Goal: Transaction & Acquisition: Download file/media

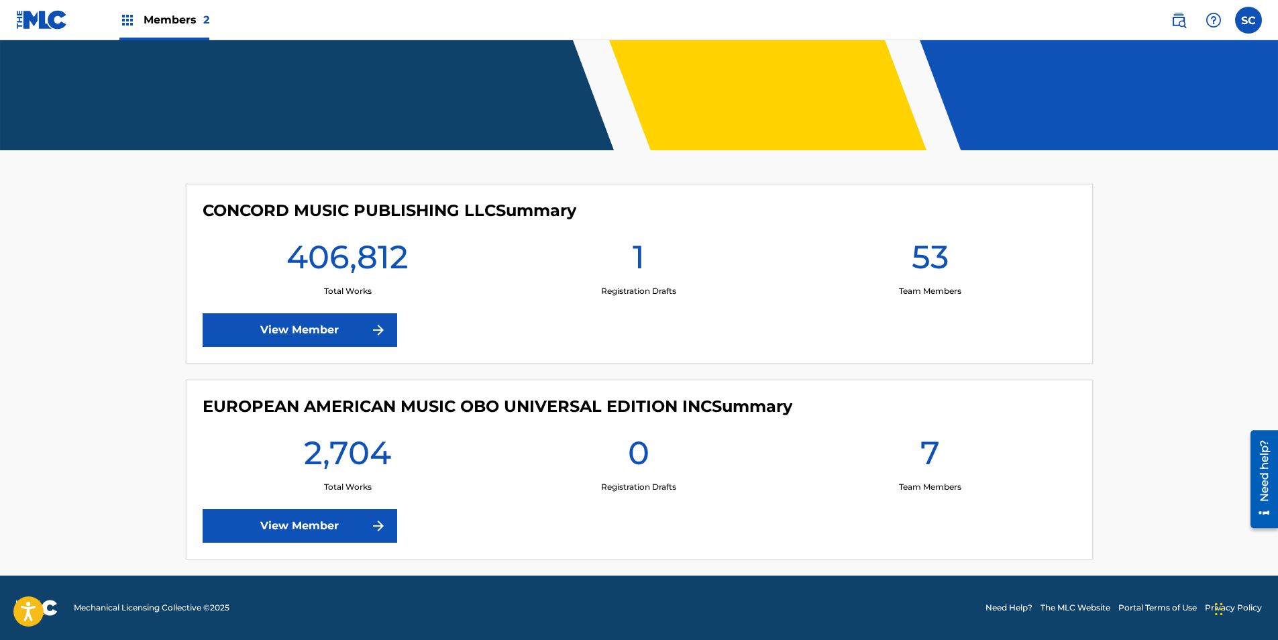
click at [262, 531] on link "View Member" at bounding box center [300, 526] width 195 height 34
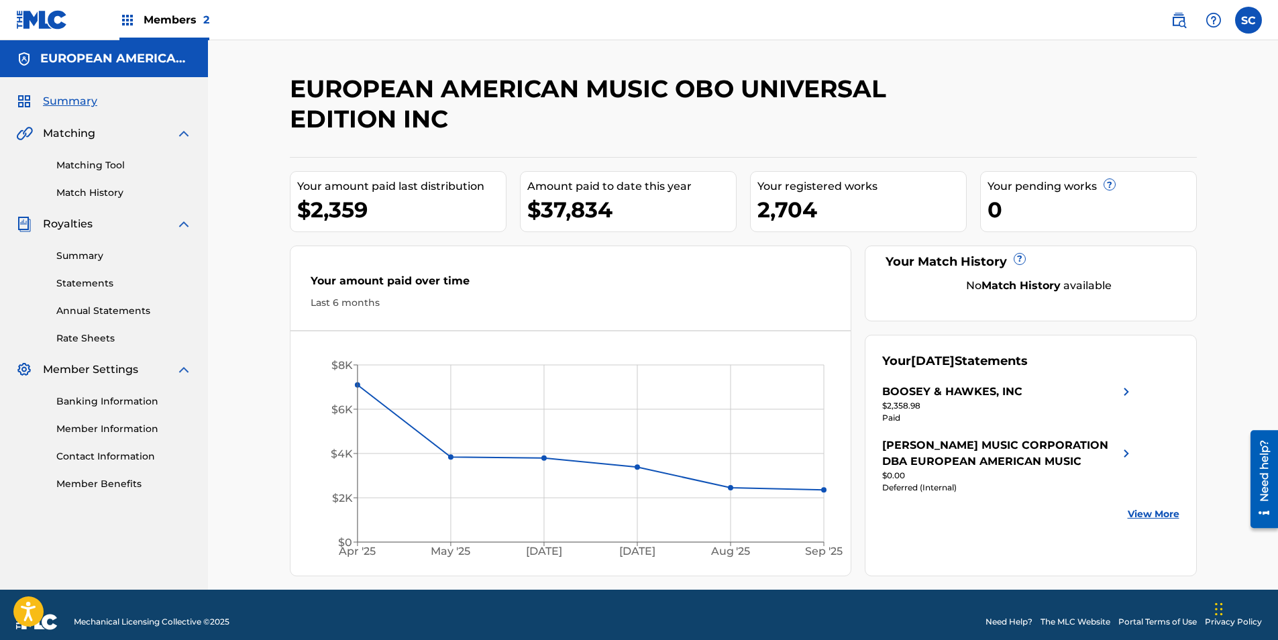
drag, startPoint x: 155, startPoint y: 13, endPoint x: 166, endPoint y: 36, distance: 25.5
click at [155, 13] on span "Members 2" at bounding box center [177, 19] width 66 height 15
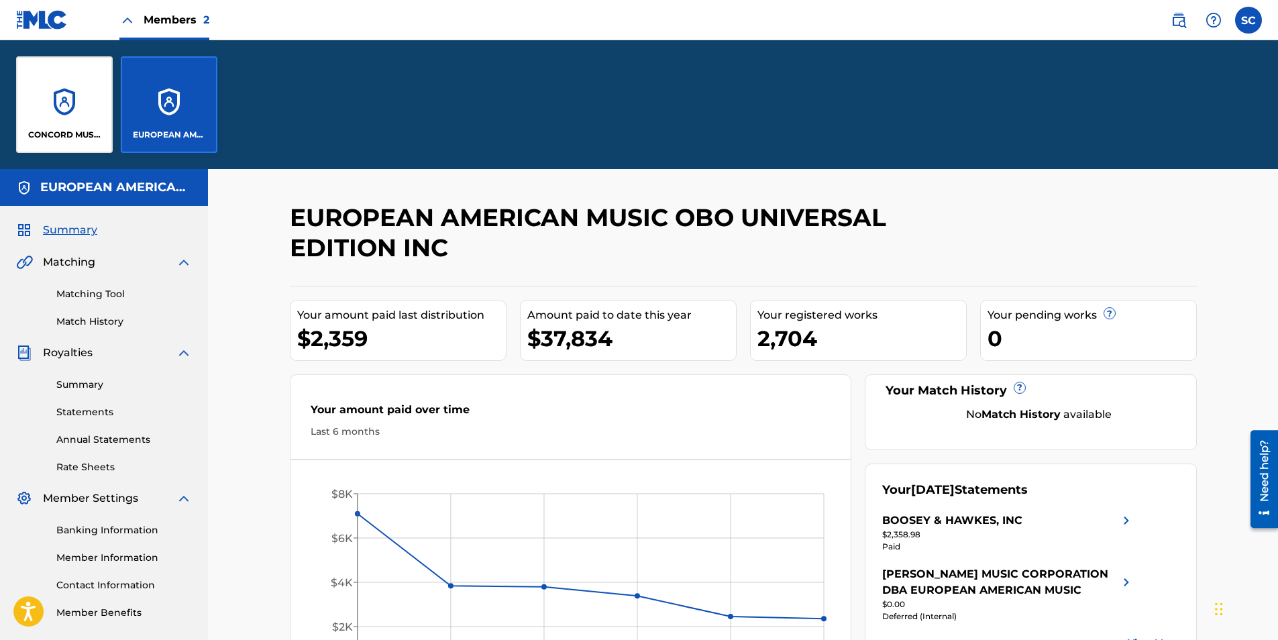
click at [86, 126] on div "CONCORD MUSIC PUBLISHING LLC" at bounding box center [64, 104] width 97 height 97
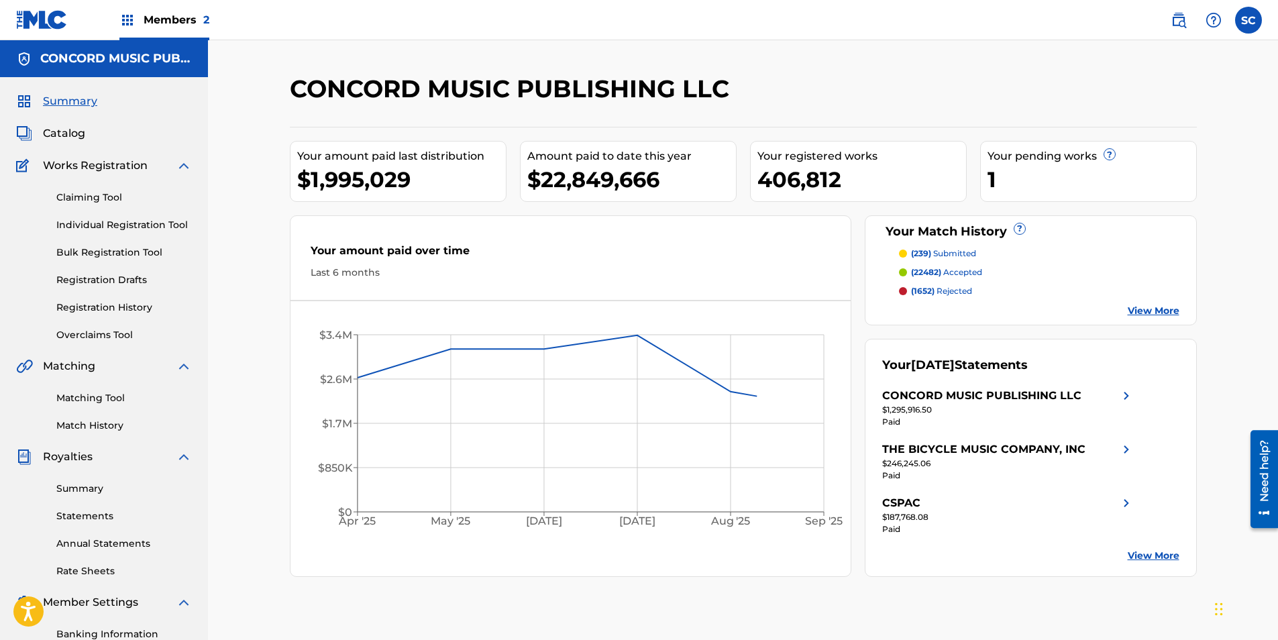
click at [87, 493] on link "Summary" at bounding box center [124, 489] width 136 height 14
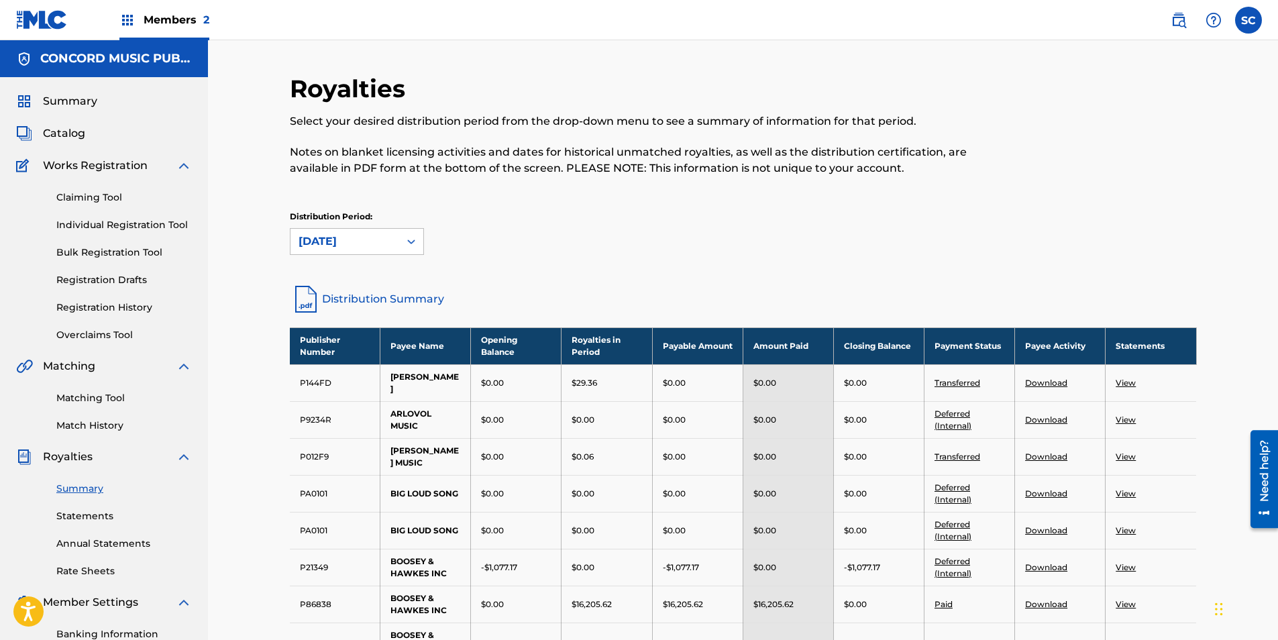
click at [1127, 384] on link "View" at bounding box center [1126, 383] width 20 height 10
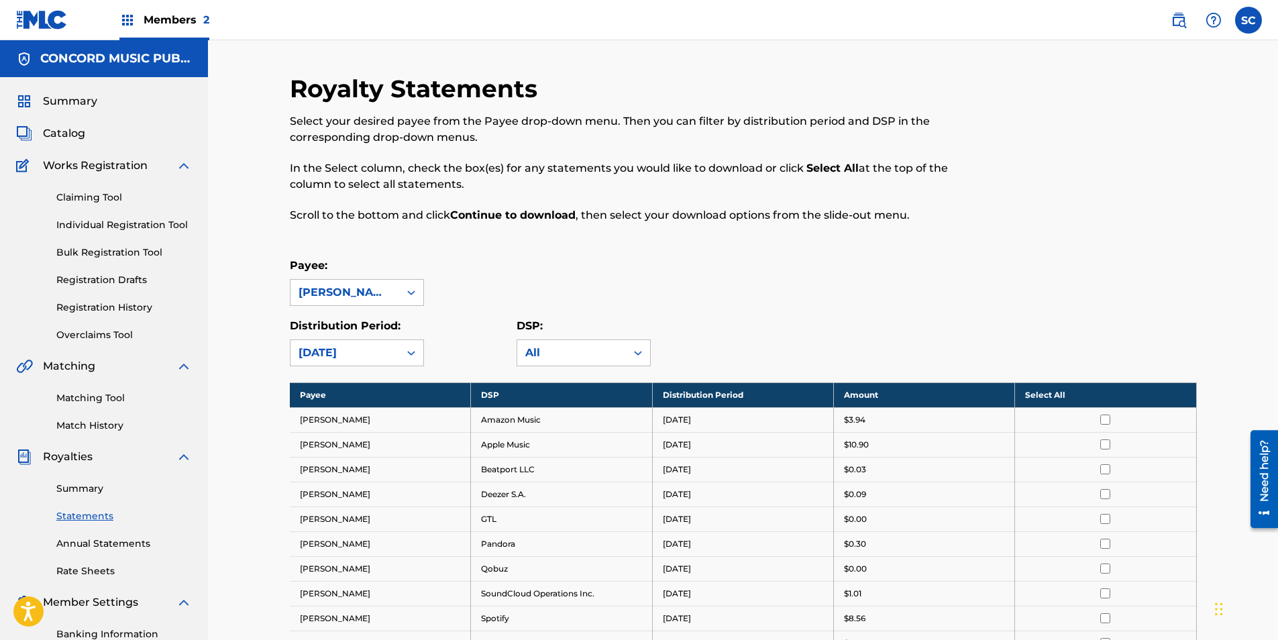
click at [1094, 391] on th "Select All" at bounding box center [1105, 394] width 181 height 25
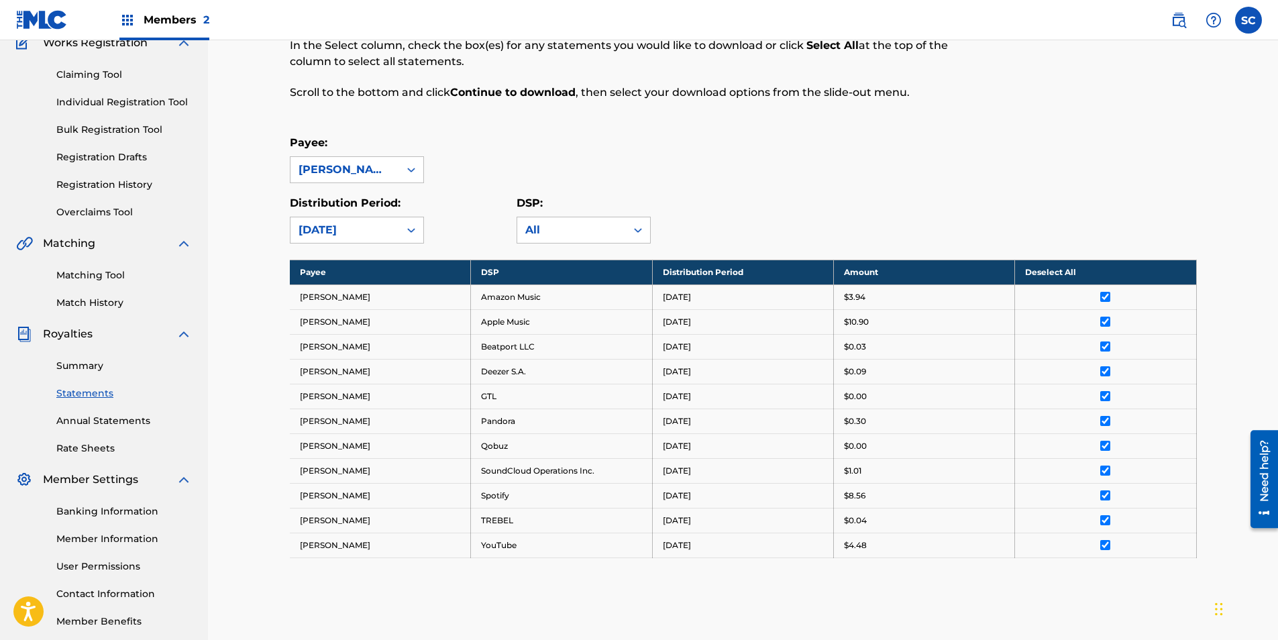
scroll to position [280, 0]
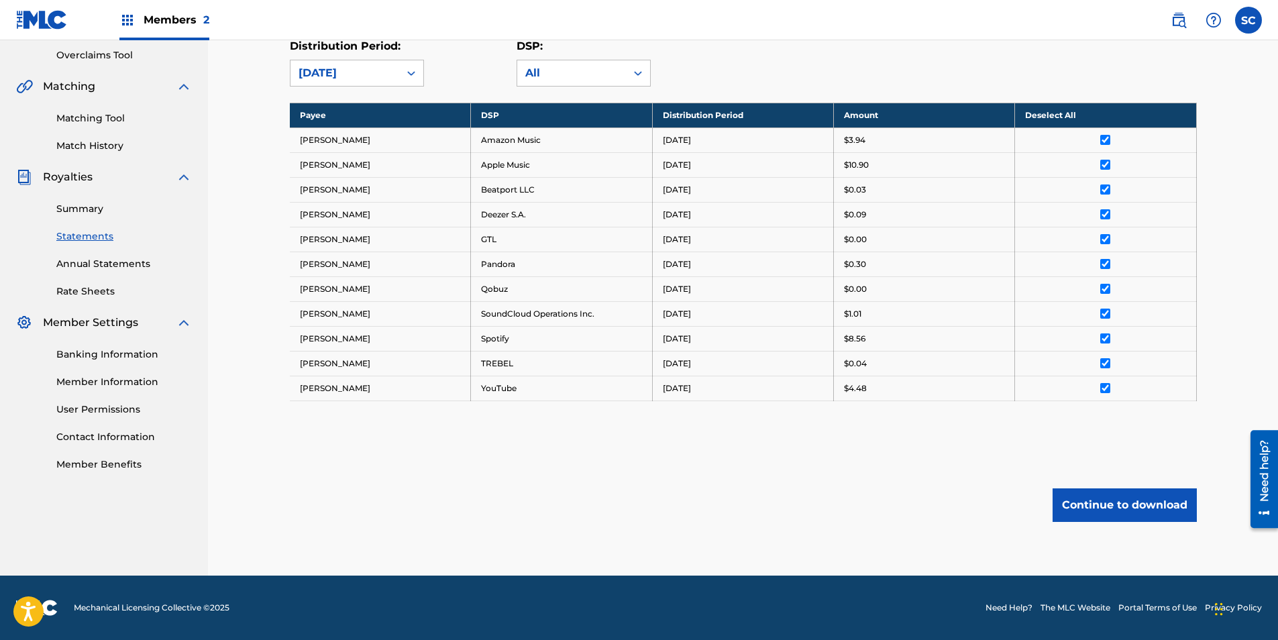
click at [1130, 496] on button "Continue to download" at bounding box center [1125, 505] width 144 height 34
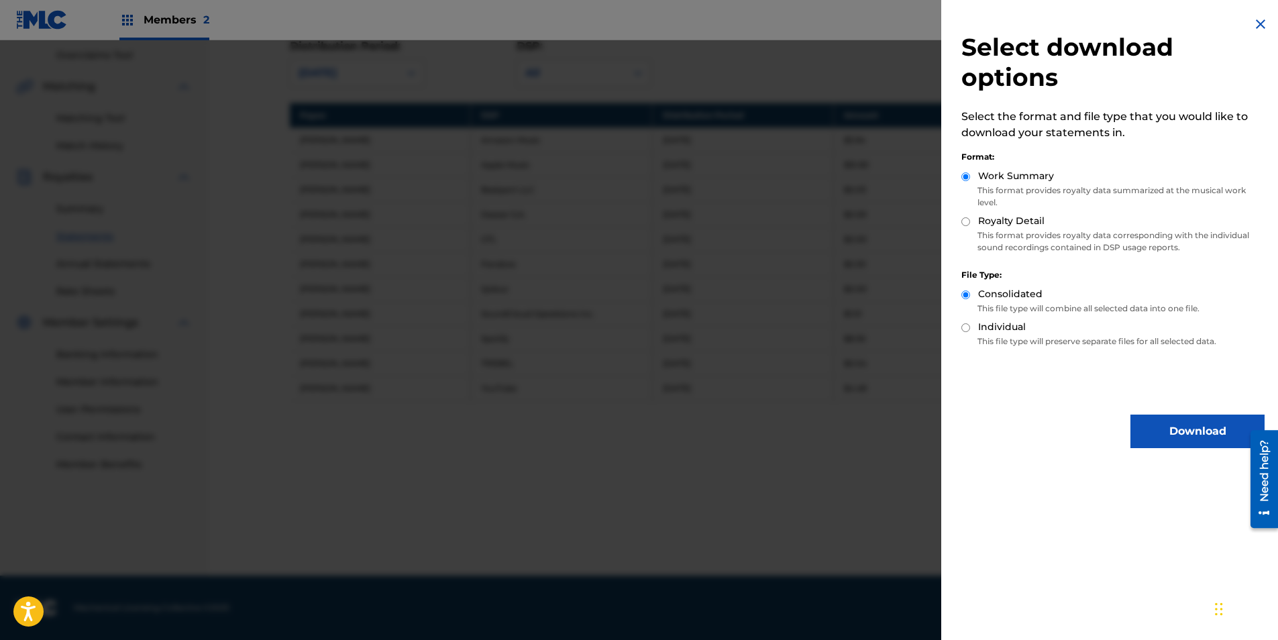
click at [966, 221] on input "Royalty Detail" at bounding box center [965, 221] width 9 height 9
radio input "true"
click at [1204, 435] on button "Download" at bounding box center [1197, 432] width 134 height 34
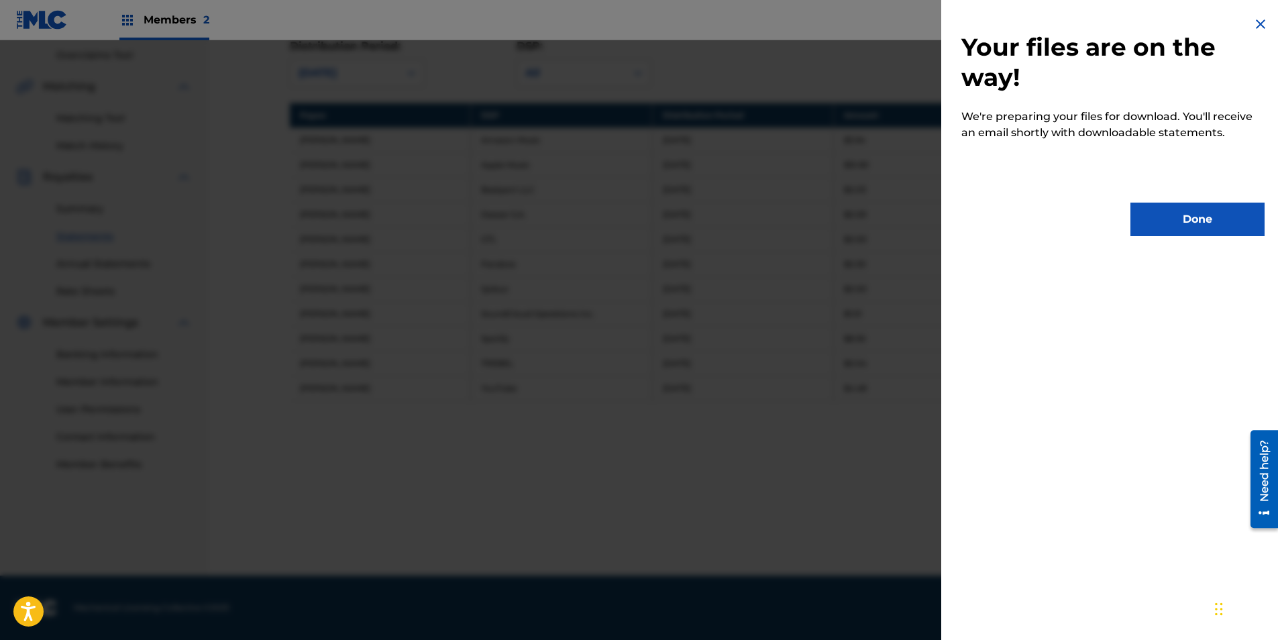
click at [1169, 215] on button "Done" at bounding box center [1197, 220] width 134 height 34
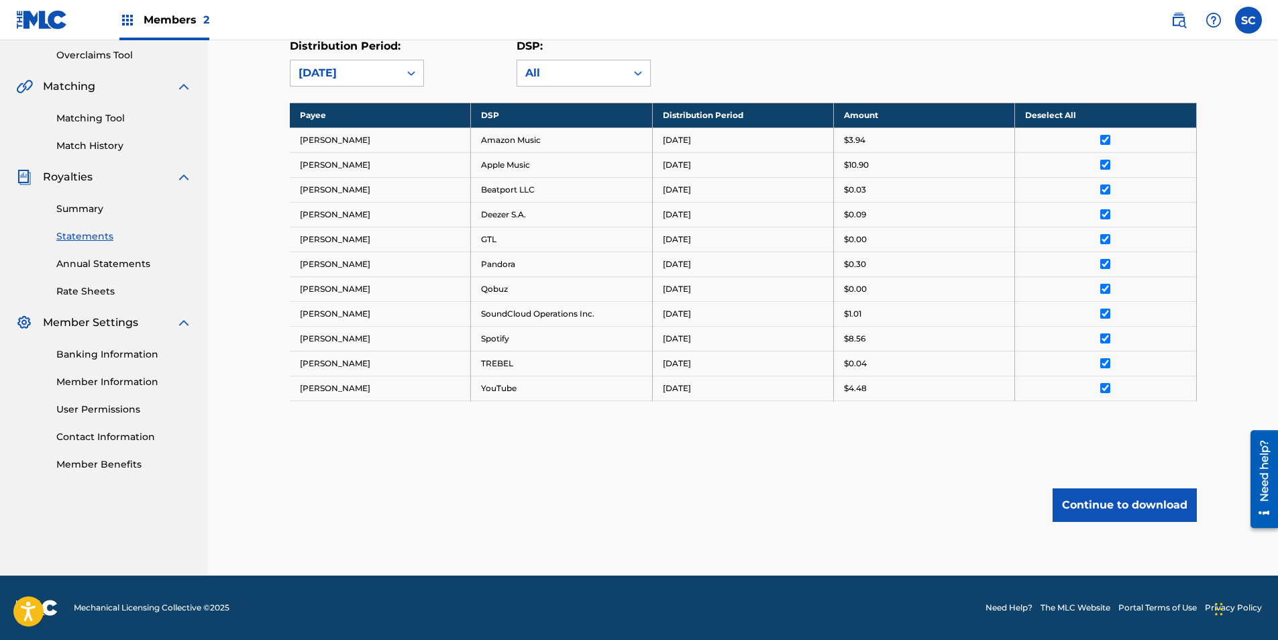
drag, startPoint x: 37, startPoint y: 21, endPoint x: 48, endPoint y: 36, distance: 18.8
click at [37, 21] on img at bounding box center [42, 19] width 52 height 19
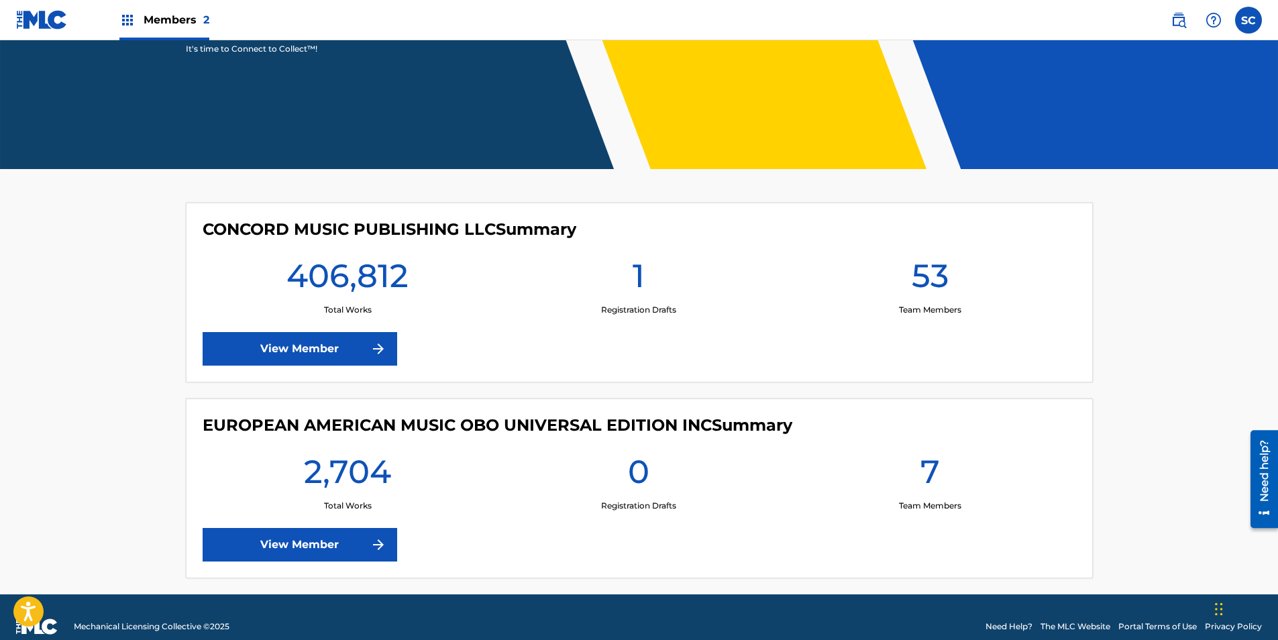
scroll to position [243, 0]
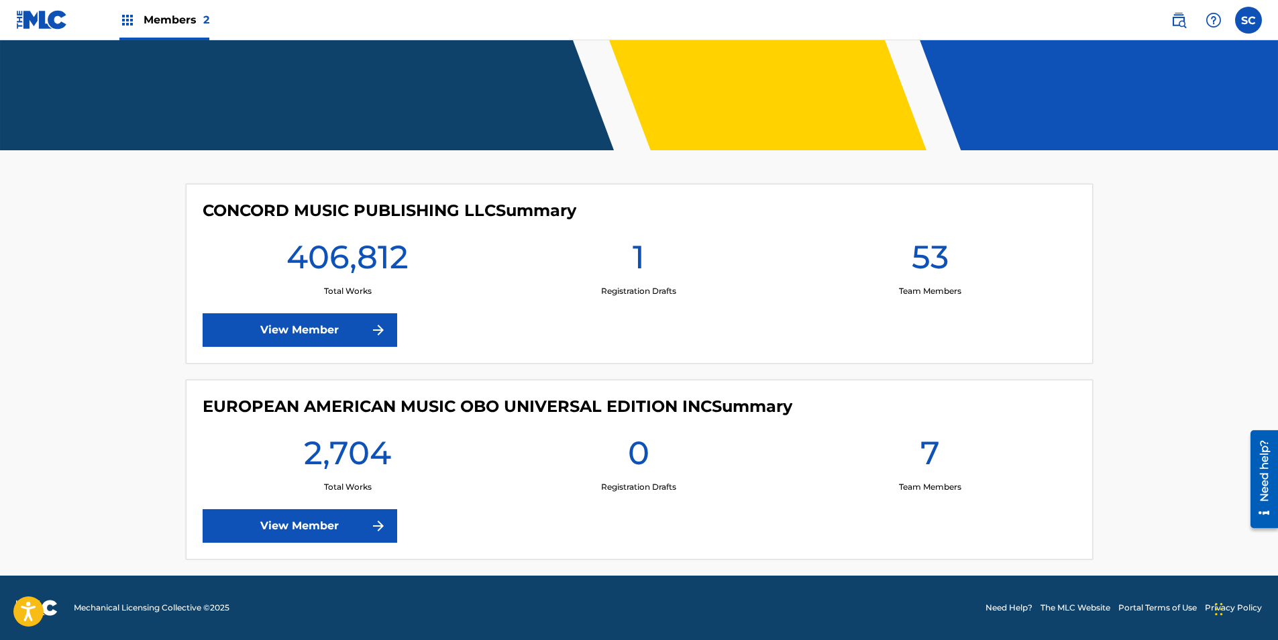
click at [910, 280] on div "53 Team Members" at bounding box center [930, 267] width 291 height 60
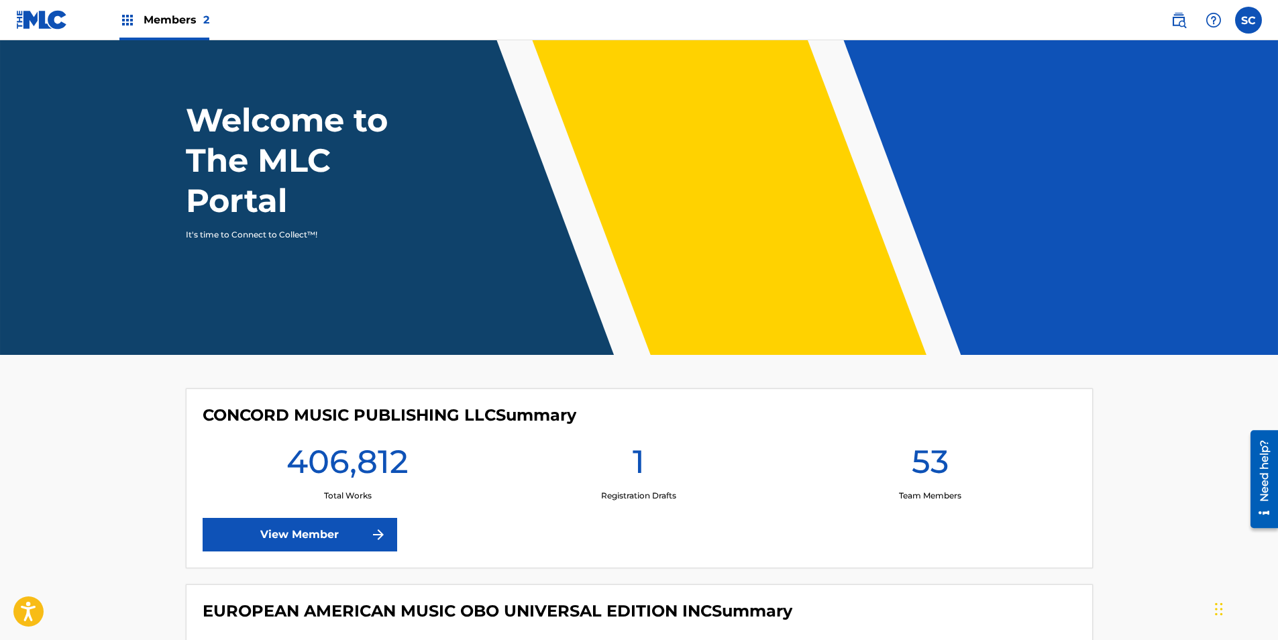
scroll to position [0, 0]
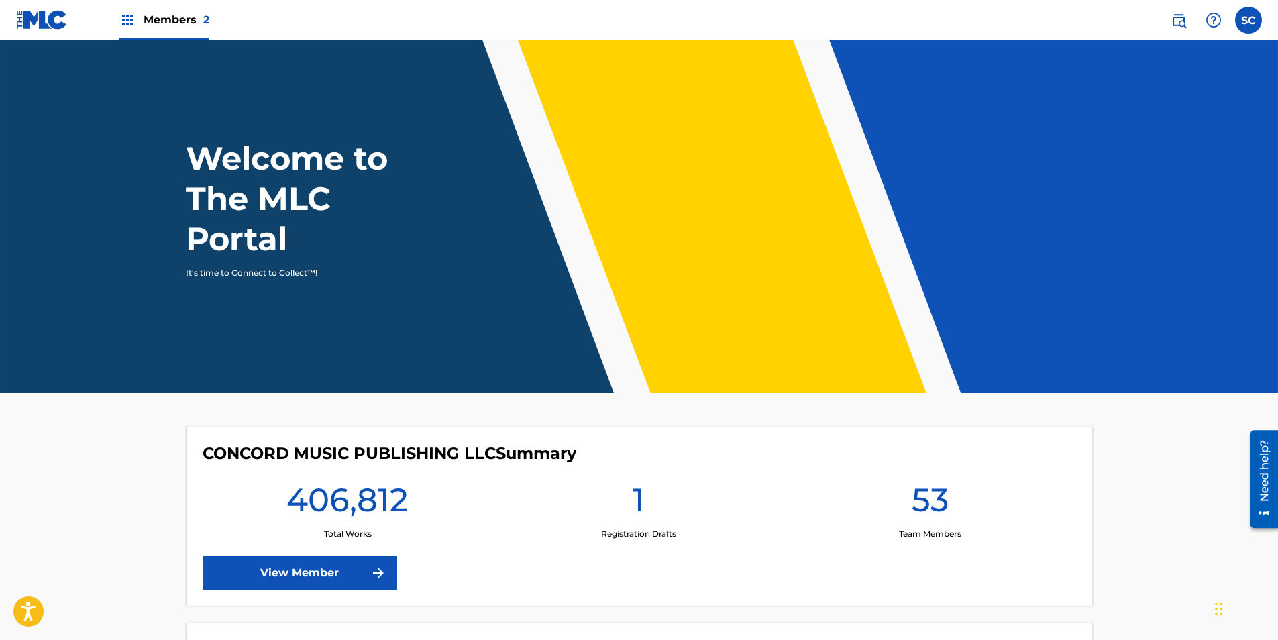
click at [1253, 23] on label at bounding box center [1248, 20] width 27 height 27
click at [1249, 20] on input "SC Statements Concord [EMAIL_ADDRESS][DOMAIN_NAME] Notification Preferences Pro…" at bounding box center [1249, 20] width 0 height 0
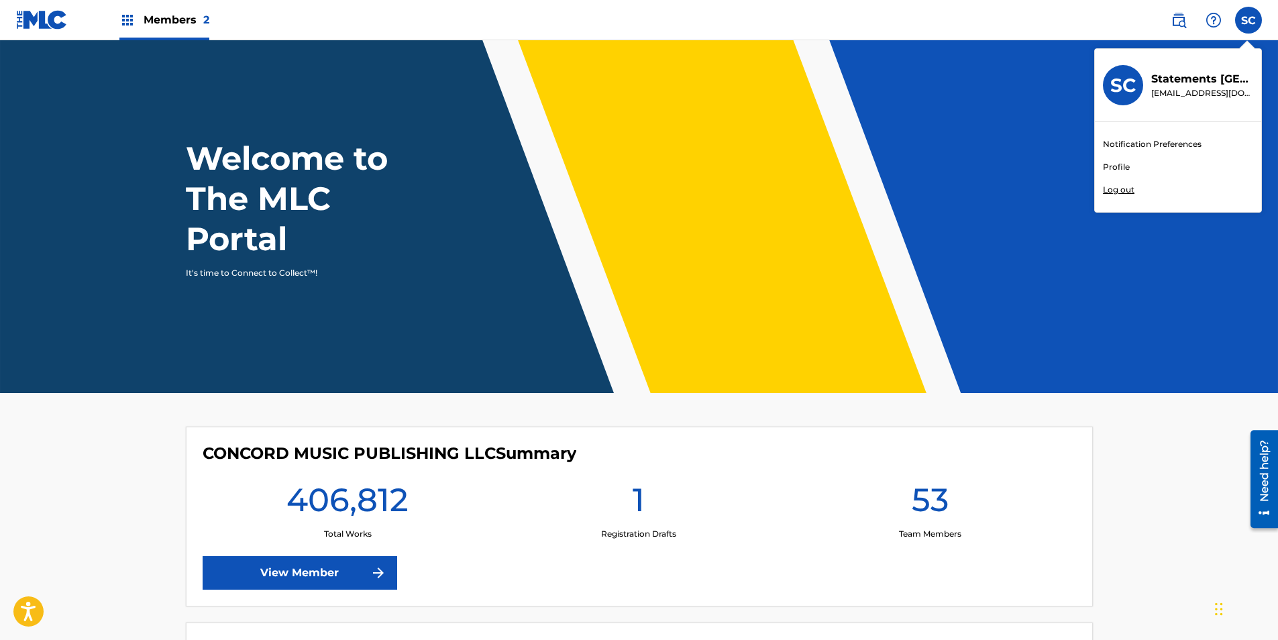
click at [1198, 99] on p "[EMAIL_ADDRESS][DOMAIN_NAME]" at bounding box center [1202, 93] width 102 height 12
click at [1249, 20] on input "SC Statements Concord [EMAIL_ADDRESS][DOMAIN_NAME] Notification Preferences Pro…" at bounding box center [1249, 20] width 0 height 0
click at [1191, 86] on p "Statements Concord" at bounding box center [1202, 79] width 102 height 16
click at [1249, 20] on input "SC Statements Concord [EMAIL_ADDRESS][DOMAIN_NAME] Notification Preferences Pro…" at bounding box center [1249, 20] width 0 height 0
click at [1116, 165] on link "Profile" at bounding box center [1116, 167] width 27 height 12
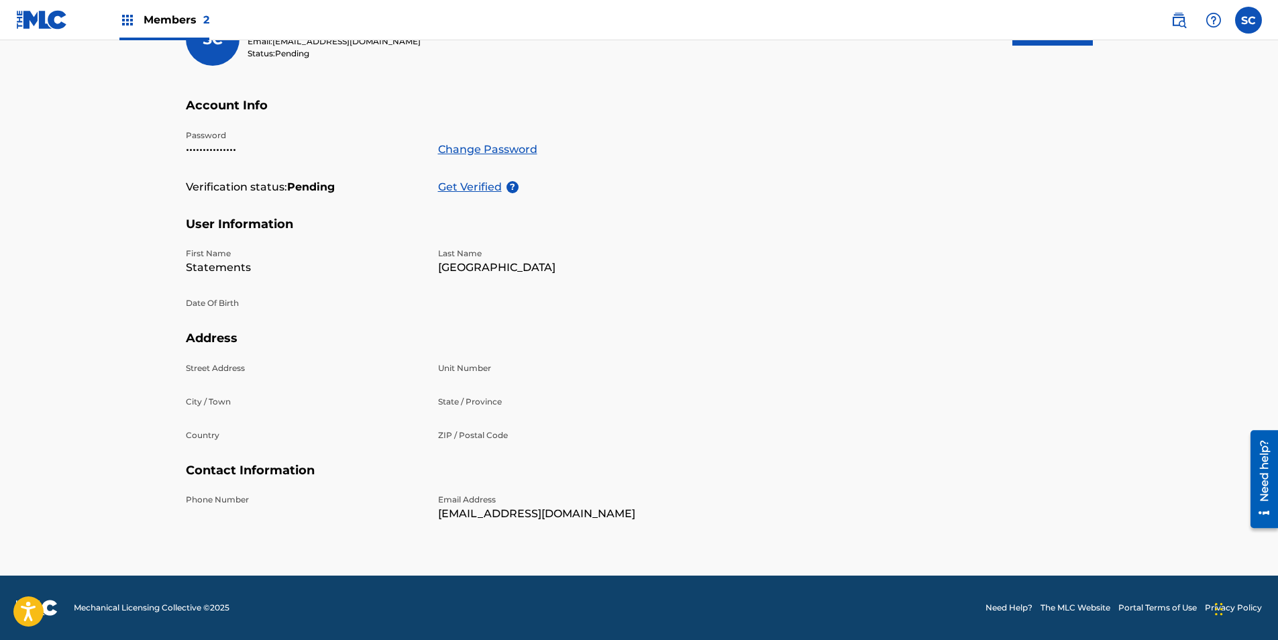
scroll to position [131, 0]
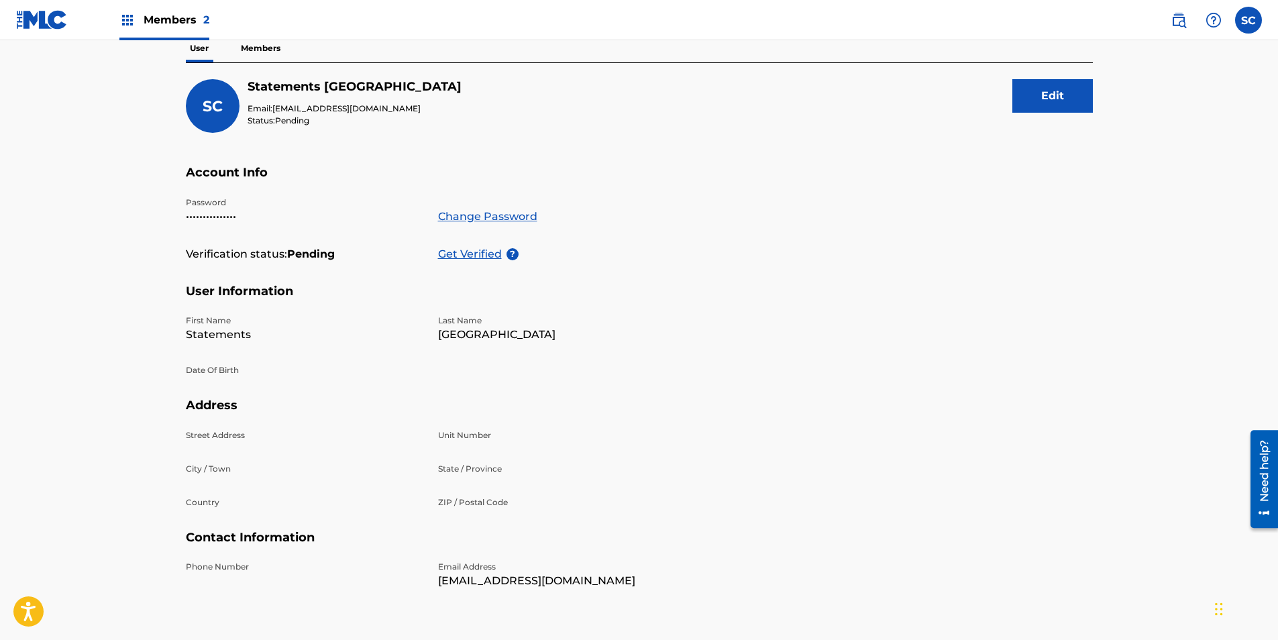
click at [265, 40] on nav "Members 2 SC SC Statements Concord statements@concord.com Notification Preferen…" at bounding box center [639, 20] width 1278 height 40
click at [264, 44] on p "Members" at bounding box center [261, 48] width 48 height 28
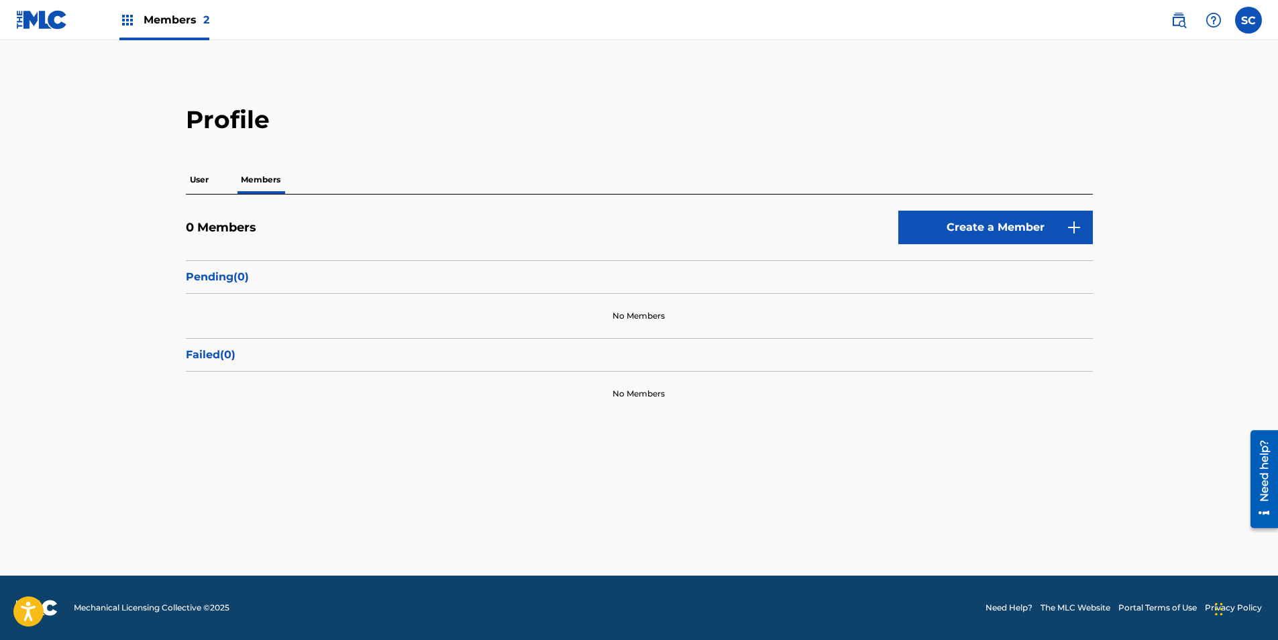
click at [274, 462] on main "Profile User Members 0 Members Create a Member Pending ( 0 ) No Members Failed …" at bounding box center [639, 307] width 1278 height 535
click at [423, 528] on main "Profile User Members 0 Members Create a Member Pending ( 0 ) No Members Failed …" at bounding box center [639, 307] width 1278 height 535
click at [1003, 228] on button "Create a Member" at bounding box center [995, 228] width 195 height 34
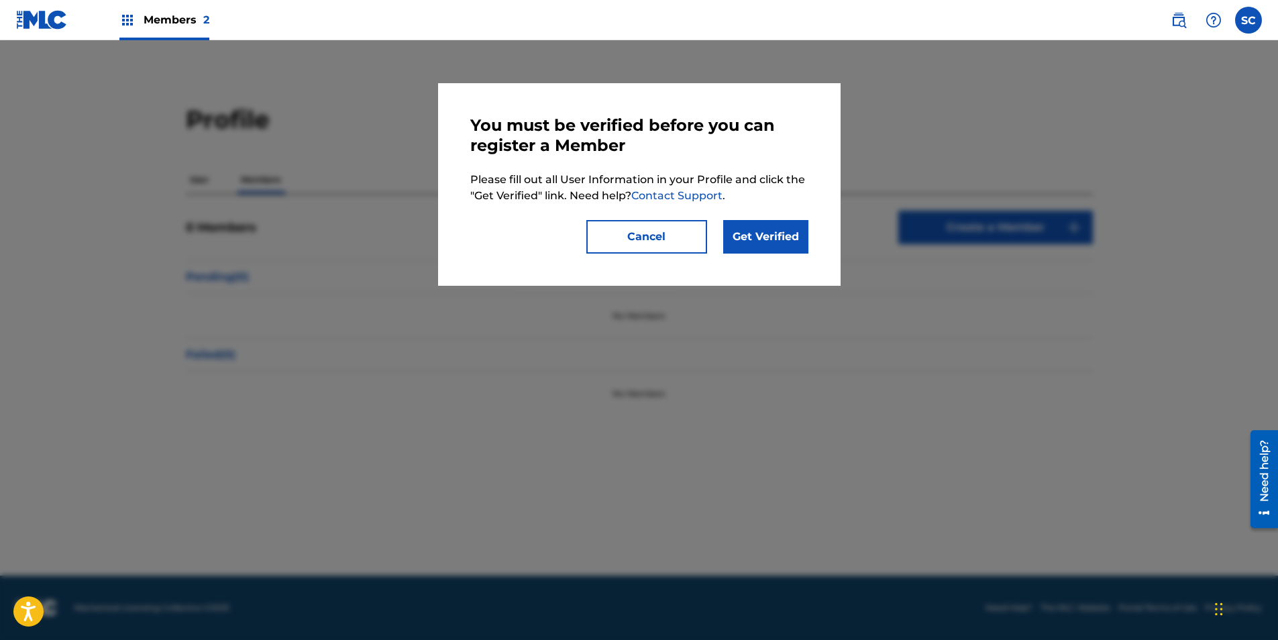
click at [769, 247] on link "Get Verified" at bounding box center [765, 237] width 85 height 34
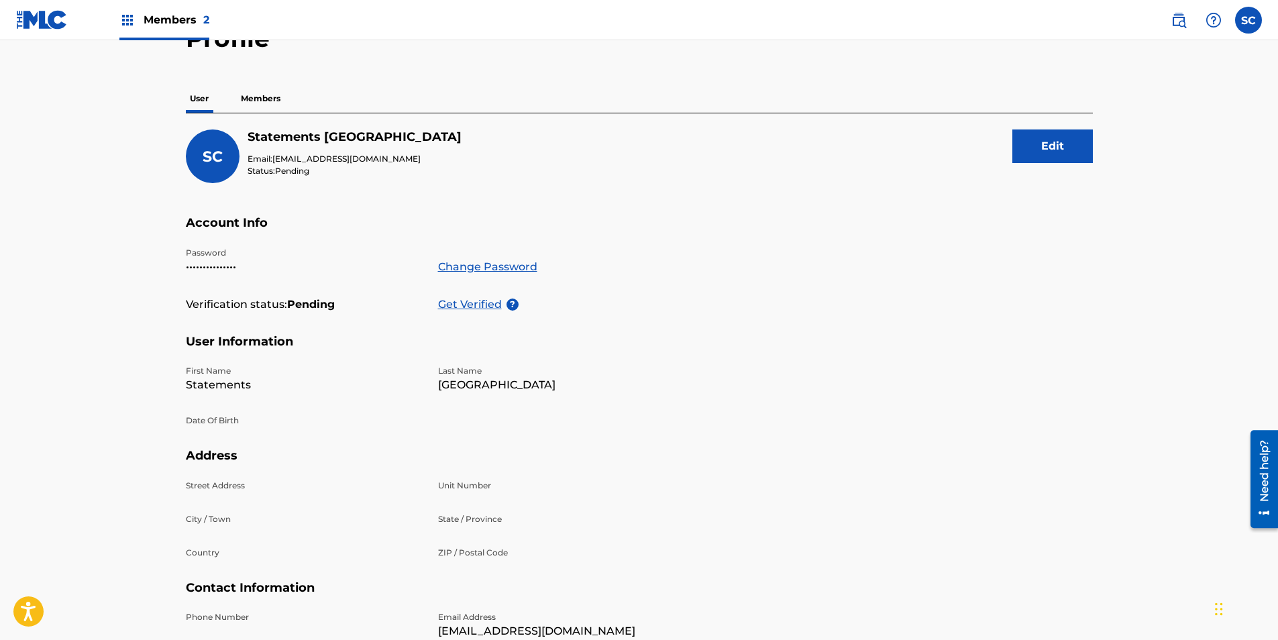
scroll to position [199, 0]
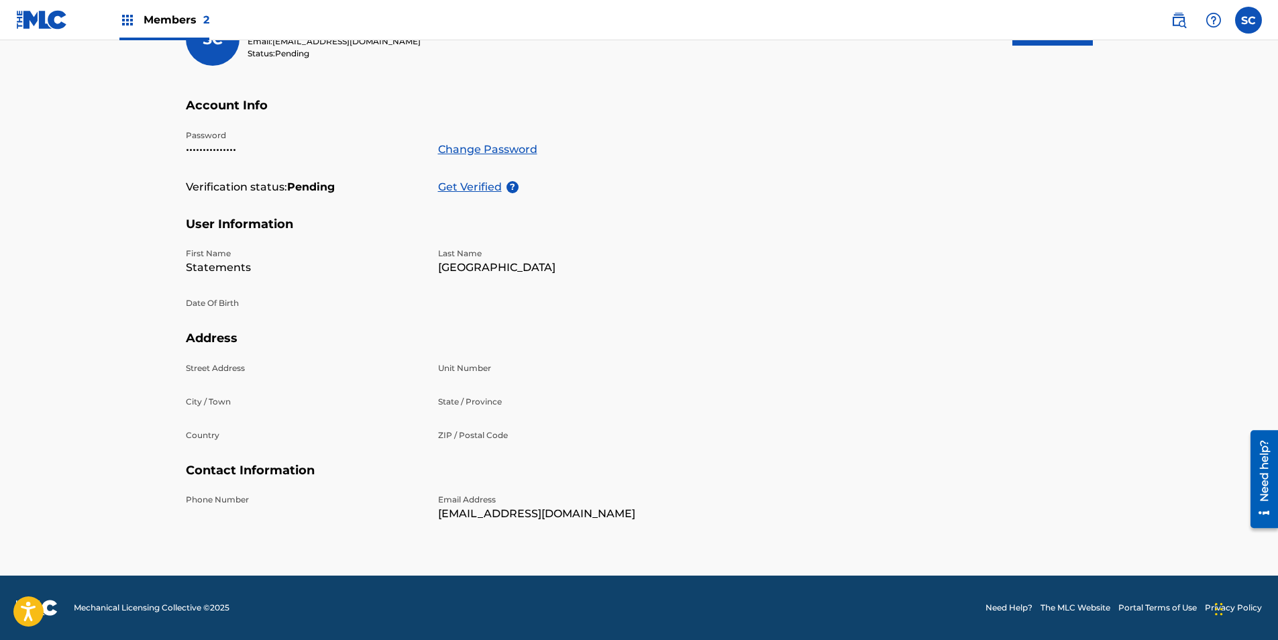
click at [490, 188] on p "Get Verified" at bounding box center [472, 187] width 68 height 16
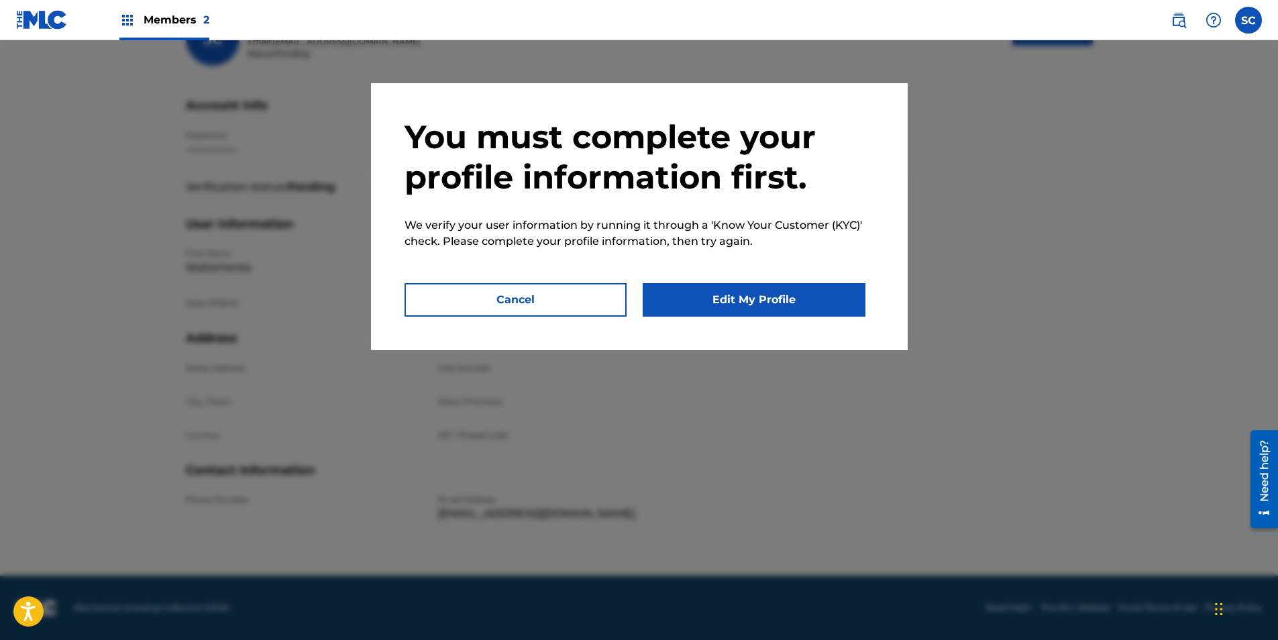
click at [781, 312] on button "Edit My Profile" at bounding box center [754, 300] width 223 height 34
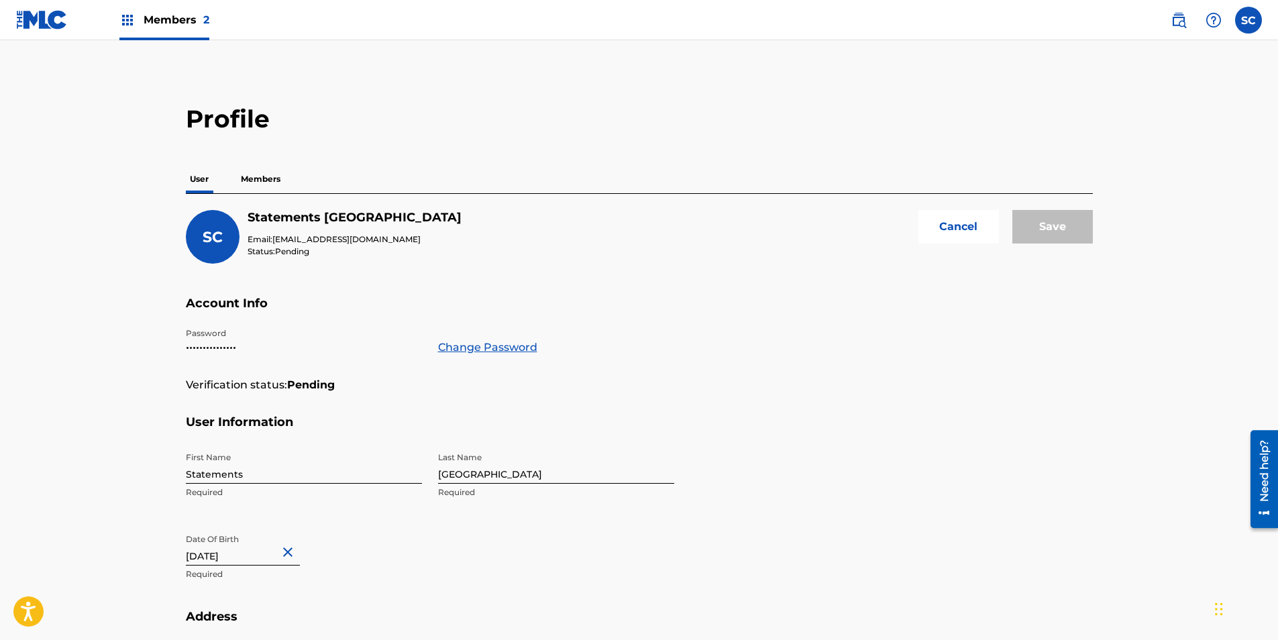
scroll to position [0, 0]
click at [266, 172] on p "Members" at bounding box center [261, 180] width 48 height 28
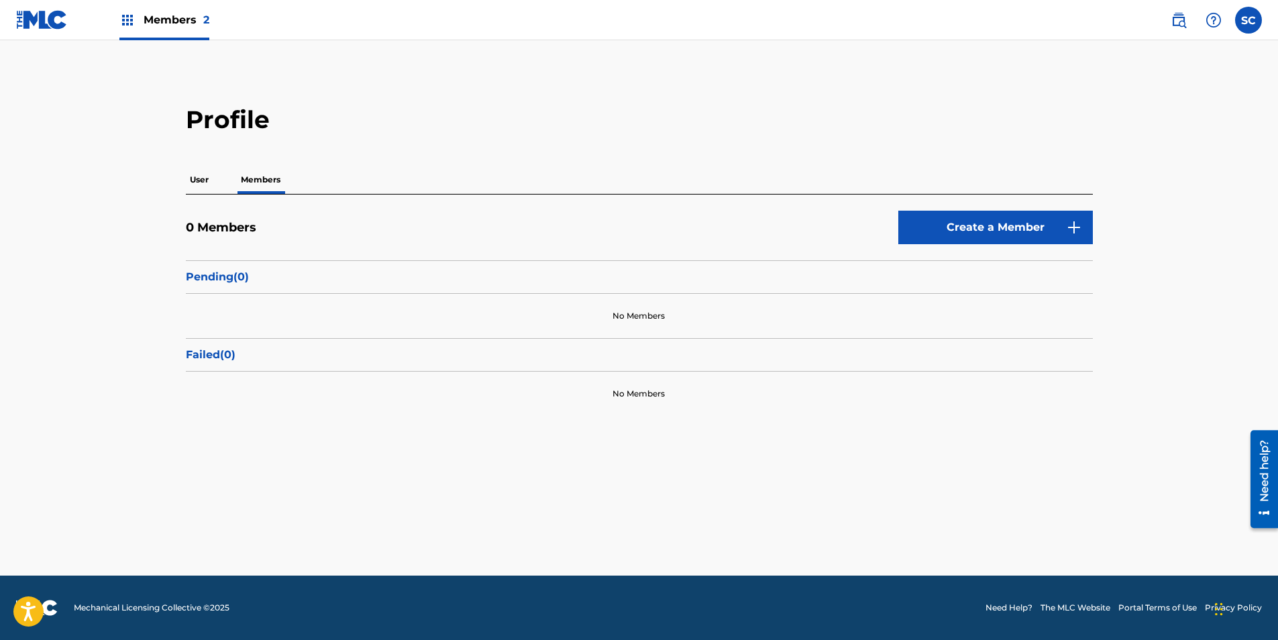
click at [211, 272] on p "Pending ( 0 )" at bounding box center [639, 277] width 907 height 16
click at [207, 366] on div "Failed ( 0 )" at bounding box center [639, 355] width 907 height 34
click at [204, 170] on p "User" at bounding box center [199, 180] width 27 height 28
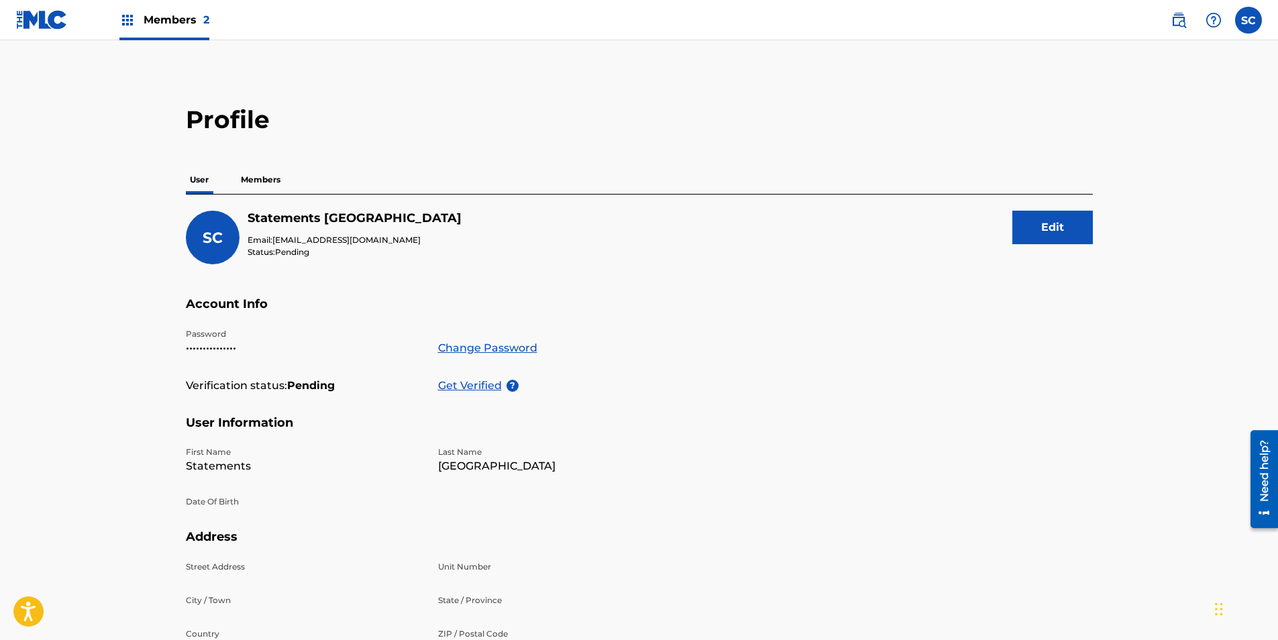
click at [594, 274] on div "SC Statements Concord Email: statements@concord.com Status: Pending Edit" at bounding box center [639, 254] width 907 height 86
click at [255, 181] on p "Members" at bounding box center [261, 180] width 48 height 28
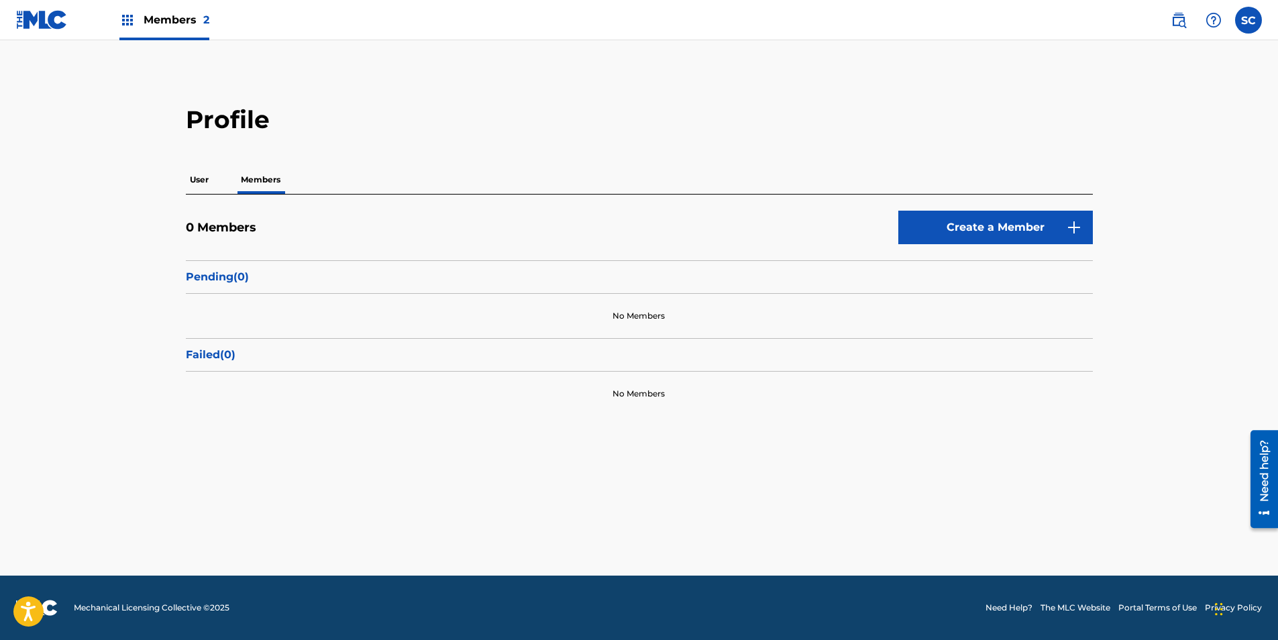
click at [1075, 225] on img "submit" at bounding box center [1074, 227] width 16 height 16
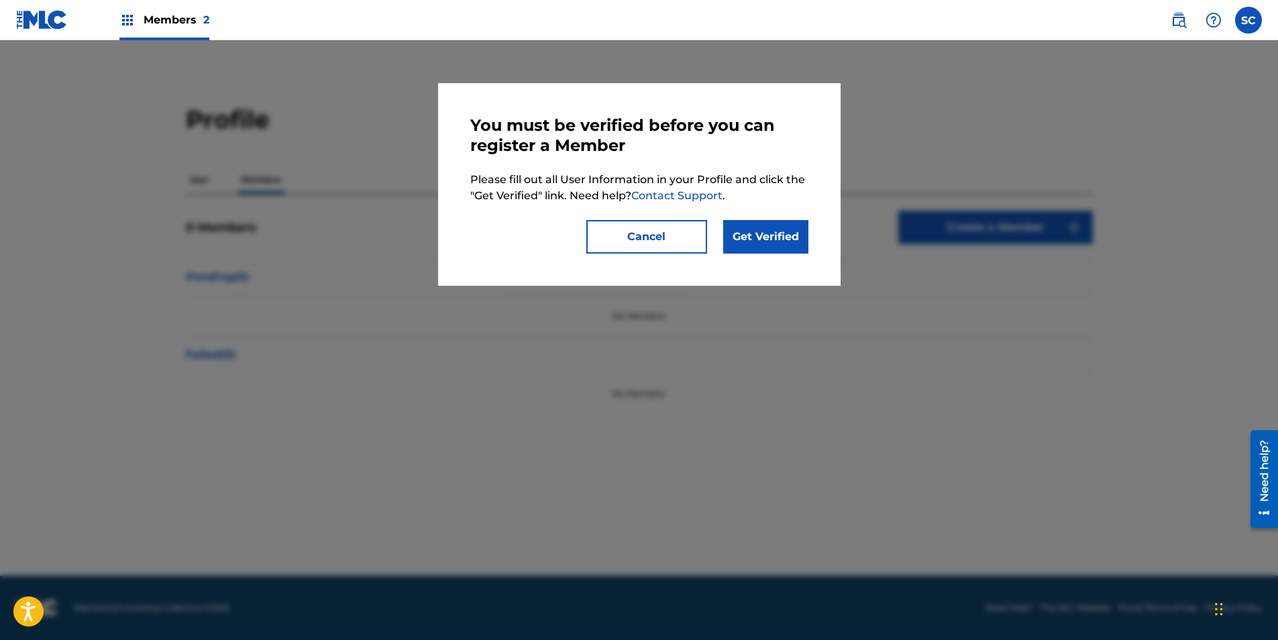
click at [664, 233] on button "Cancel" at bounding box center [646, 237] width 121 height 34
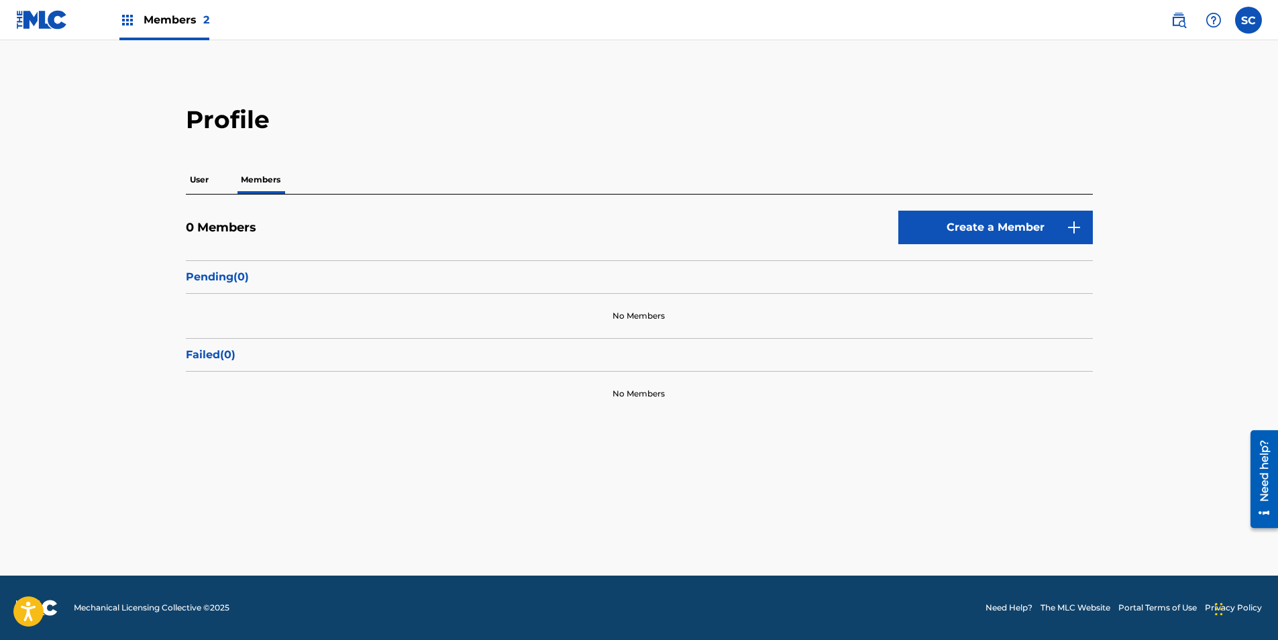
click at [24, 22] on img at bounding box center [42, 19] width 52 height 19
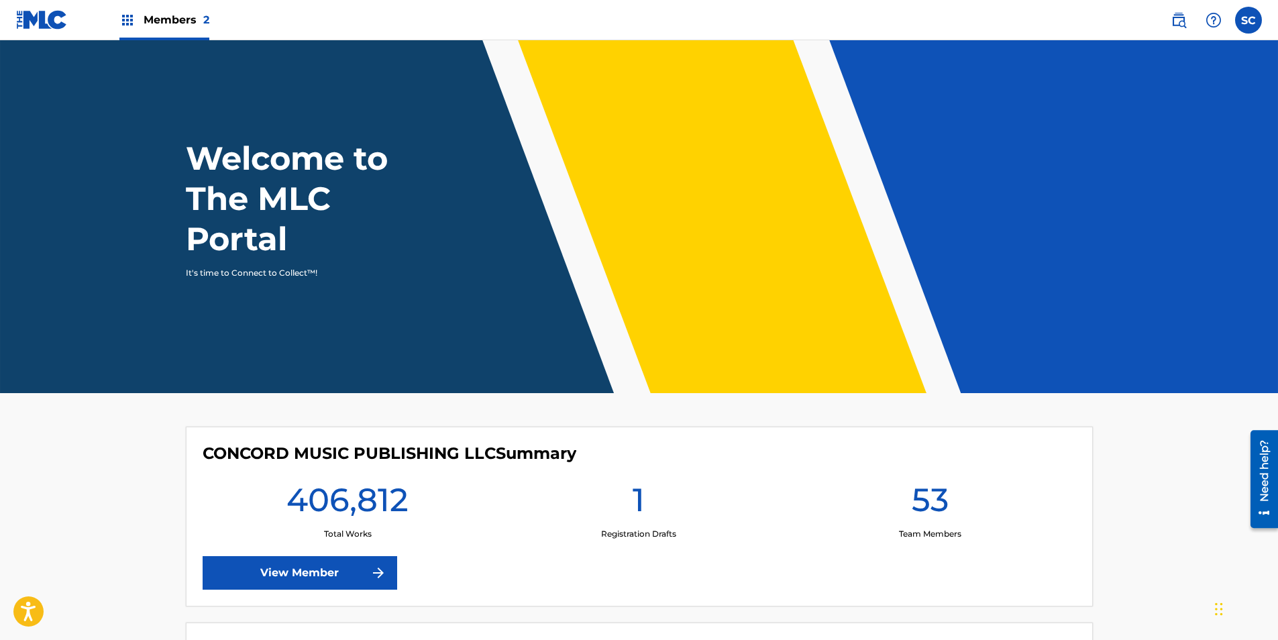
click at [123, 21] on img at bounding box center [127, 20] width 16 height 16
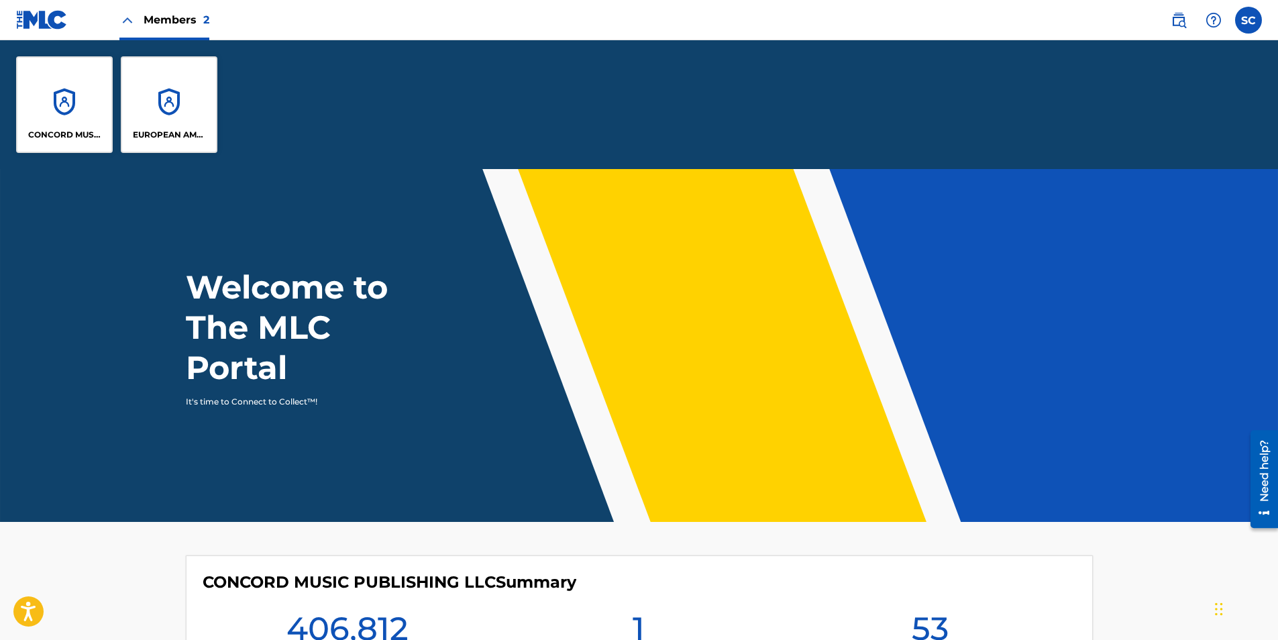
click at [35, 25] on img at bounding box center [42, 19] width 52 height 19
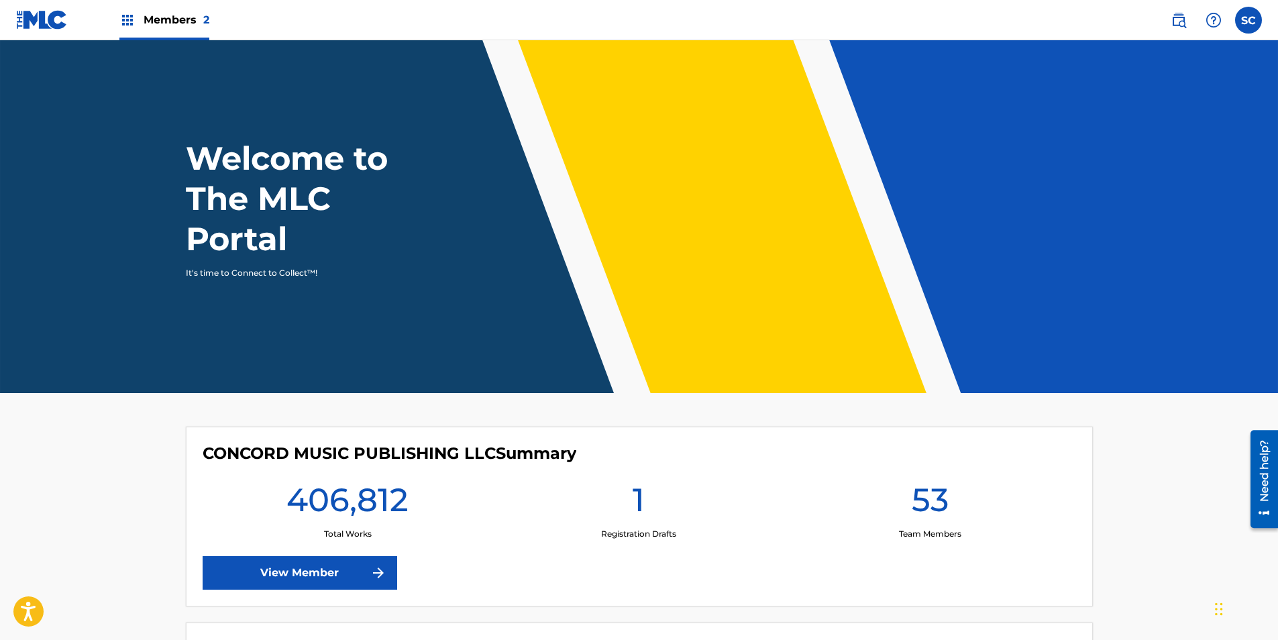
click at [1216, 29] on div at bounding box center [1213, 20] width 27 height 27
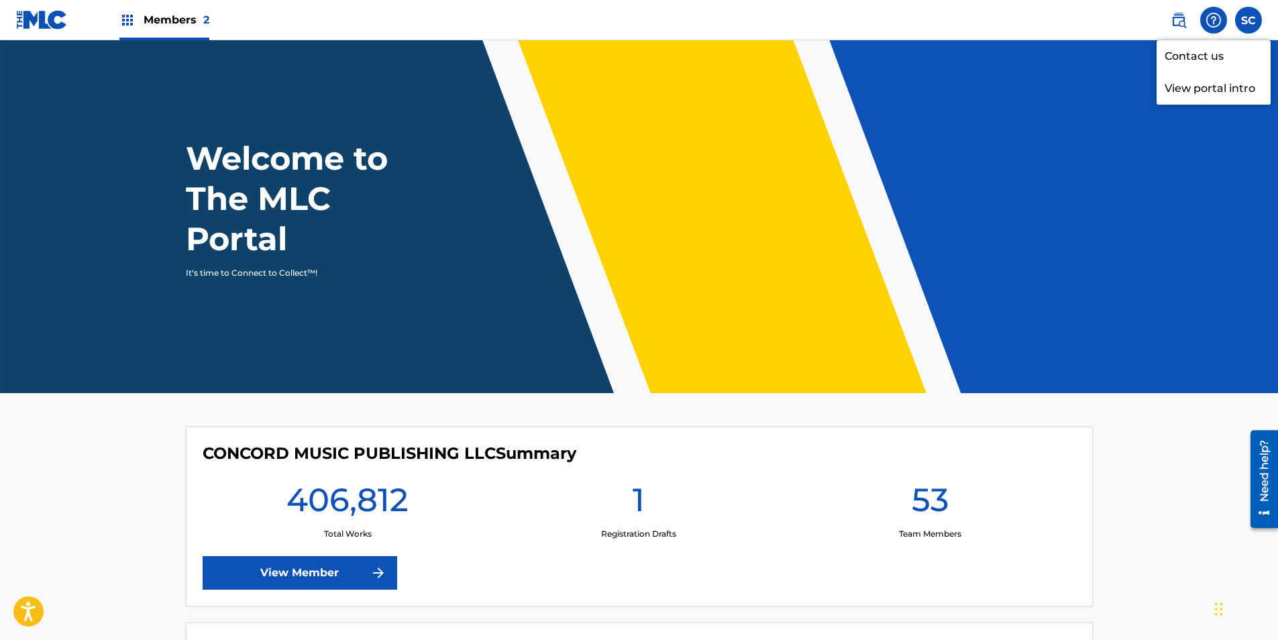
click at [1189, 56] on link "Contact us" at bounding box center [1214, 56] width 114 height 32
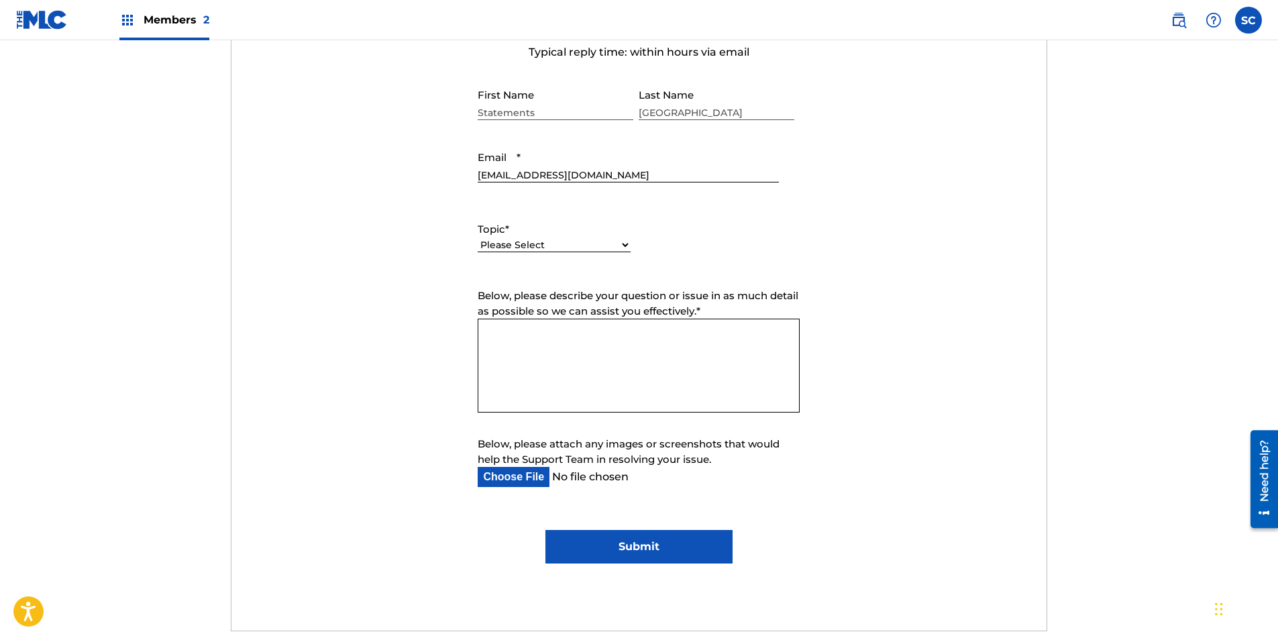
scroll to position [537, 0]
click at [626, 244] on select "Please Select I need help with my account I need help with managing my catalog …" at bounding box center [554, 247] width 153 height 14
click at [961, 304] on form "Submit a request Typical reply time: within hours via email First Name Statemen…" at bounding box center [638, 284] width 815 height 561
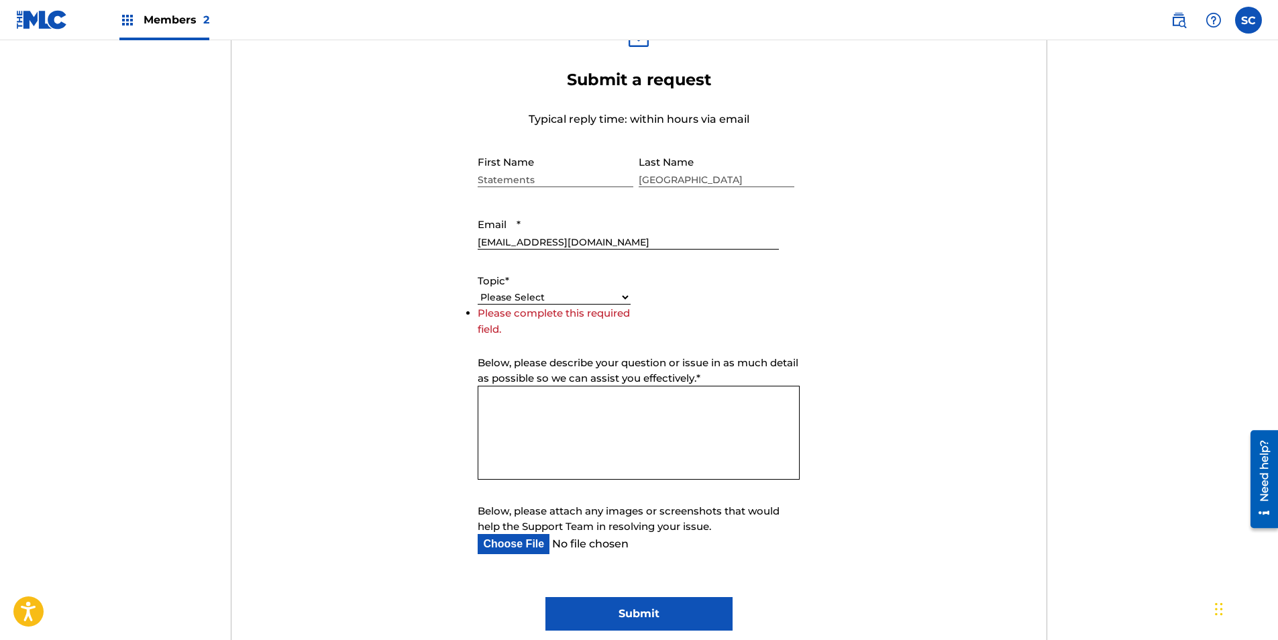
scroll to position [470, 0]
click at [591, 264] on form "Submit a request Typical reply time: within hours via email First Name Statemen…" at bounding box center [638, 351] width 815 height 561
click at [590, 254] on form "Submit a request Typical reply time: within hours via email First Name Statemen…" at bounding box center [638, 351] width 815 height 561
click at [596, 247] on input "[EMAIL_ADDRESS][DOMAIN_NAME]" at bounding box center [628, 232] width 301 height 38
click at [495, 299] on select "Please Select I need help with my account I need help with managing my catalog …" at bounding box center [554, 299] width 153 height 14
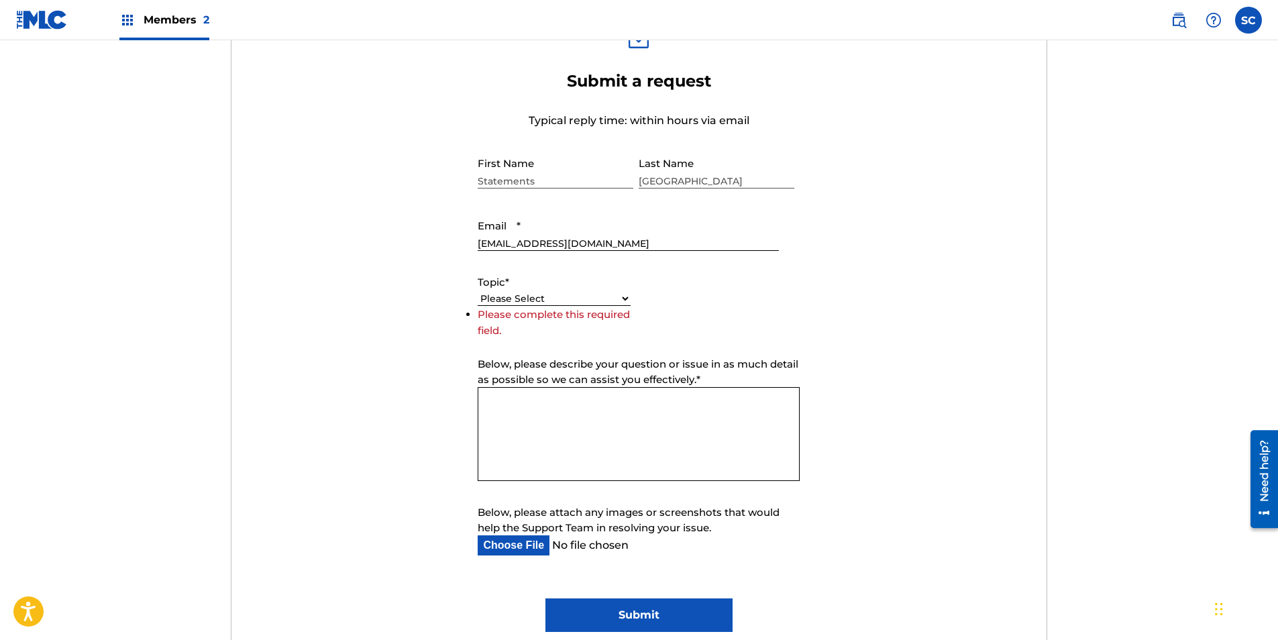
click at [813, 254] on form "Submit a request Typical reply time: within hours via email First Name Statemen…" at bounding box center [638, 351] width 815 height 561
drag, startPoint x: 172, startPoint y: 16, endPoint x: 171, endPoint y: 32, distance: 16.1
click at [172, 16] on span "Members 2" at bounding box center [177, 19] width 66 height 15
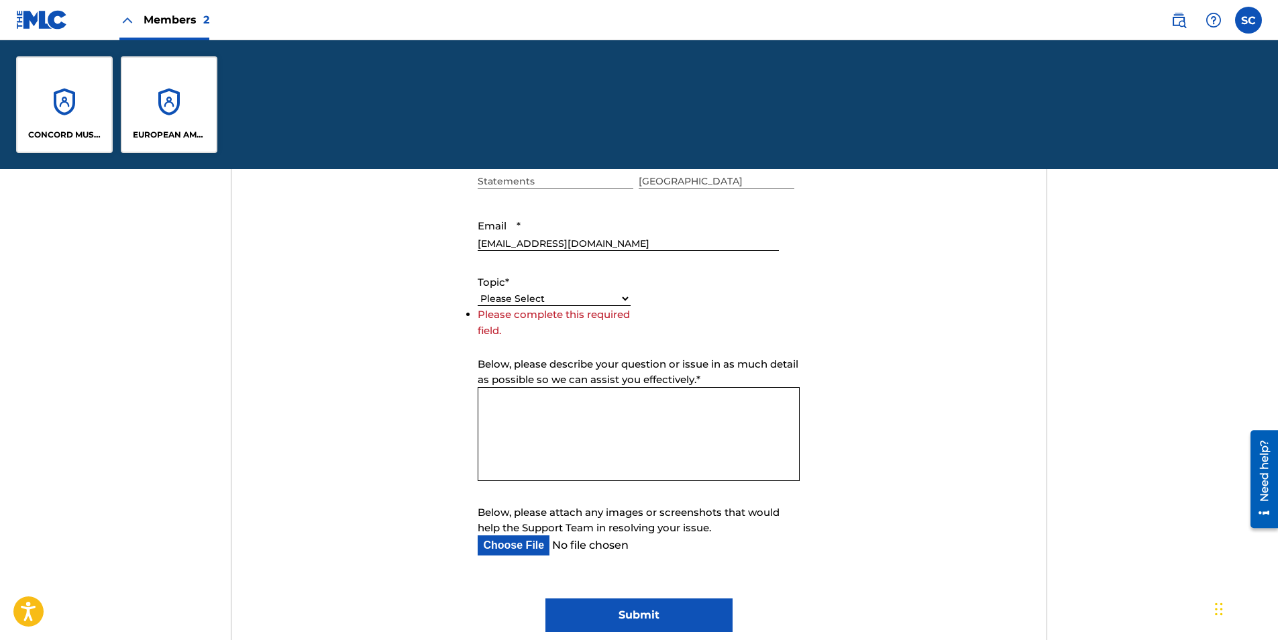
click at [65, 114] on div "CONCORD MUSIC PUBLISHING LLC" at bounding box center [64, 104] width 97 height 97
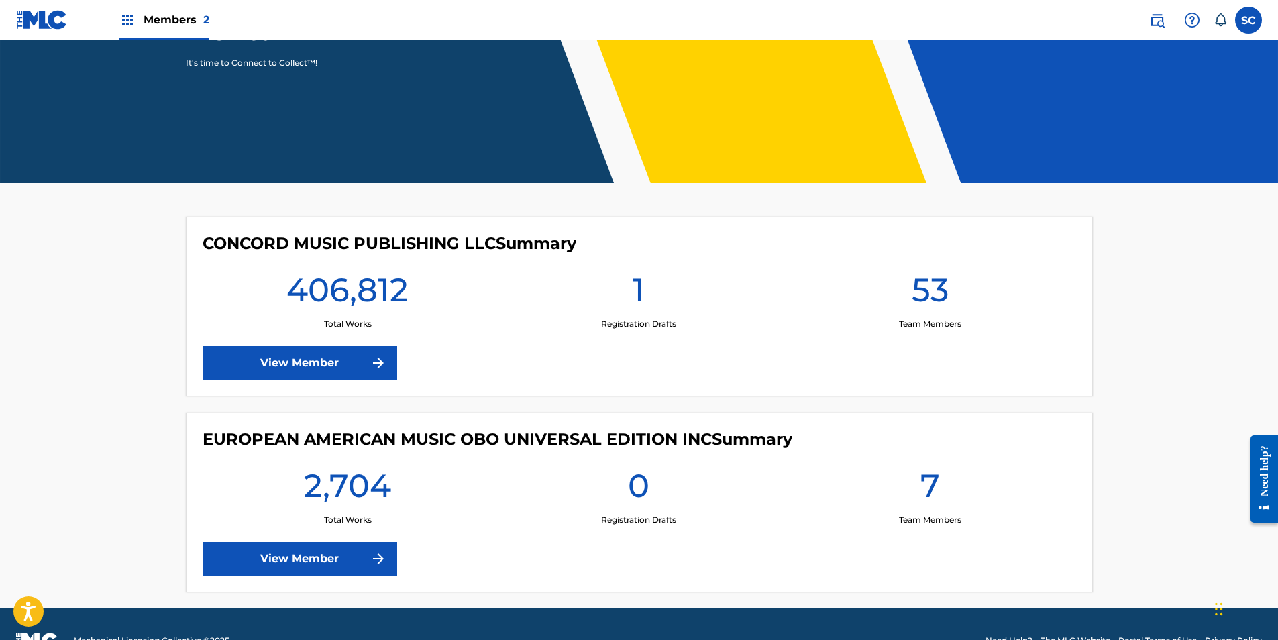
scroll to position [243, 0]
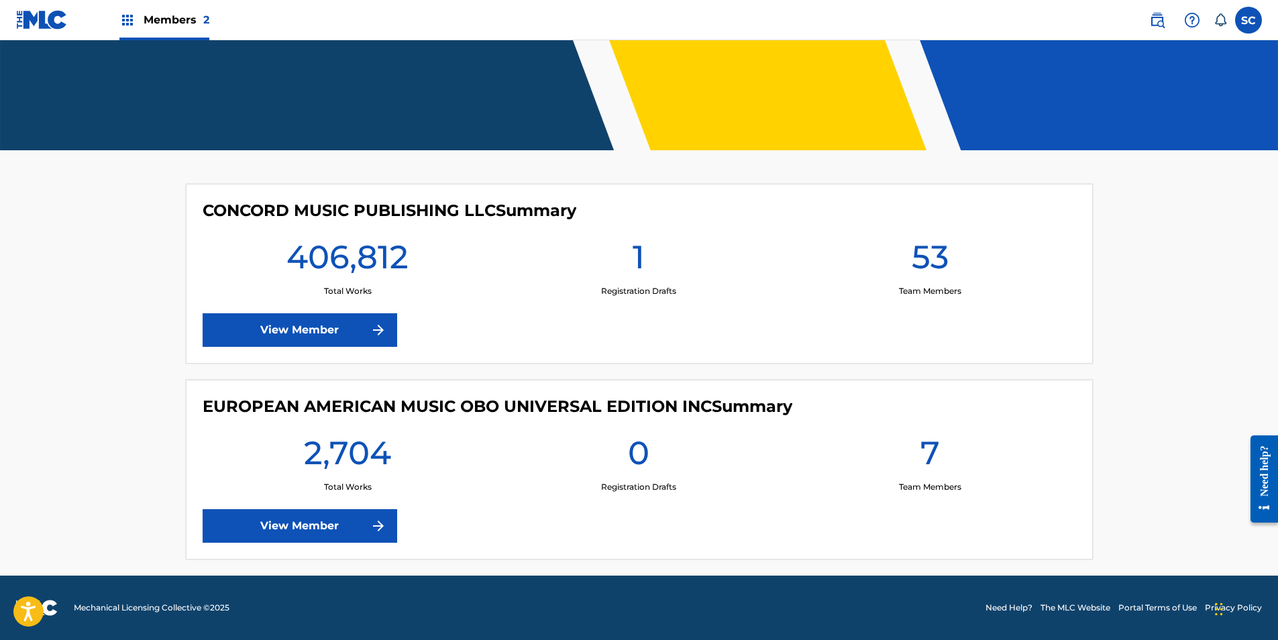
click at [1255, 21] on label at bounding box center [1248, 20] width 27 height 27
click at [1249, 20] on input "SC Statements Concord [EMAIL_ADDRESS][DOMAIN_NAME] Notification Preferences Pro…" at bounding box center [1249, 20] width 0 height 0
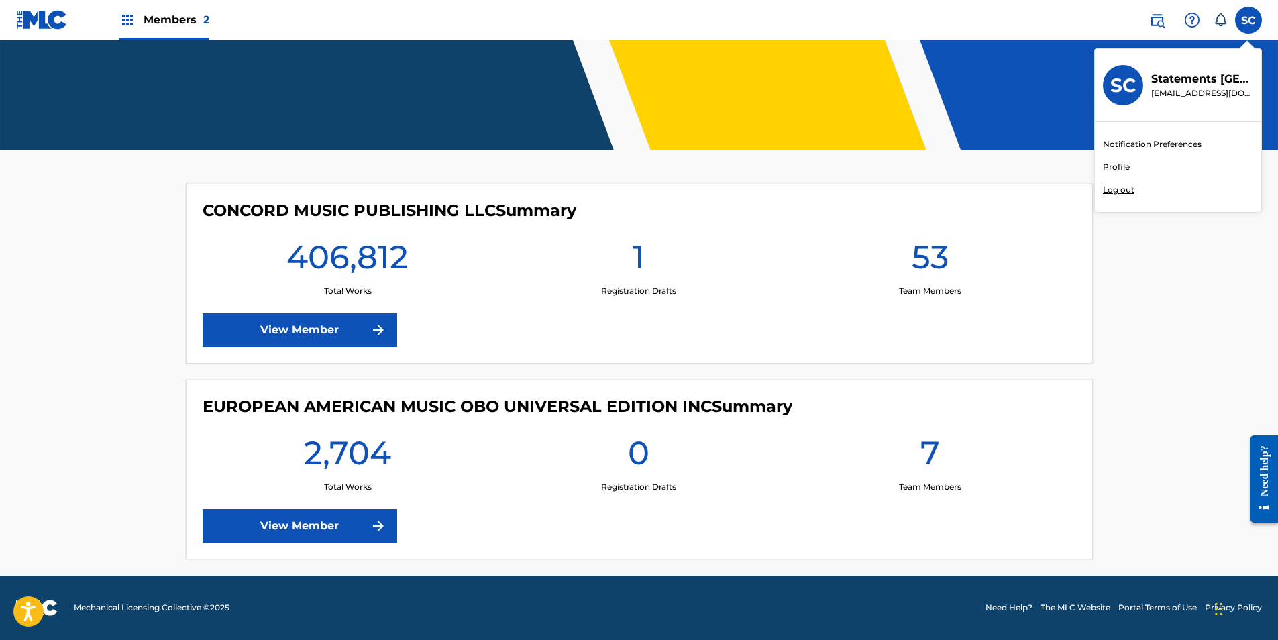
click at [1120, 192] on p "Log out" at bounding box center [1119, 190] width 32 height 12
click at [1249, 20] on input "SC Statements Concord [EMAIL_ADDRESS][DOMAIN_NAME] Notification Preferences Pro…" at bounding box center [1249, 20] width 0 height 0
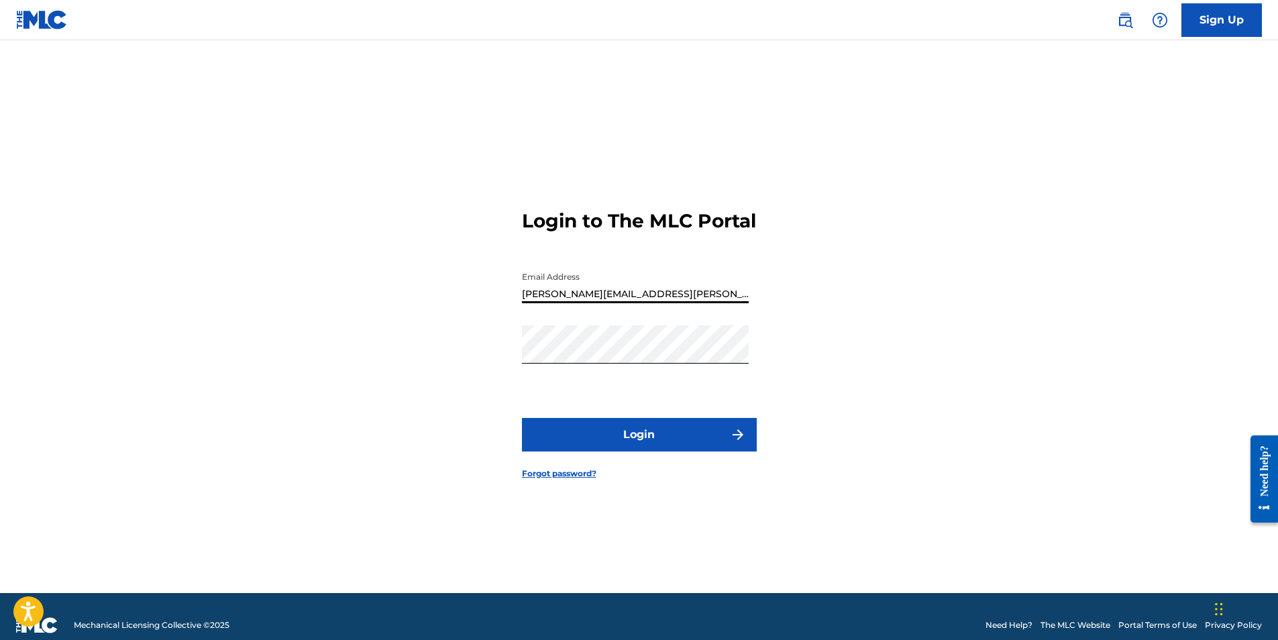
drag, startPoint x: 698, startPoint y: 302, endPoint x: 451, endPoint y: 313, distance: 247.2
click at [451, 313] on div "Login to The MLC Portal Email Address [PERSON_NAME][EMAIL_ADDRESS][PERSON_NAME]…" at bounding box center [639, 333] width 939 height 519
paste input "statements"
drag, startPoint x: 676, startPoint y: 304, endPoint x: 458, endPoint y: 303, distance: 218.0
click at [458, 303] on div "Login to The MLC Portal Email Address [PERSON_NAME][EMAIL_ADDRESS][PERSON_NAME]…" at bounding box center [639, 333] width 939 height 519
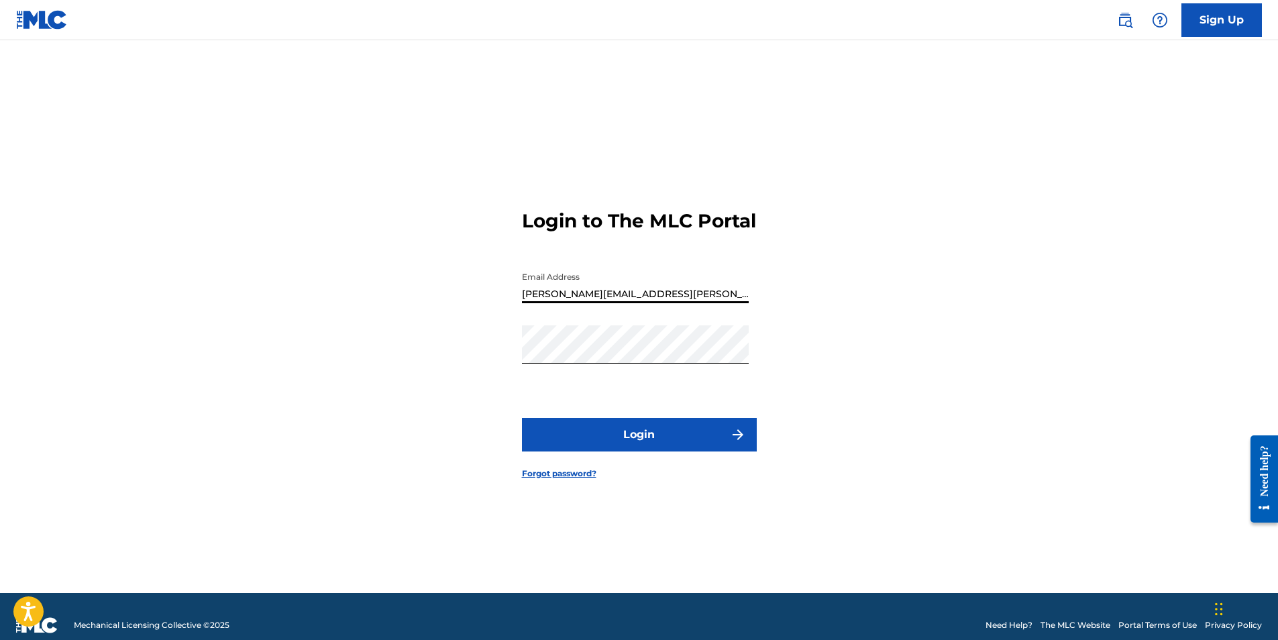
paste input "statements"
type input "[EMAIL_ADDRESS][DOMAIN_NAME]"
click at [498, 369] on div "Login to The MLC Portal Email Address [EMAIL_ADDRESS][DOMAIN_NAME] Password Log…" at bounding box center [639, 333] width 939 height 519
click at [637, 446] on button "Login" at bounding box center [639, 435] width 235 height 34
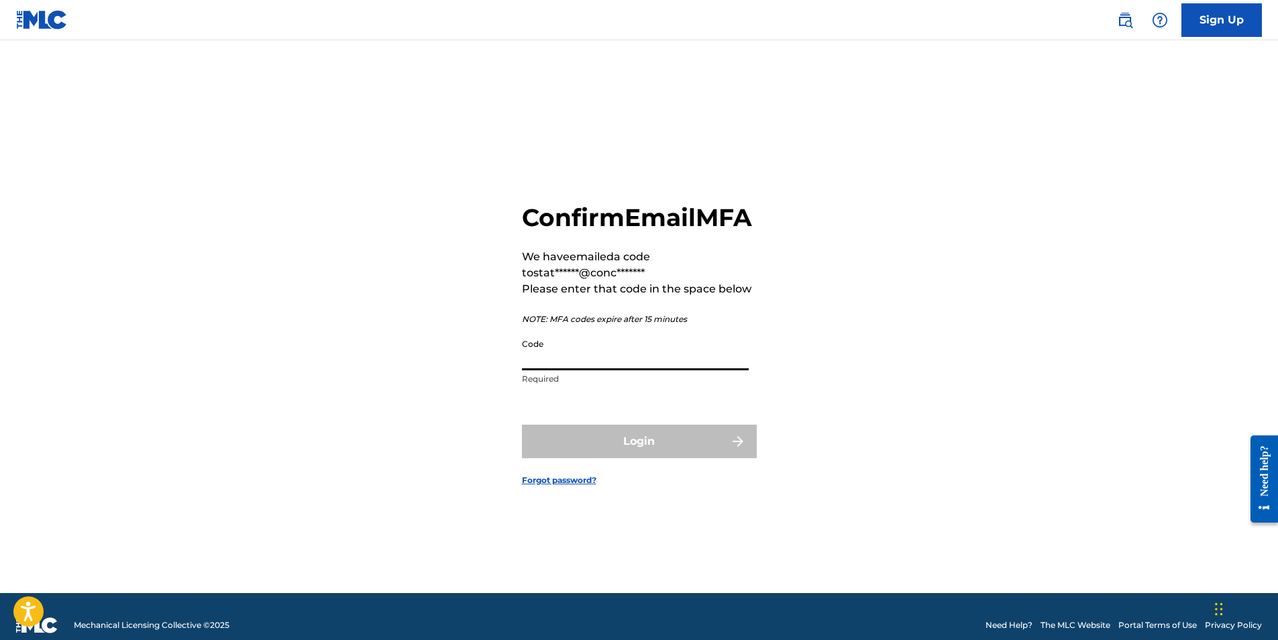
click at [642, 370] on input "Code" at bounding box center [635, 351] width 227 height 38
paste input "977360"
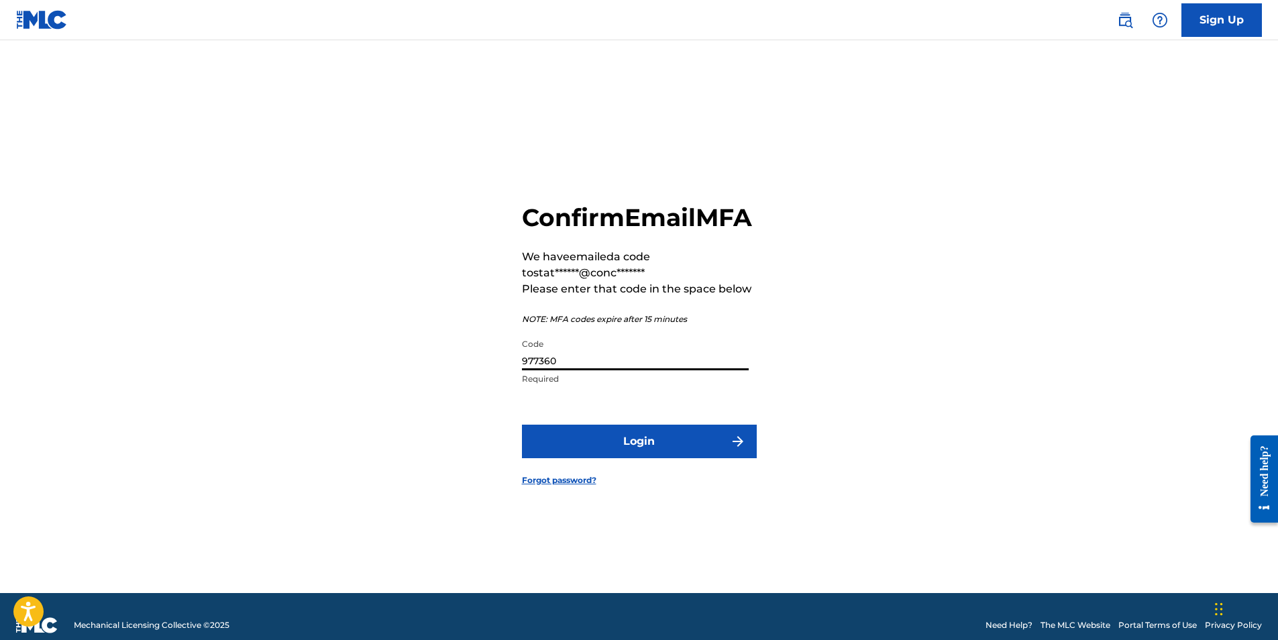
type input "977360"
click at [639, 458] on button "Login" at bounding box center [639, 442] width 235 height 34
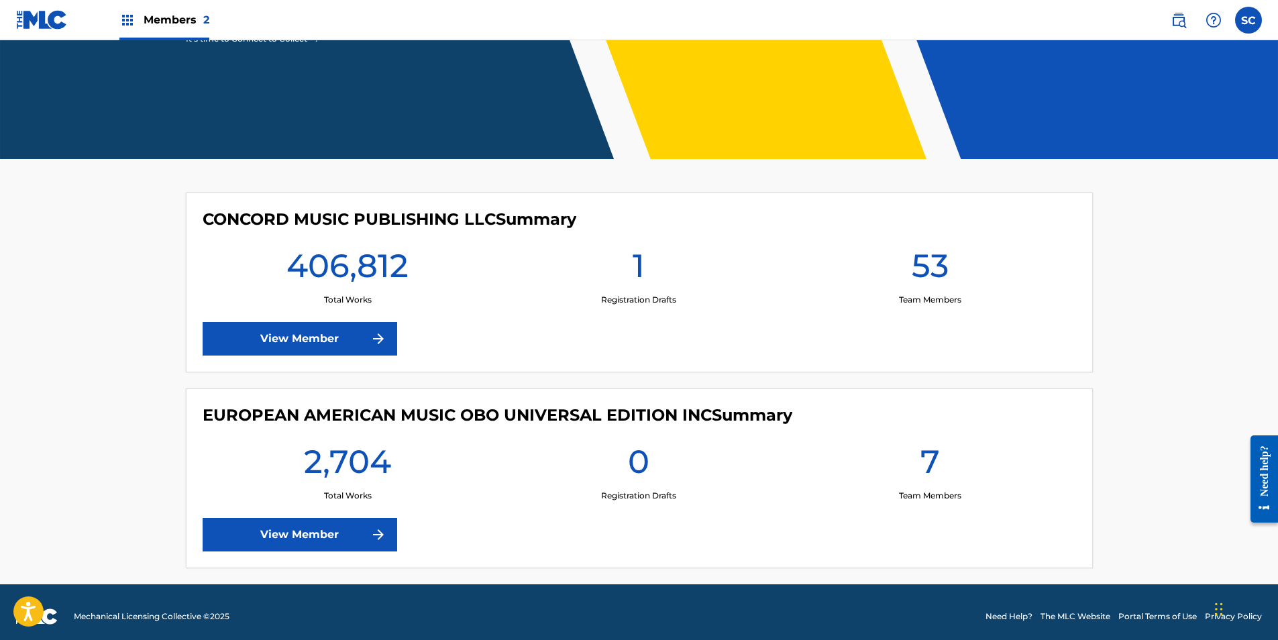
scroll to position [243, 0]
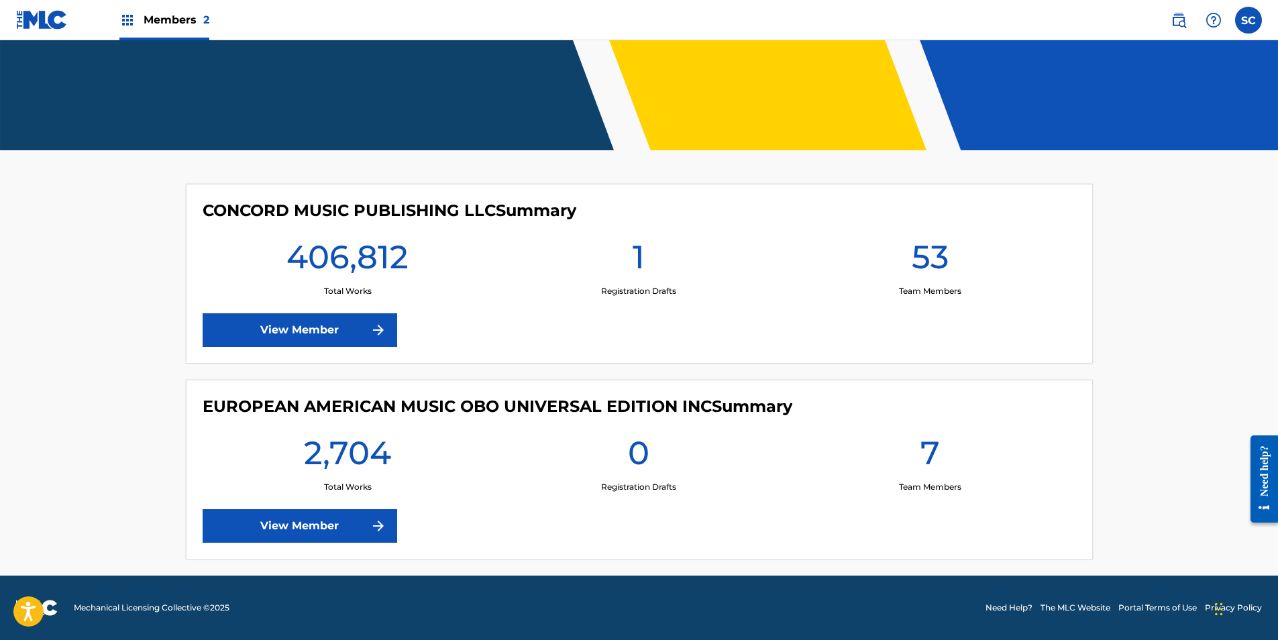
click at [306, 327] on link "View Member" at bounding box center [300, 330] width 195 height 34
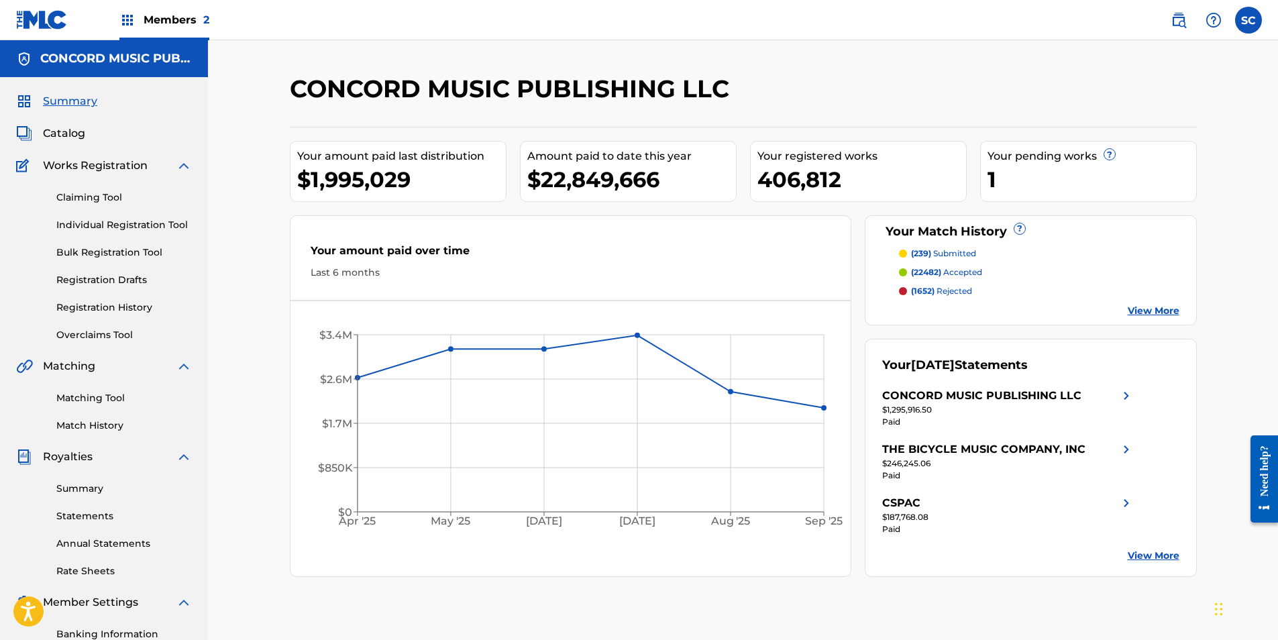
scroll to position [67, 0]
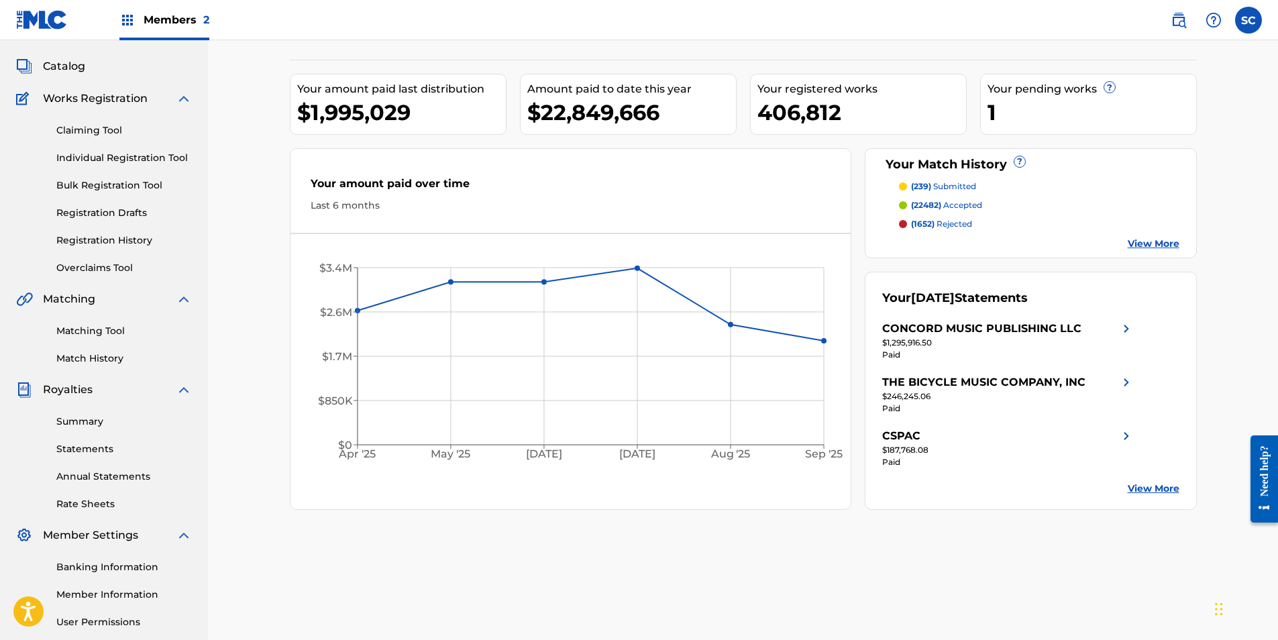
click at [85, 421] on link "Summary" at bounding box center [124, 422] width 136 height 14
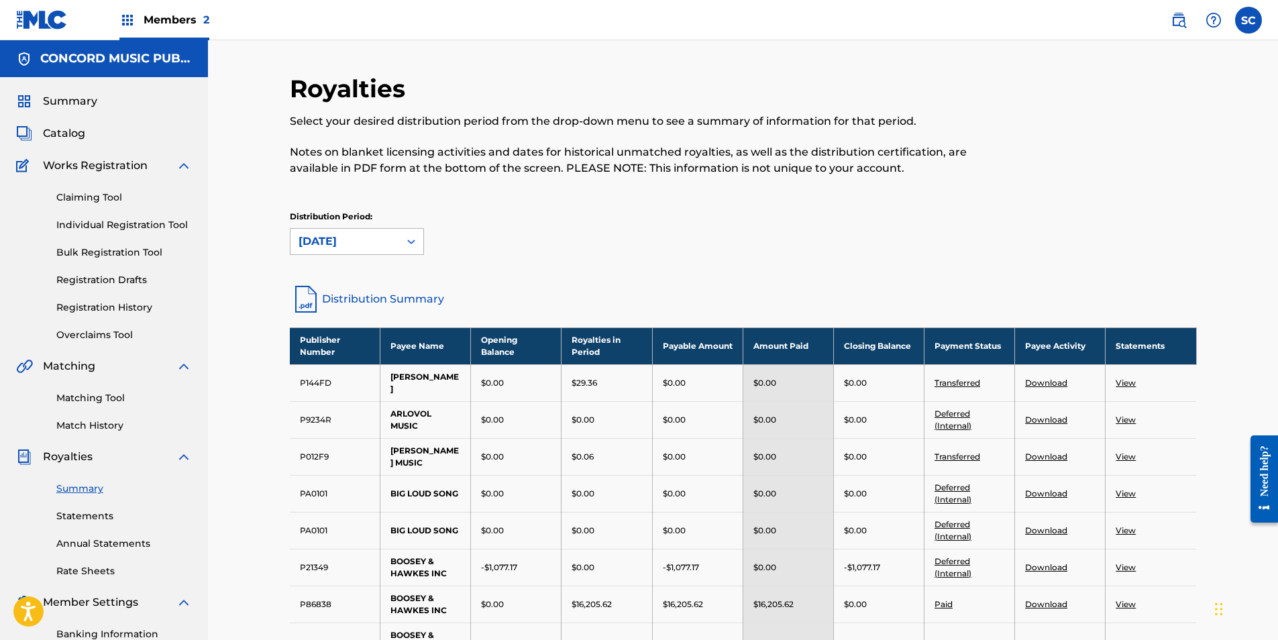
click at [415, 244] on icon at bounding box center [411, 241] width 13 height 13
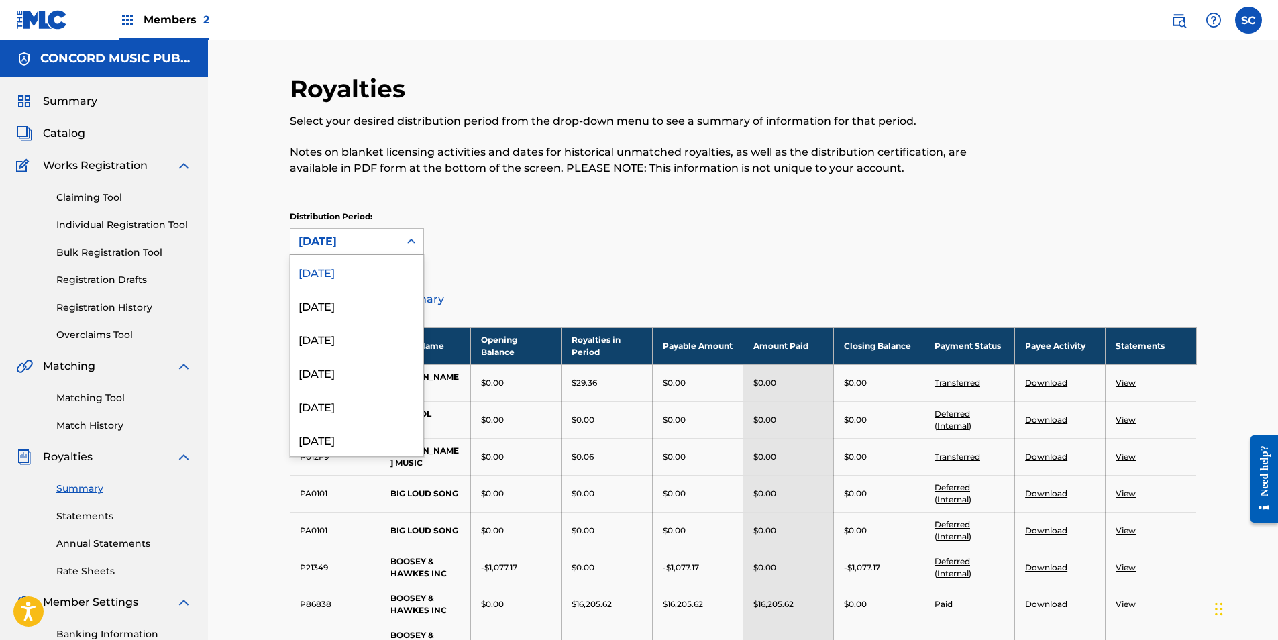
click at [314, 270] on div "[DATE]" at bounding box center [356, 272] width 133 height 34
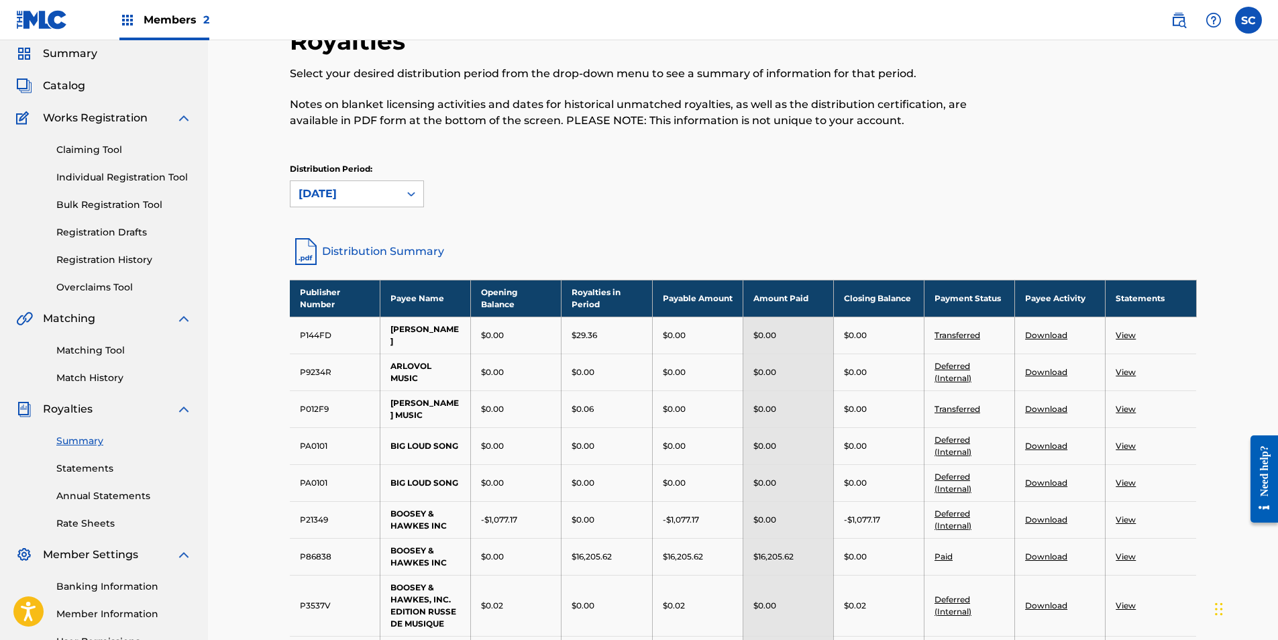
scroll to position [23, 0]
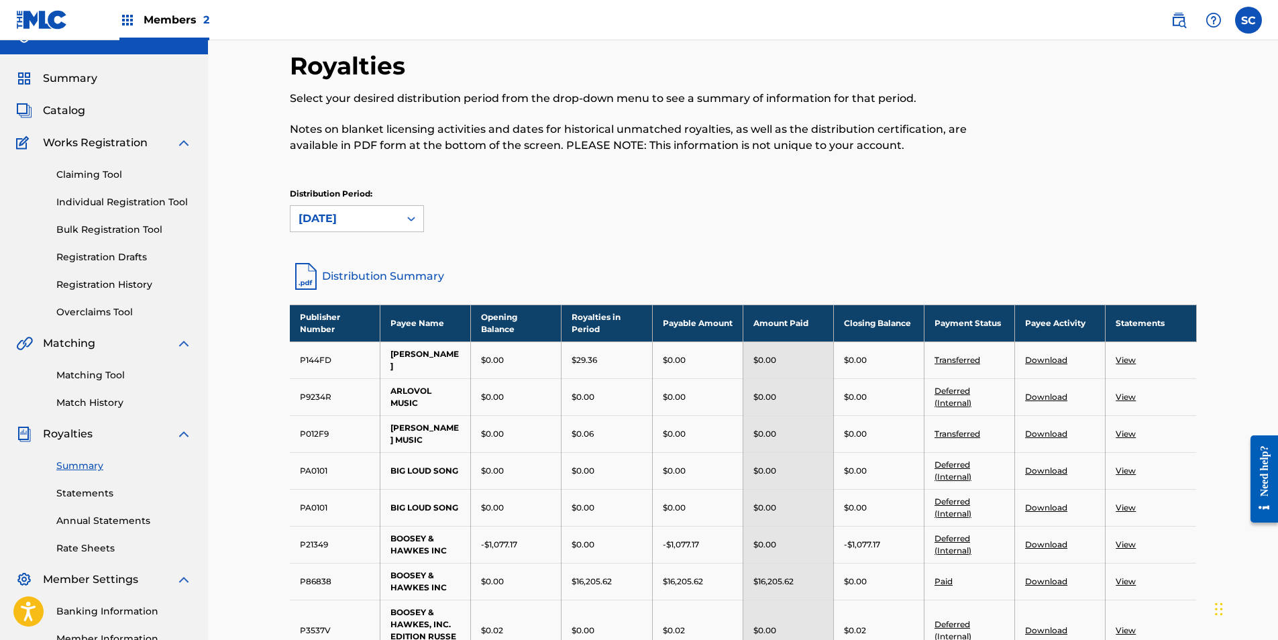
click at [1133, 362] on link "View" at bounding box center [1126, 360] width 20 height 10
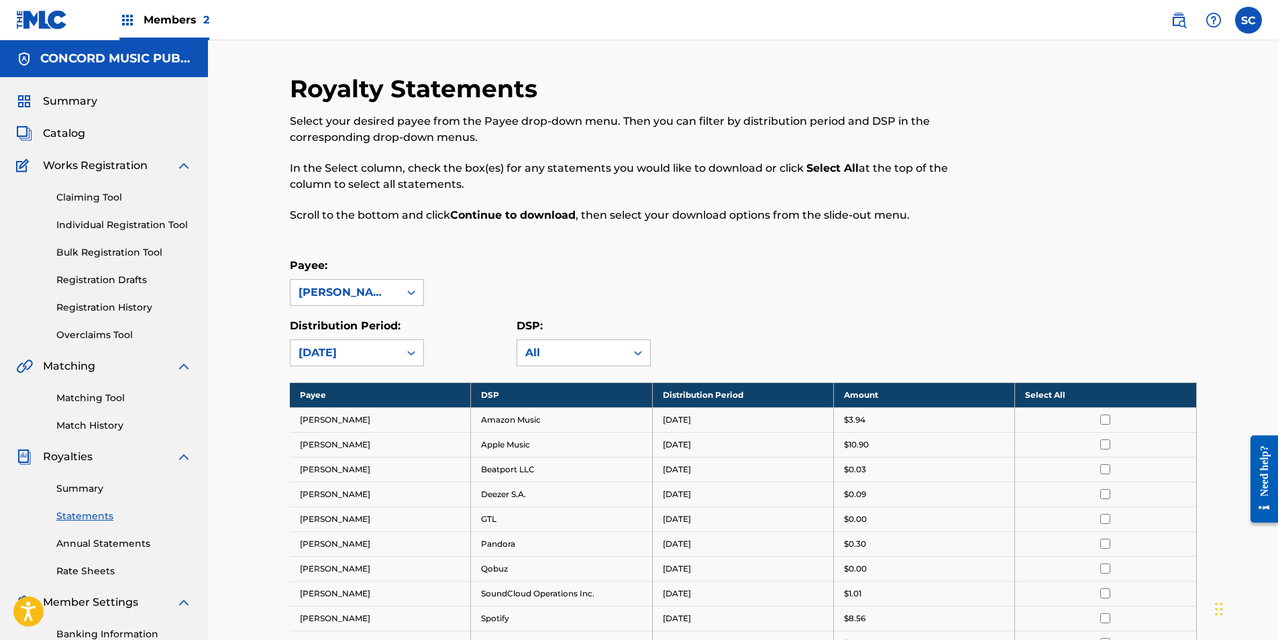
click at [1100, 398] on th "Select All" at bounding box center [1105, 394] width 181 height 25
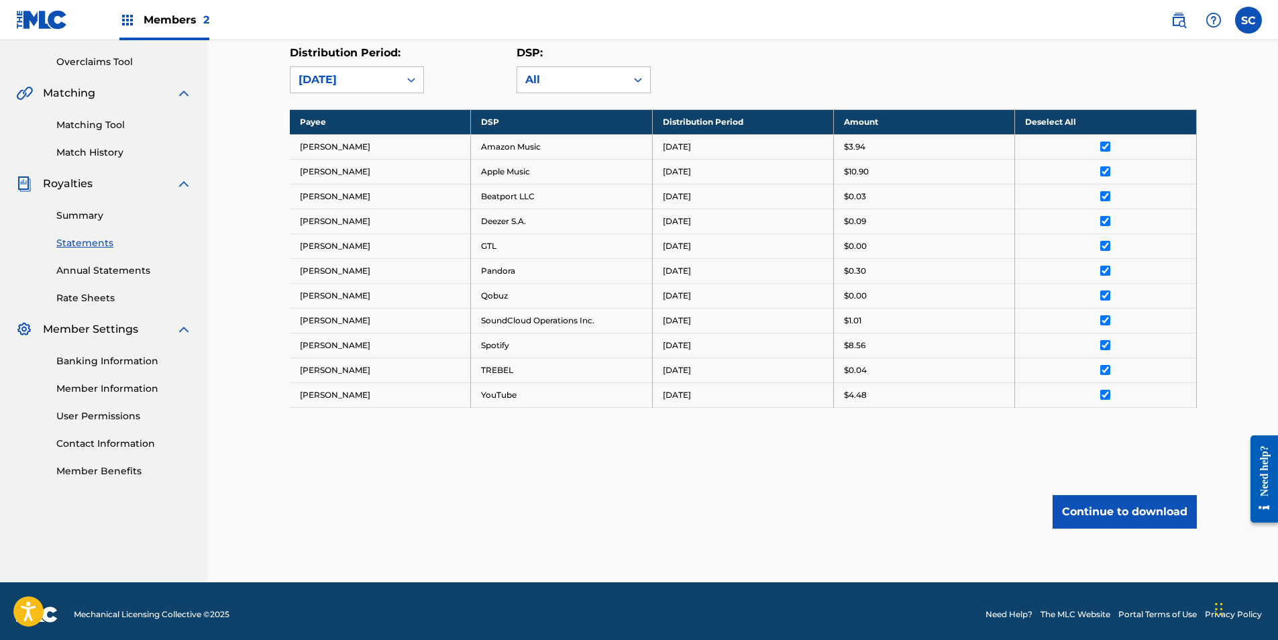
scroll to position [280, 0]
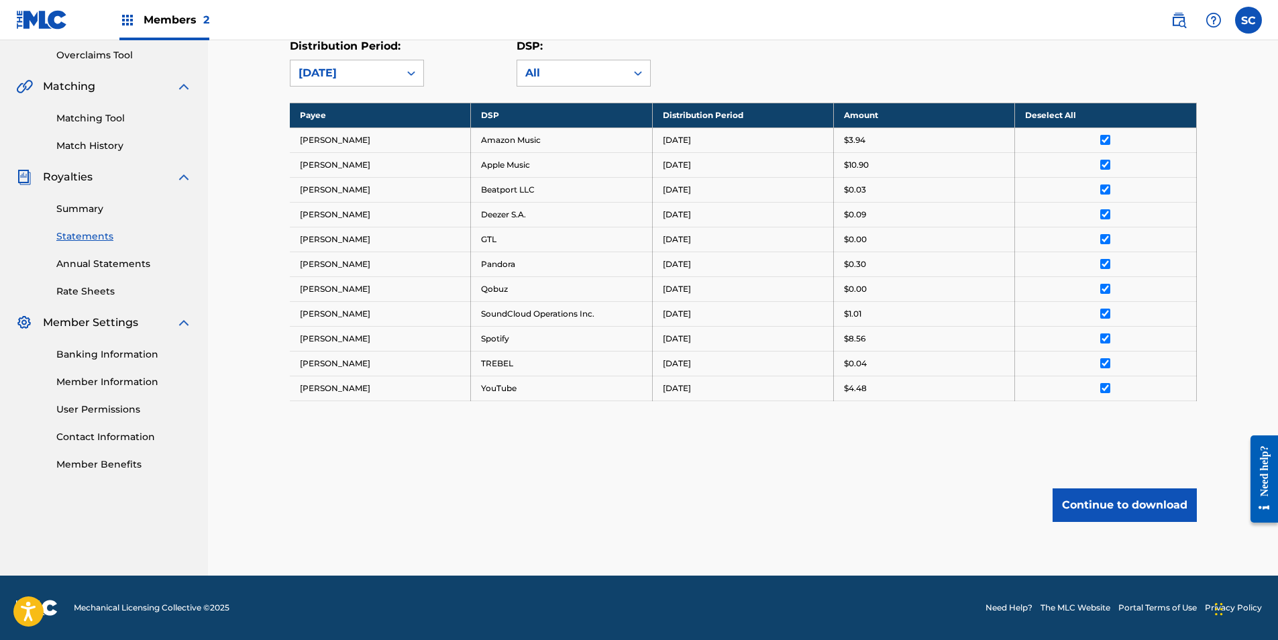
click at [1124, 505] on button "Continue to download" at bounding box center [1125, 505] width 144 height 34
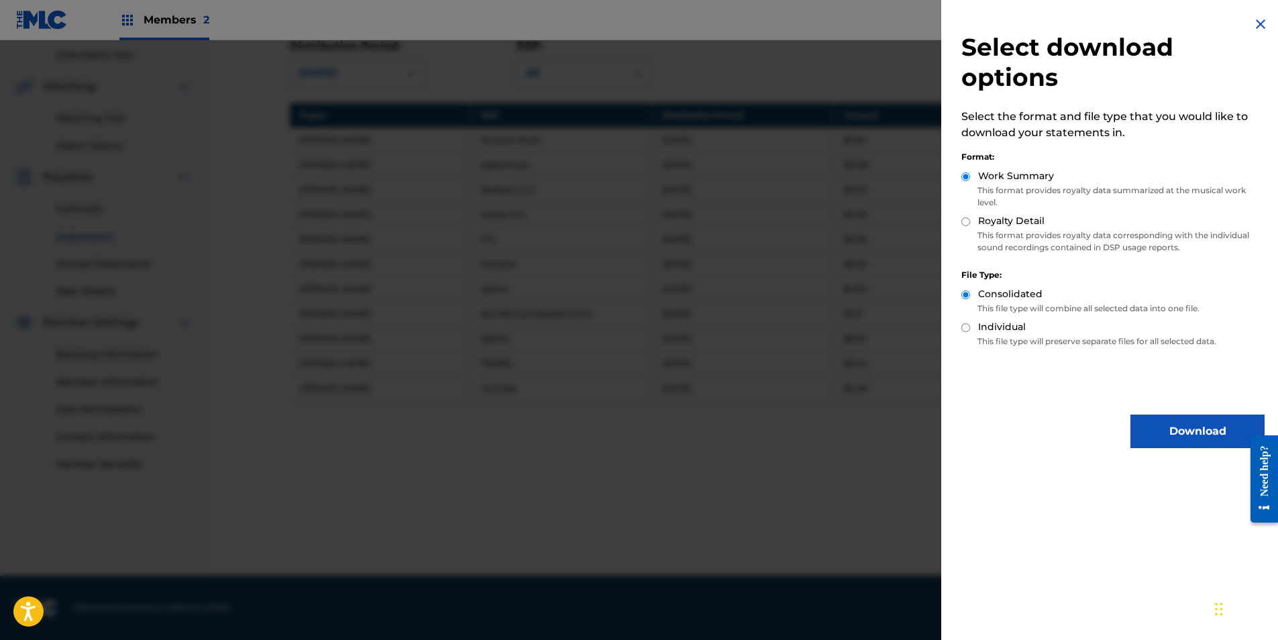
click at [966, 223] on input "Royalty Detail" at bounding box center [965, 221] width 9 height 9
radio input "true"
click at [1187, 425] on button "Download" at bounding box center [1197, 432] width 134 height 34
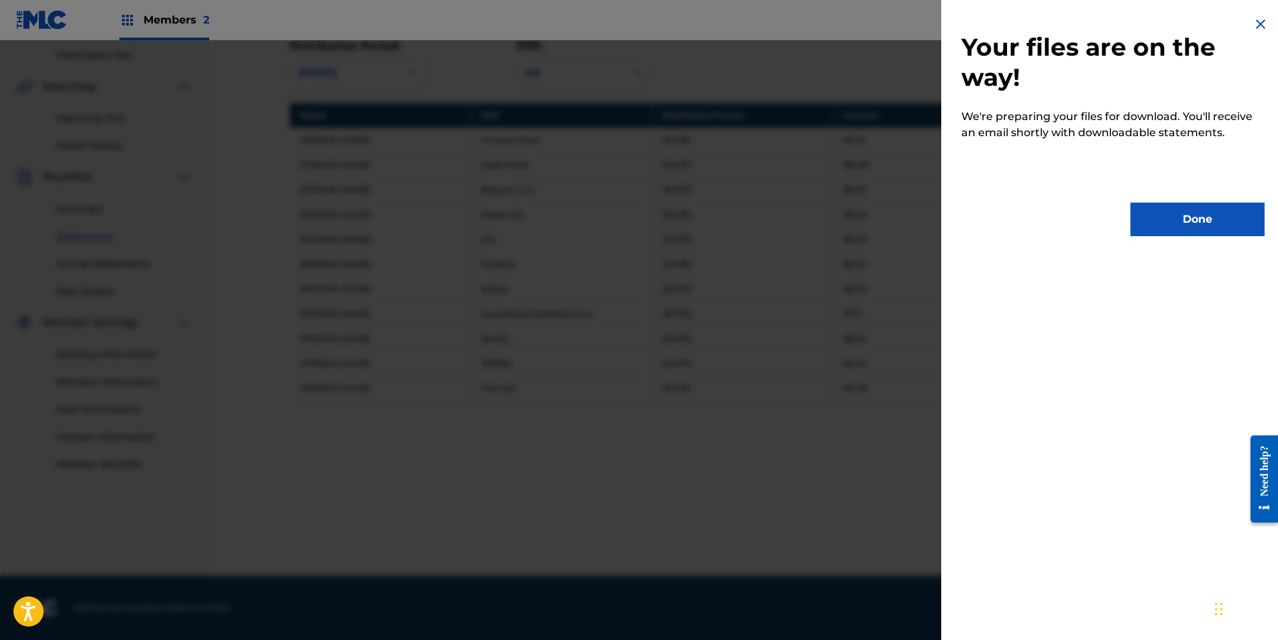
click at [1204, 216] on button "Done" at bounding box center [1197, 220] width 134 height 34
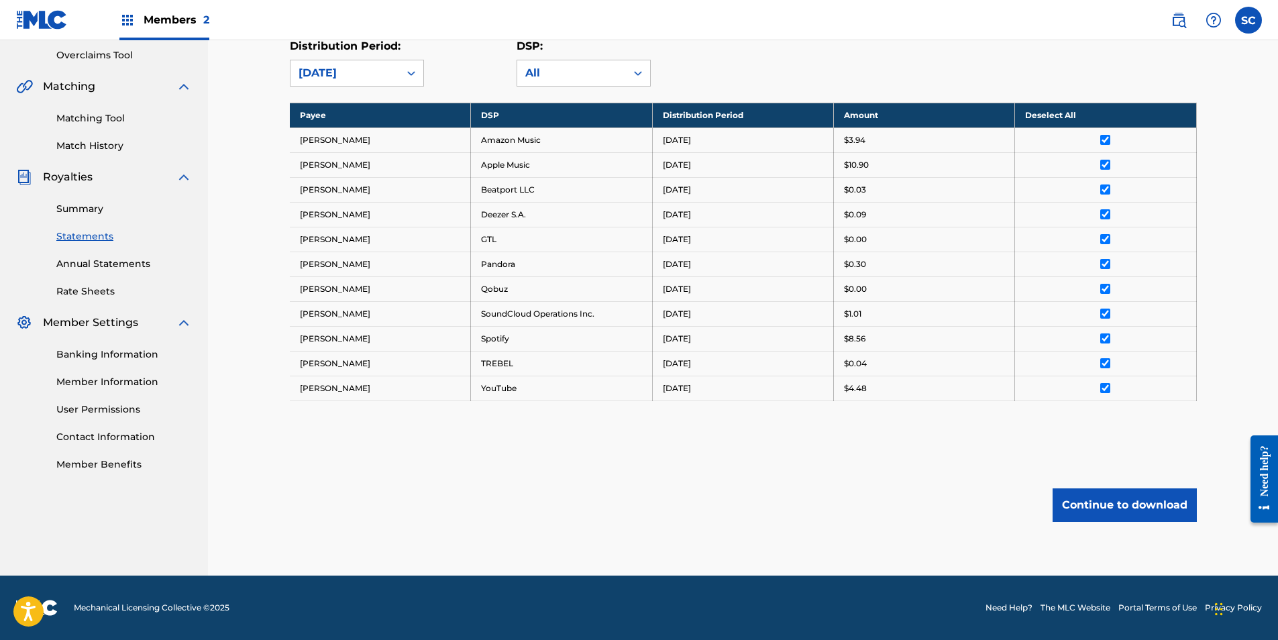
click at [87, 213] on link "Summary" at bounding box center [124, 209] width 136 height 14
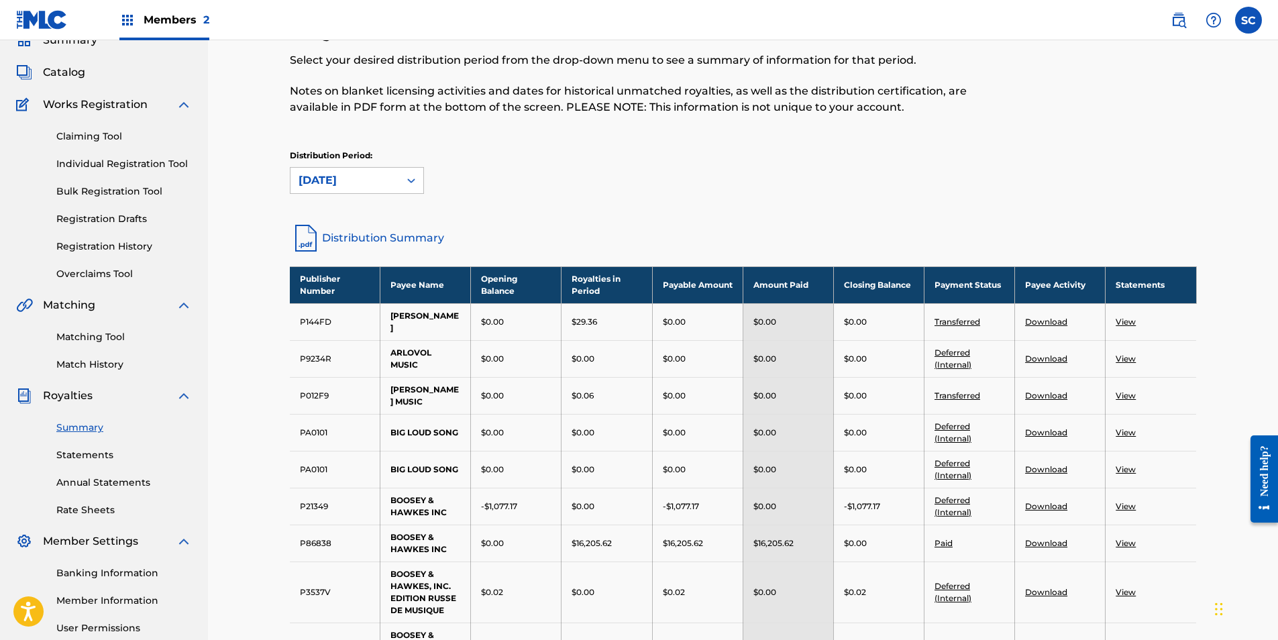
scroll to position [67, 0]
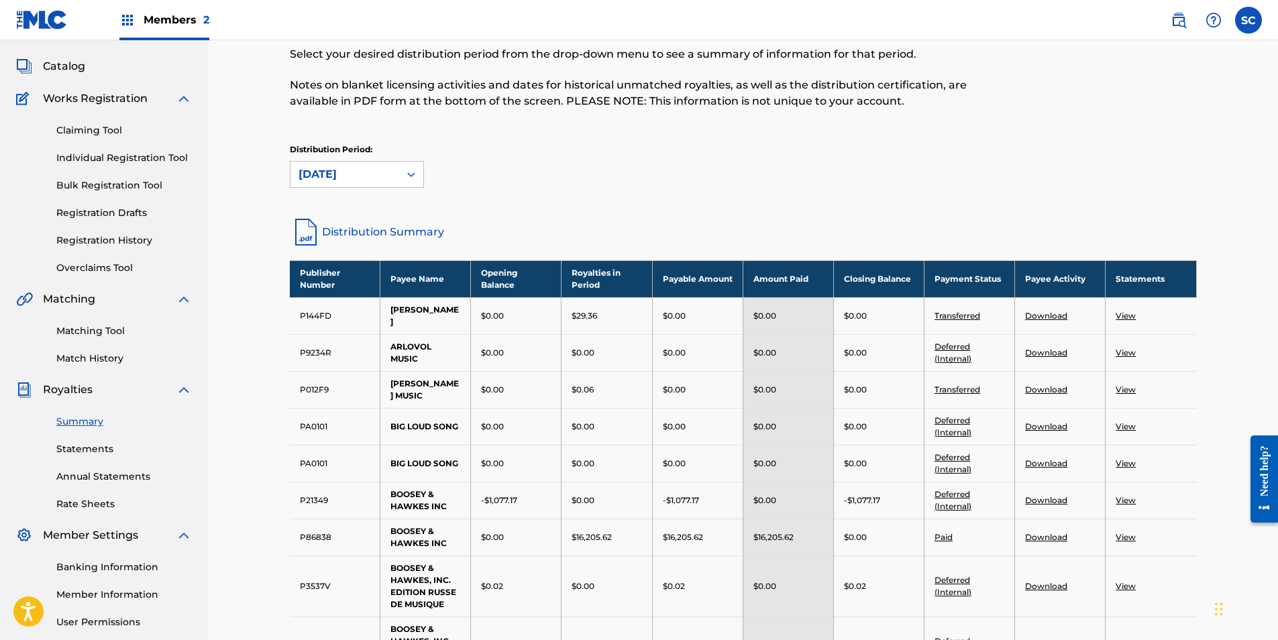
click at [1128, 354] on link "View" at bounding box center [1126, 353] width 20 height 10
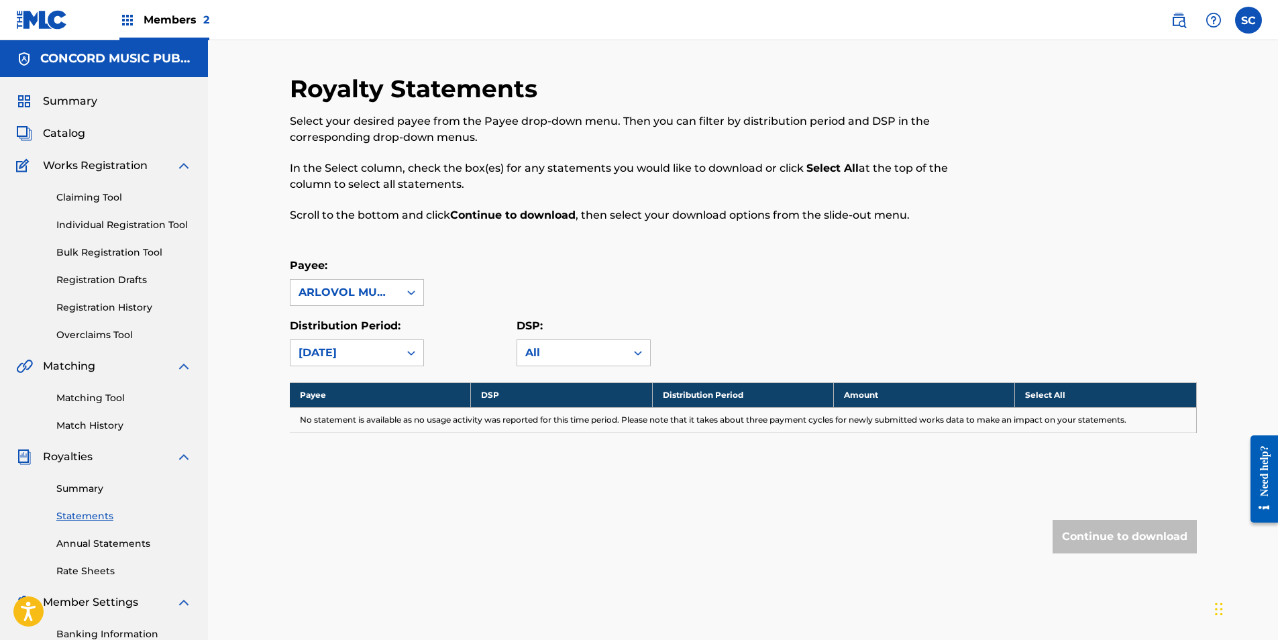
click at [87, 485] on link "Summary" at bounding box center [124, 489] width 136 height 14
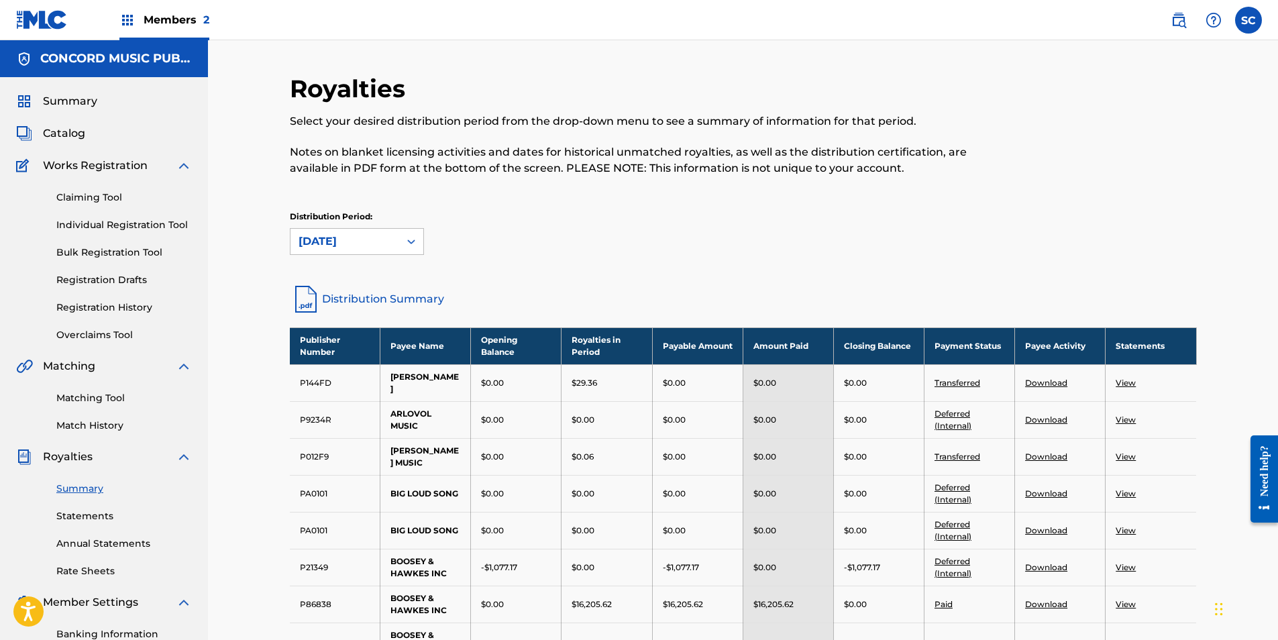
click at [1124, 456] on link "View" at bounding box center [1126, 457] width 20 height 10
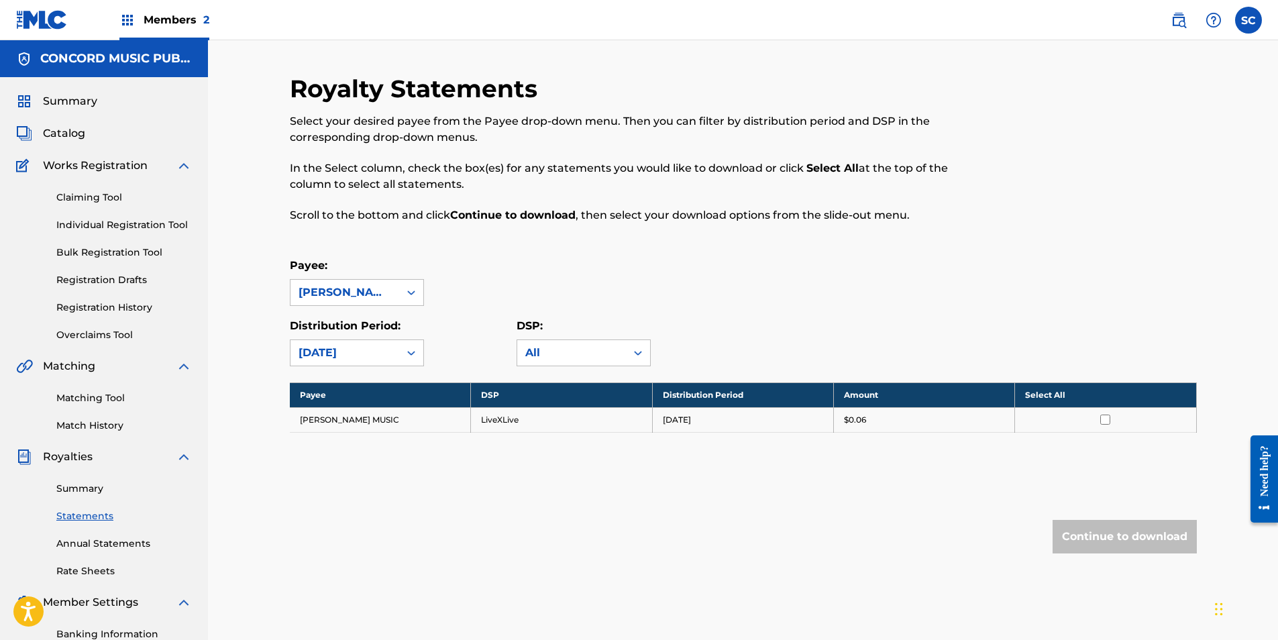
click at [1097, 397] on th "Select All" at bounding box center [1105, 394] width 181 height 25
click at [1132, 537] on button "Continue to download" at bounding box center [1125, 537] width 144 height 34
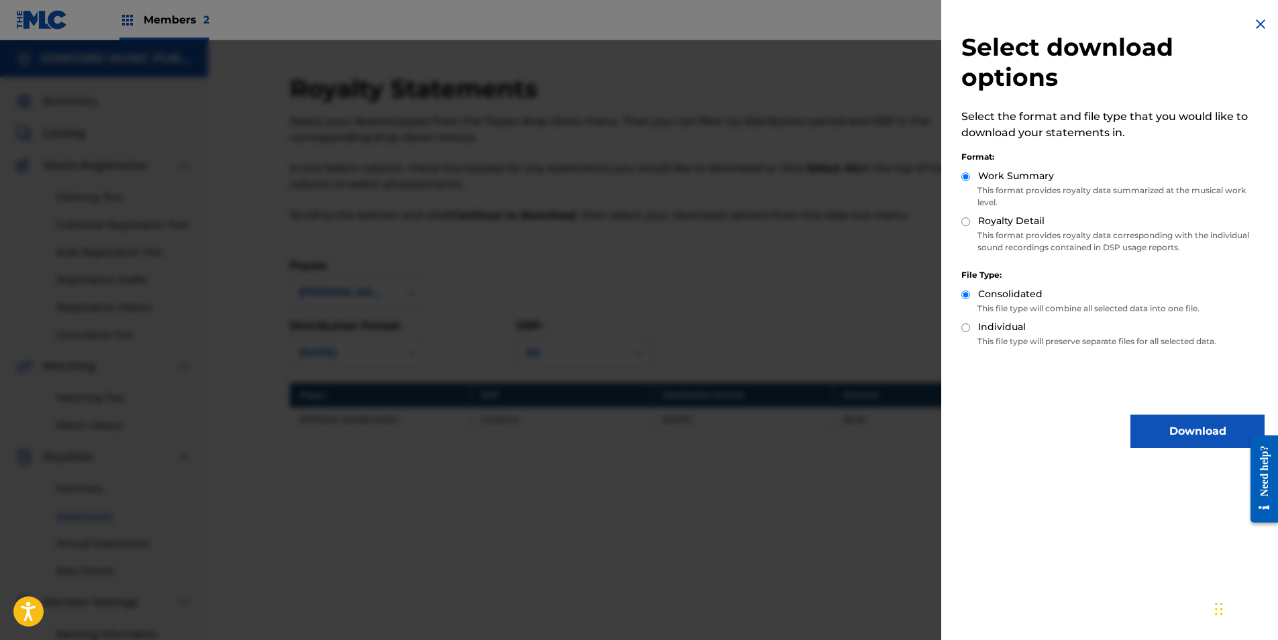
click at [963, 221] on input "Royalty Detail" at bounding box center [965, 221] width 9 height 9
radio input "true"
click at [1257, 23] on img at bounding box center [1261, 24] width 16 height 16
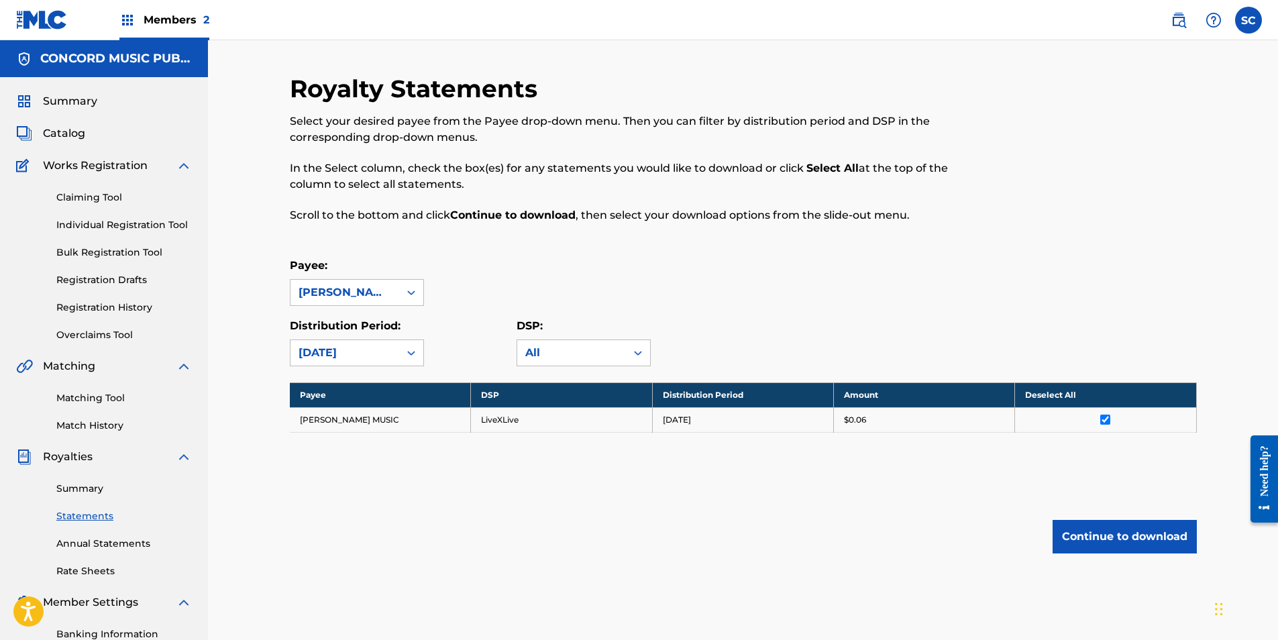
click at [72, 486] on link "Summary" at bounding box center [124, 489] width 136 height 14
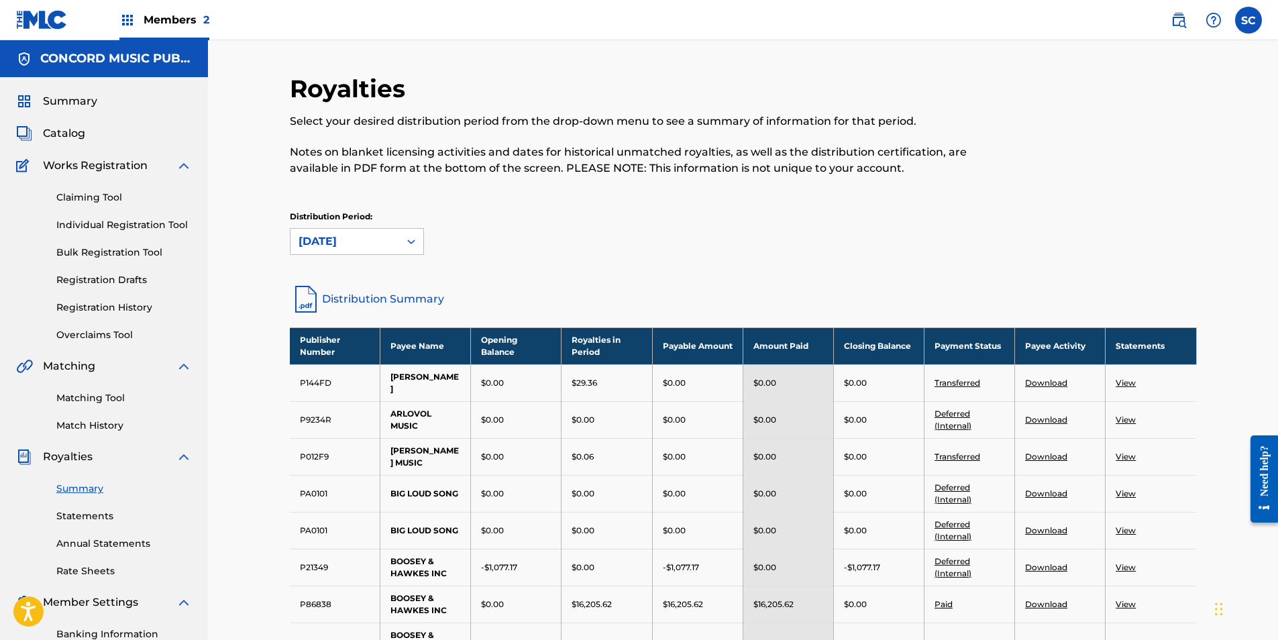
click at [1124, 420] on link "View" at bounding box center [1126, 420] width 20 height 10
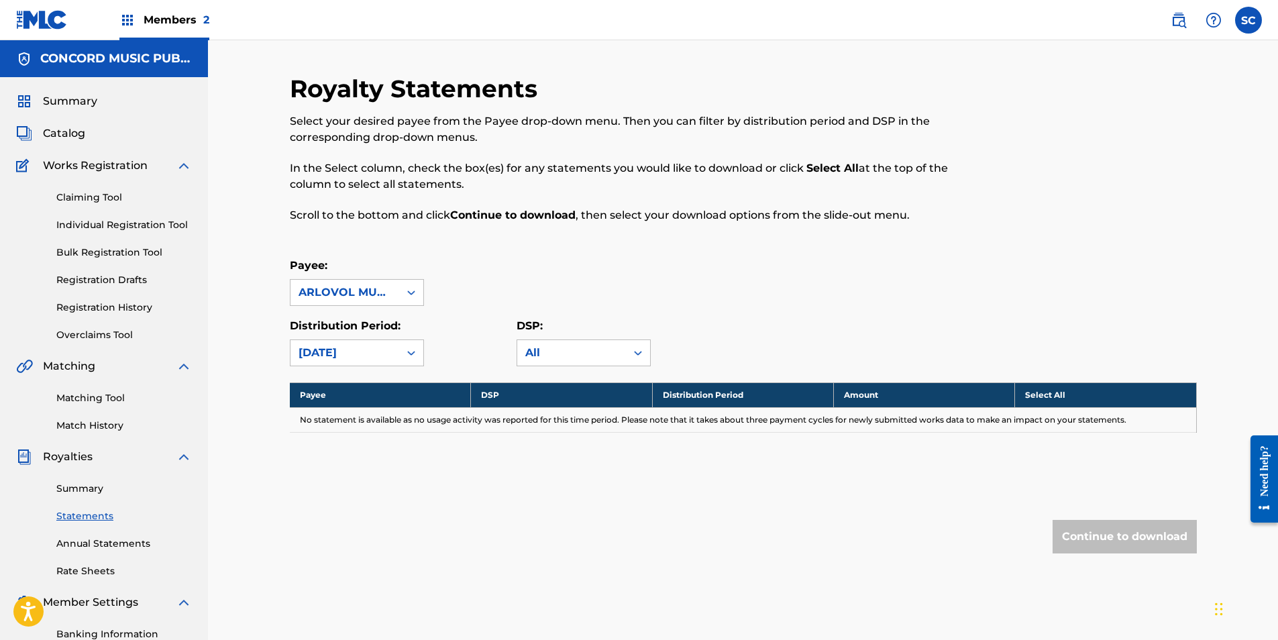
click at [73, 486] on link "Summary" at bounding box center [124, 489] width 136 height 14
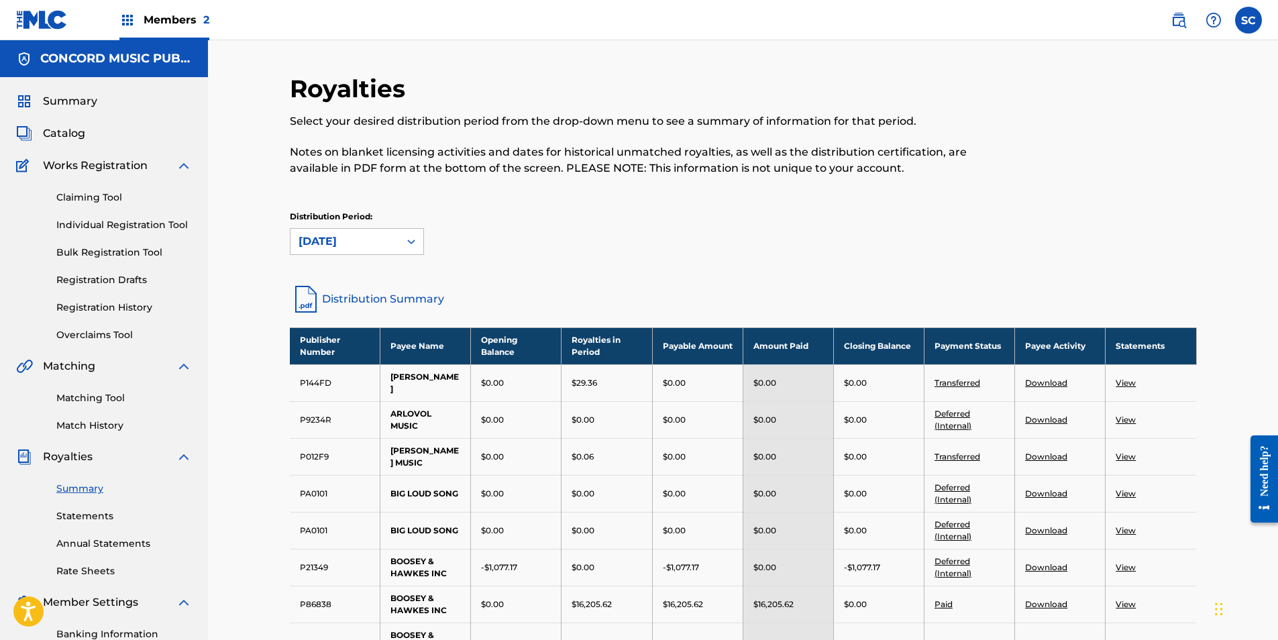
click at [1146, 464] on td "View" at bounding box center [1151, 456] width 91 height 37
drag, startPoint x: 405, startPoint y: 236, endPoint x: 415, endPoint y: 251, distance: 17.9
click at [405, 236] on icon at bounding box center [411, 241] width 13 height 13
click at [677, 284] on link "Distribution Summary" at bounding box center [743, 299] width 907 height 32
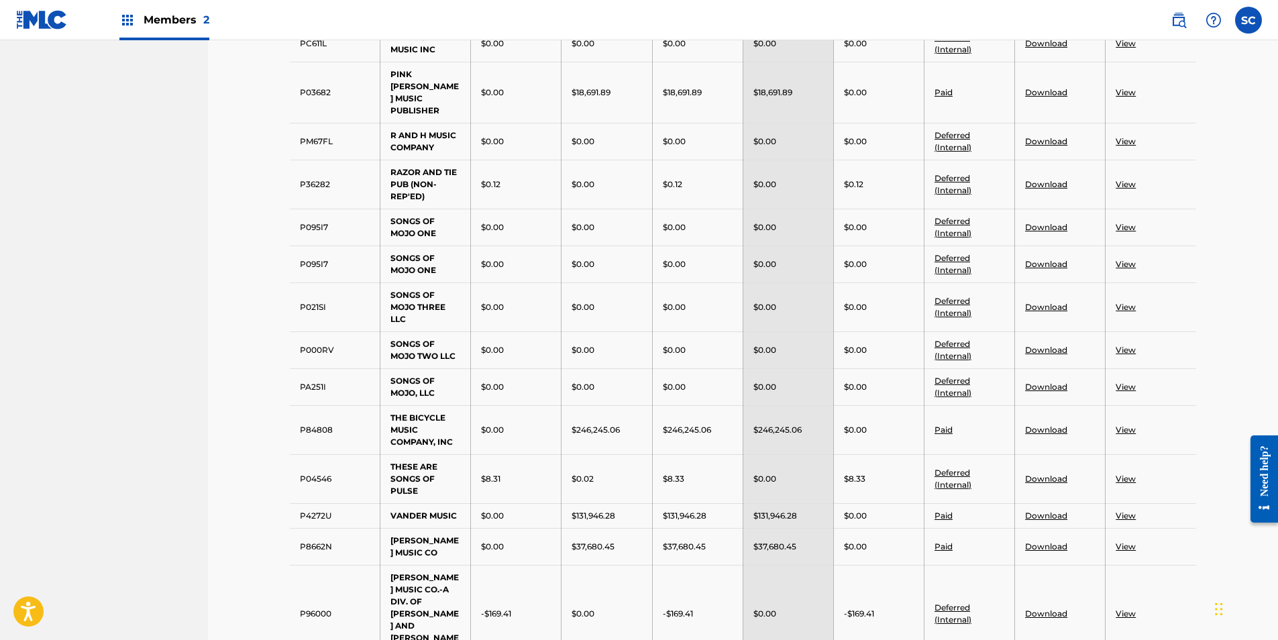
scroll to position [2975, 0]
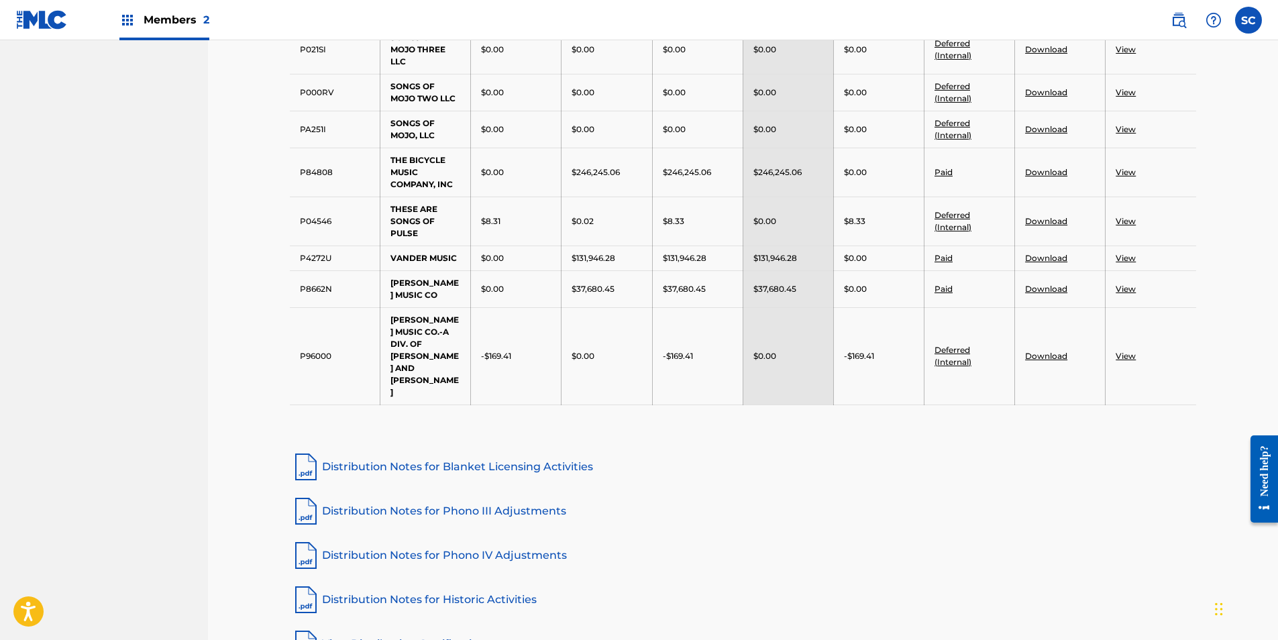
drag, startPoint x: 1255, startPoint y: 81, endPoint x: 1253, endPoint y: 93, distance: 13.0
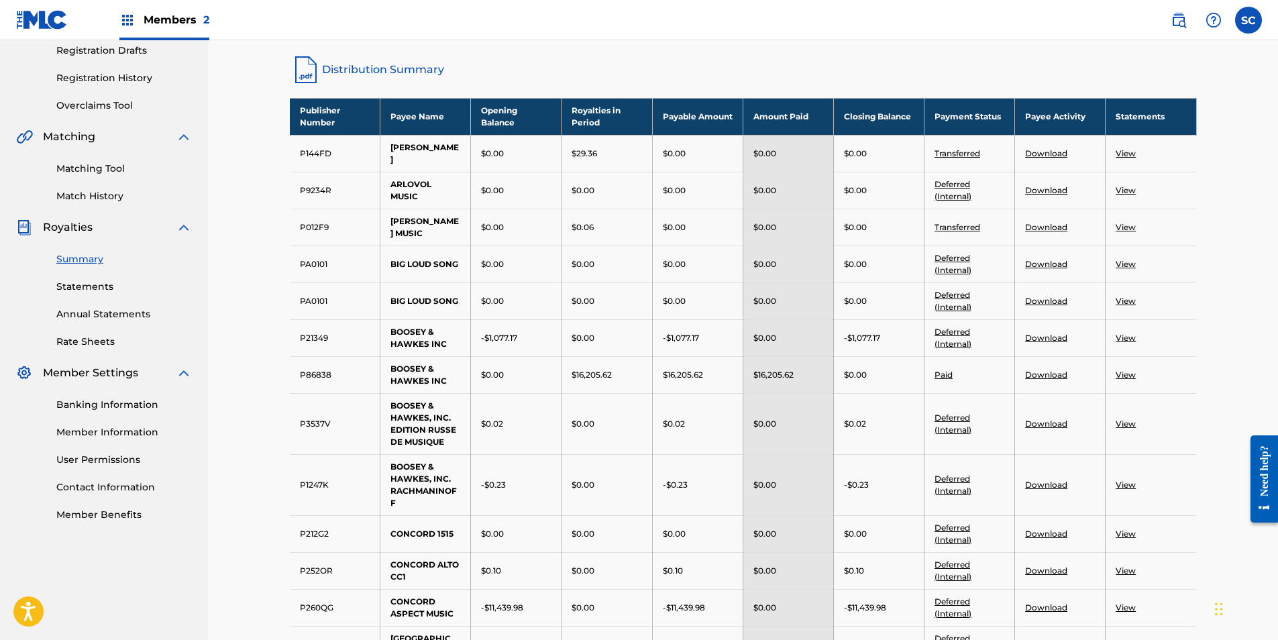
scroll to position [23, 0]
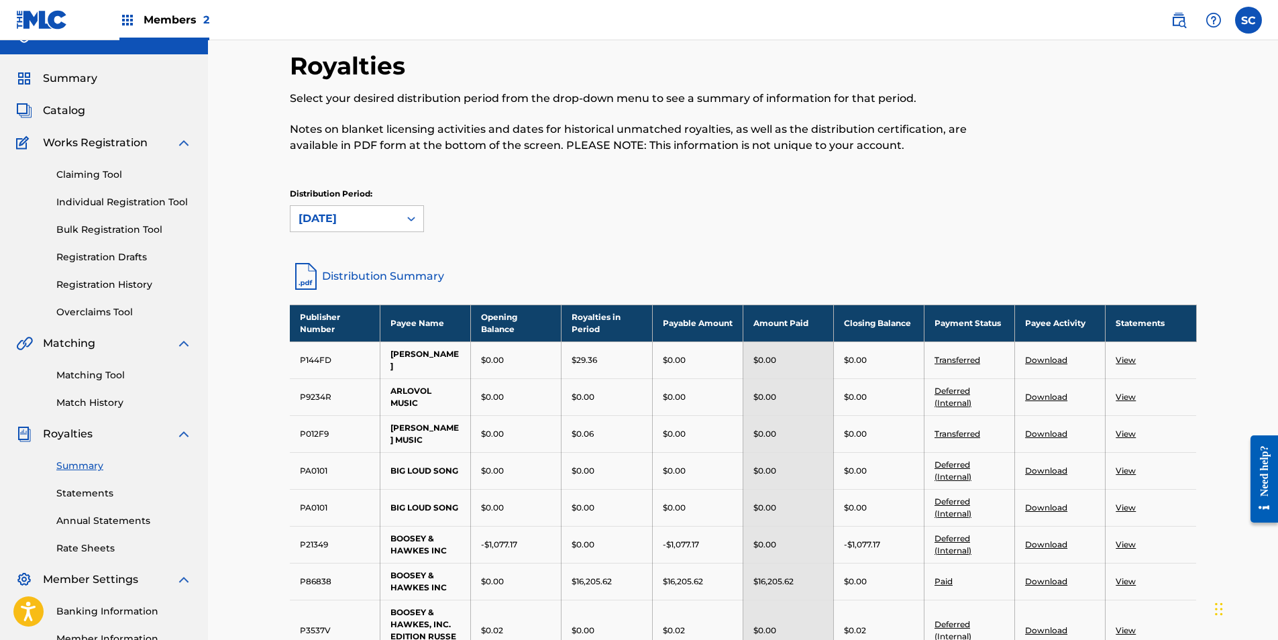
click at [180, 19] on span "Members 2" at bounding box center [177, 19] width 66 height 15
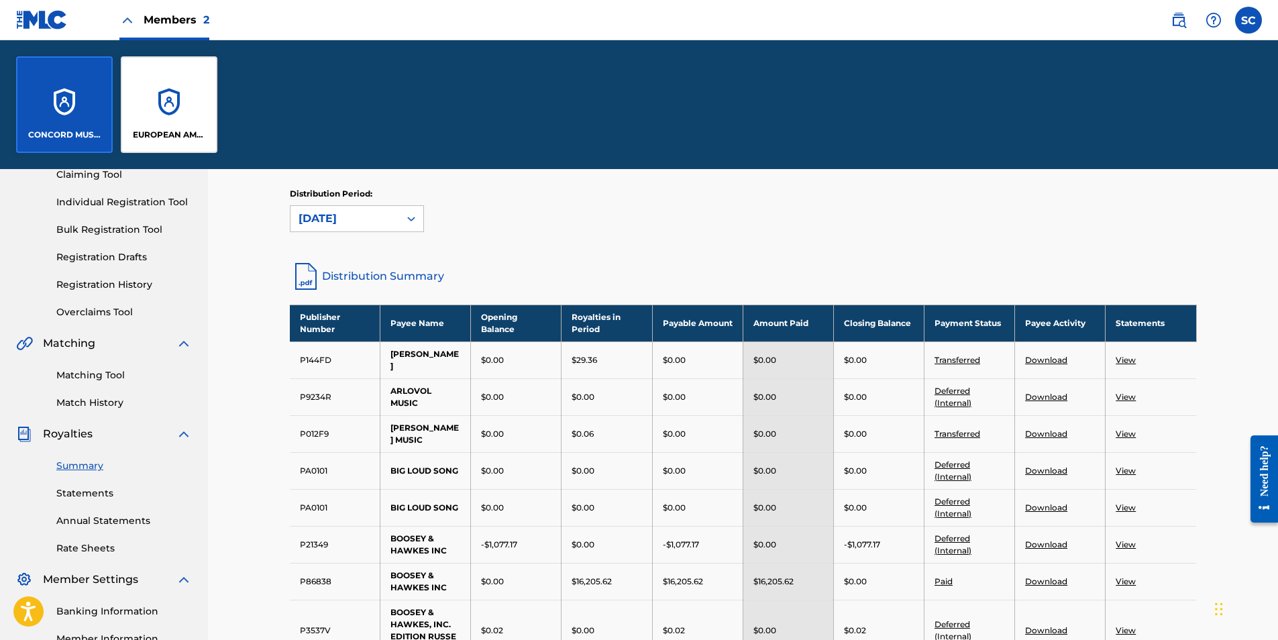
click at [174, 133] on p "EUROPEAN AMERICAN MUSIC OBO UNIVERSAL EDITION INC" at bounding box center [169, 135] width 73 height 12
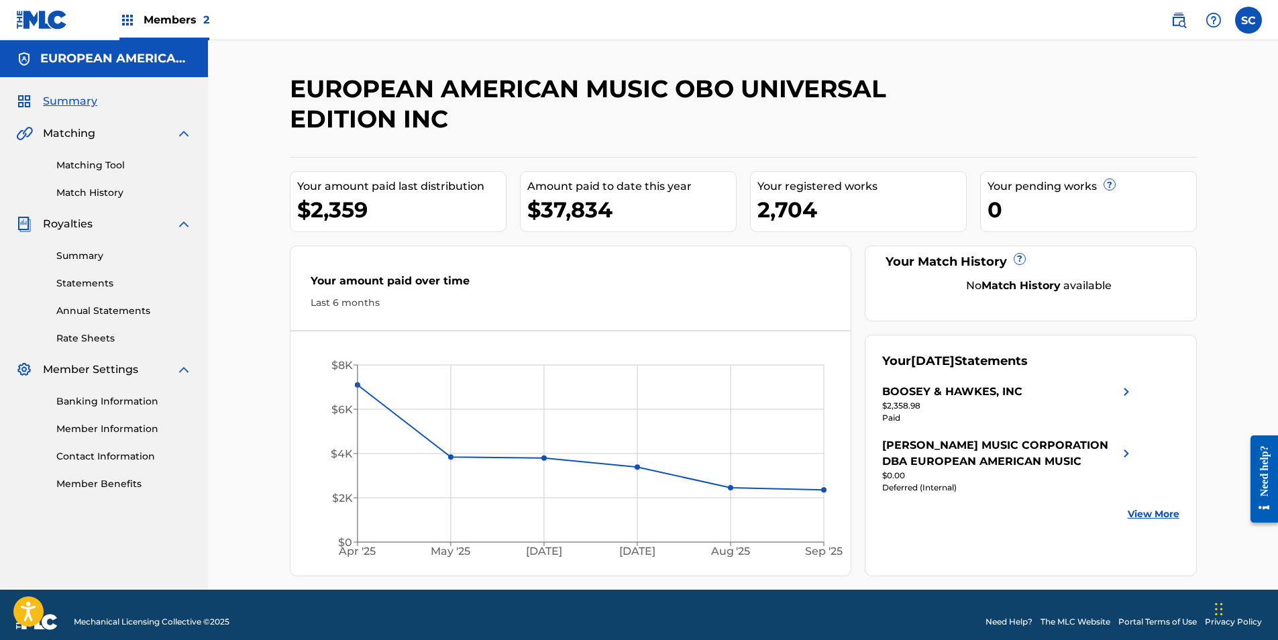
click at [87, 256] on link "Summary" at bounding box center [124, 256] width 136 height 14
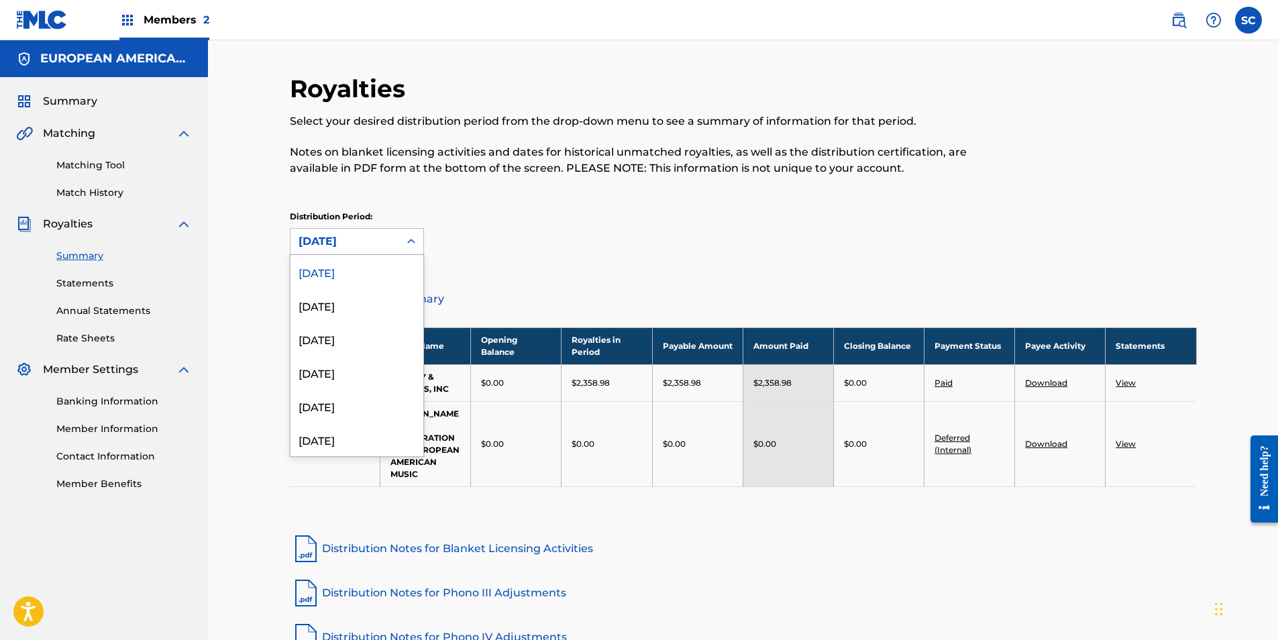
click at [418, 242] on div at bounding box center [411, 241] width 24 height 24
click at [751, 270] on div "Royalties Select your desired distribution period from the drop-down menu to se…" at bounding box center [743, 178] width 907 height 209
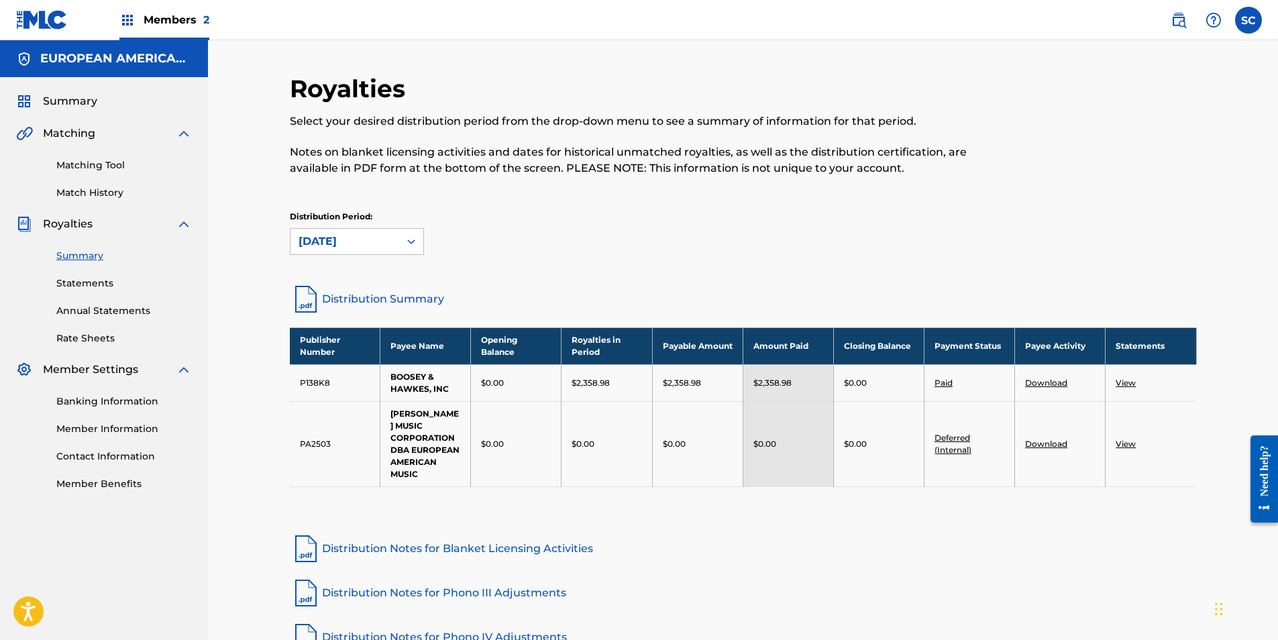
click at [1132, 384] on link "View" at bounding box center [1126, 383] width 20 height 10
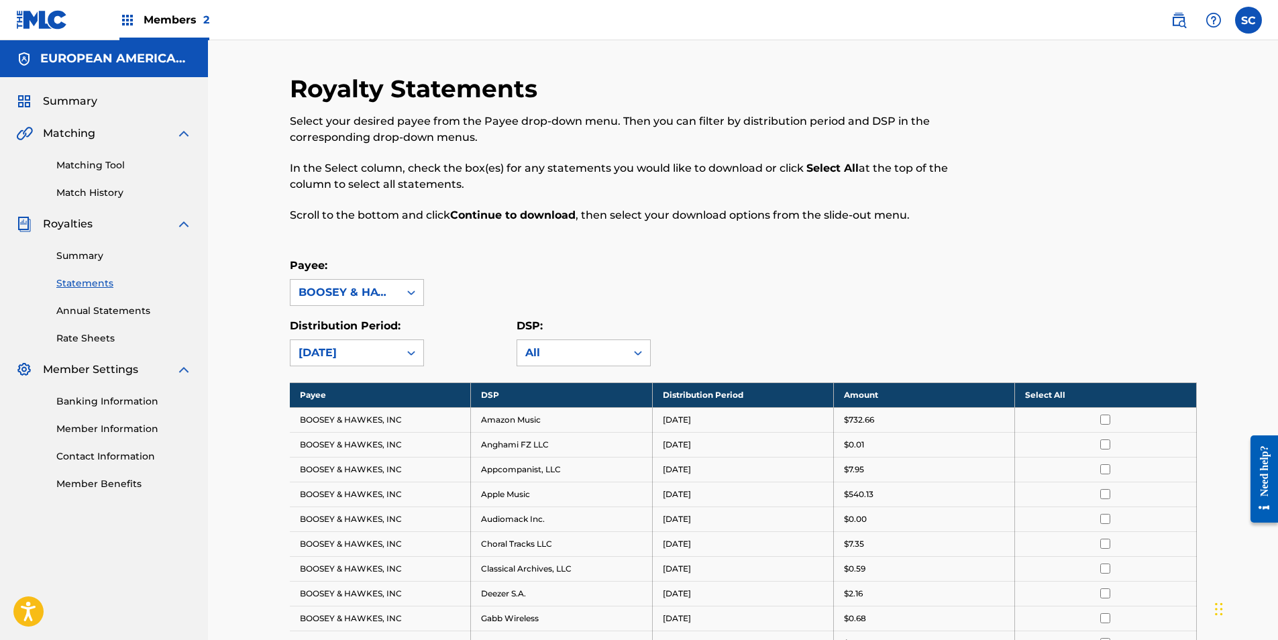
click at [1057, 385] on th "Select All" at bounding box center [1105, 394] width 181 height 25
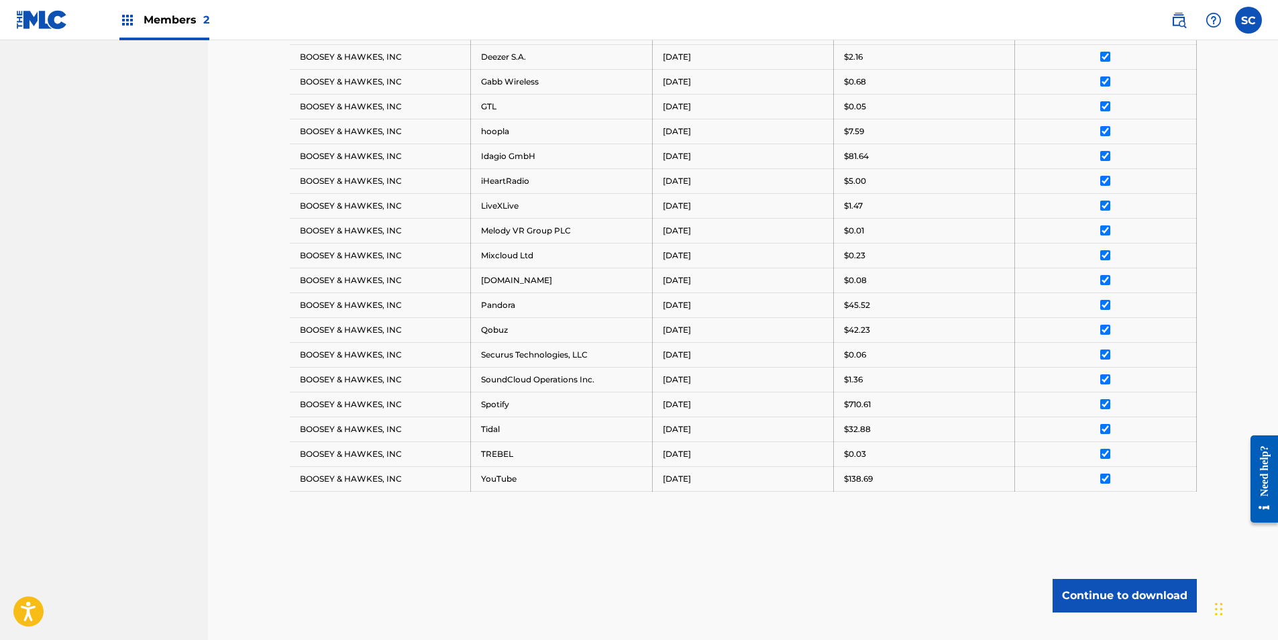
click at [1118, 590] on button "Continue to download" at bounding box center [1125, 596] width 144 height 34
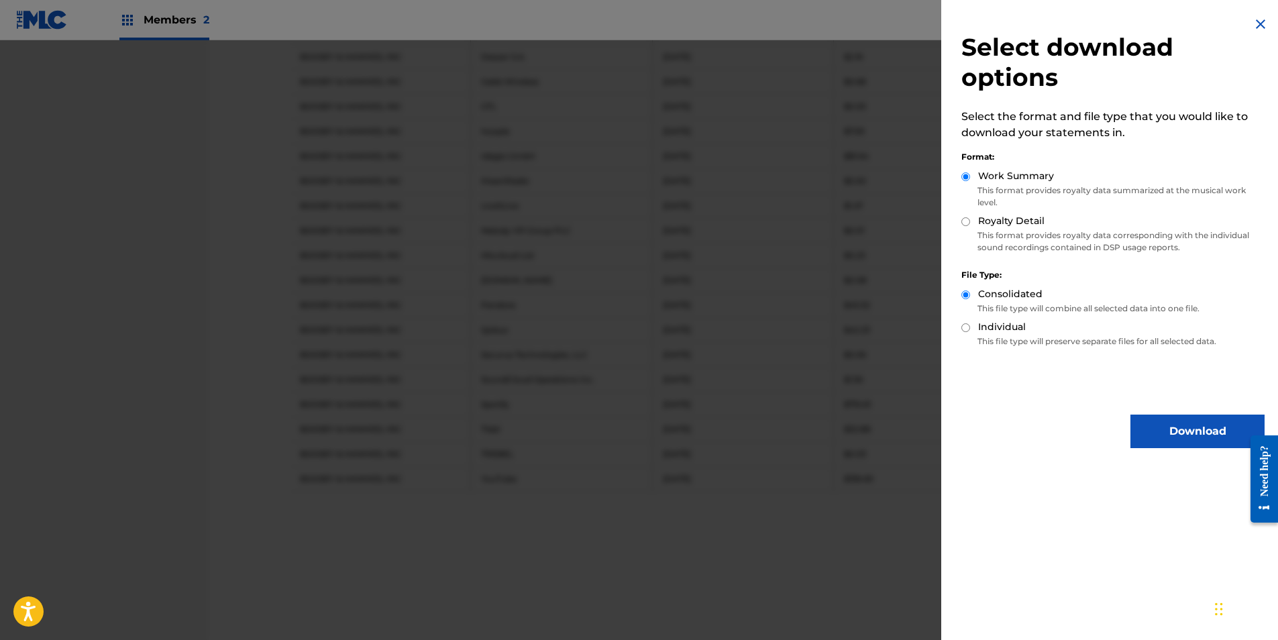
click at [969, 226] on div "Royalty Detail" at bounding box center [1112, 221] width 303 height 15
click at [966, 221] on input "Royalty Detail" at bounding box center [965, 221] width 9 height 9
radio input "true"
drag, startPoint x: 1188, startPoint y: 433, endPoint x: 708, endPoint y: 470, distance: 481.1
click at [1189, 433] on button "Download" at bounding box center [1197, 432] width 134 height 34
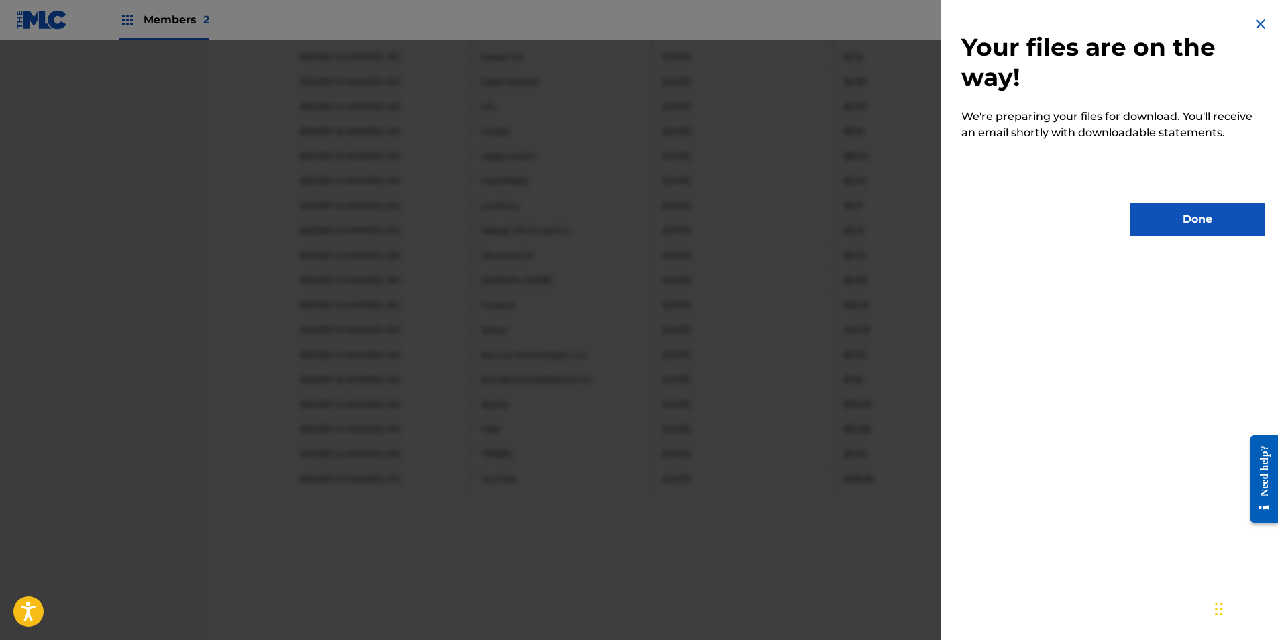
click at [1169, 226] on button "Done" at bounding box center [1197, 220] width 134 height 34
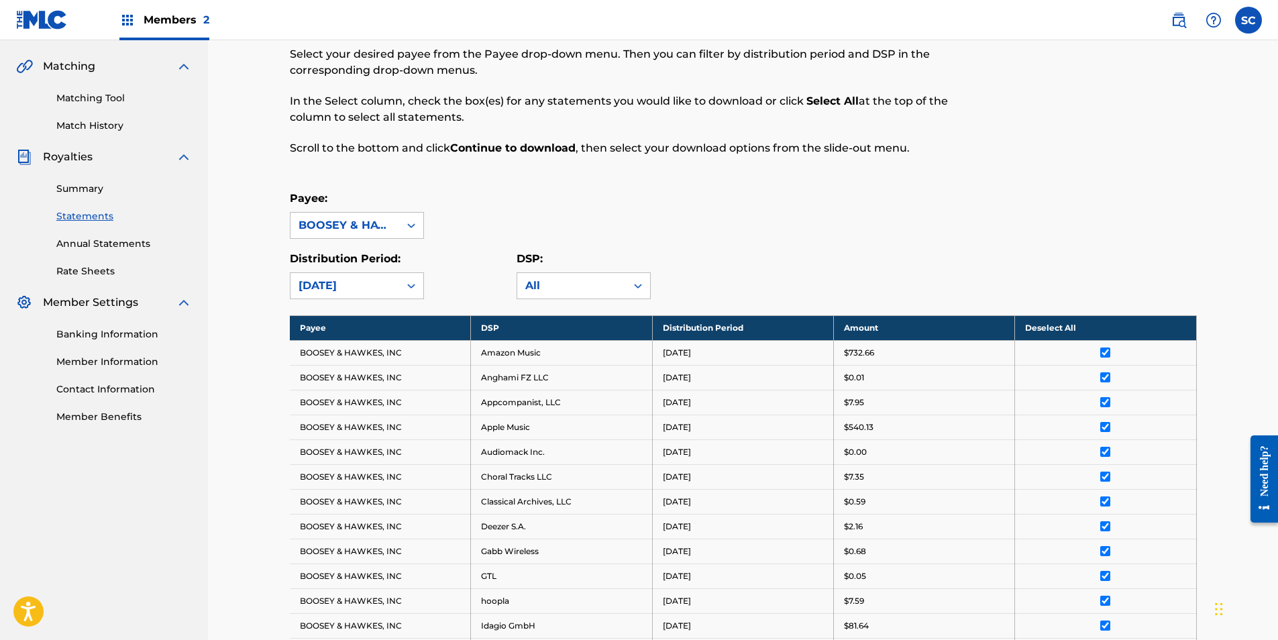
scroll to position [0, 0]
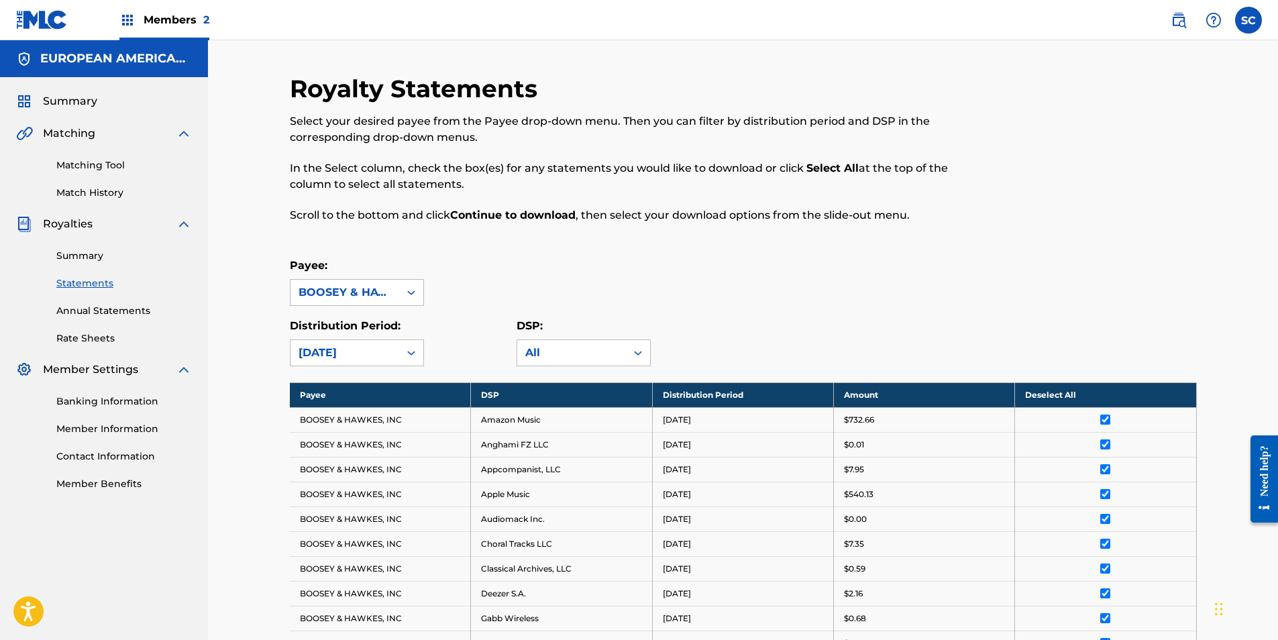
drag, startPoint x: 69, startPoint y: 258, endPoint x: 78, endPoint y: 258, distance: 9.4
click at [69, 258] on link "Summary" at bounding box center [124, 256] width 136 height 14
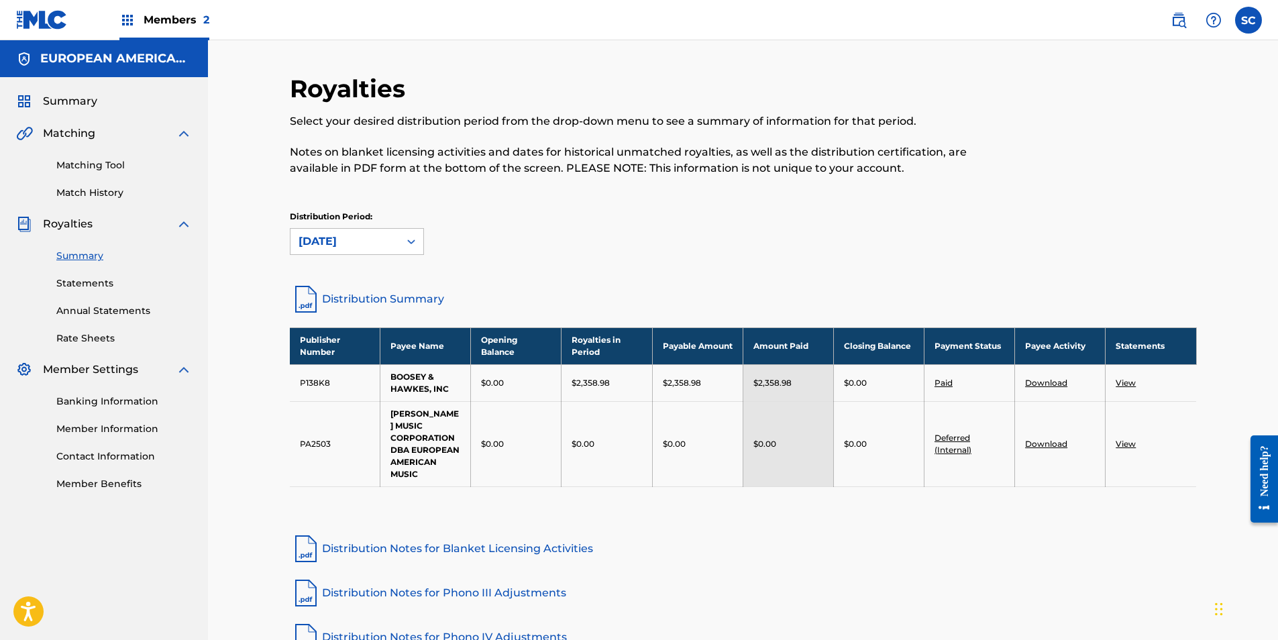
click at [156, 20] on span "Members 2" at bounding box center [177, 19] width 66 height 15
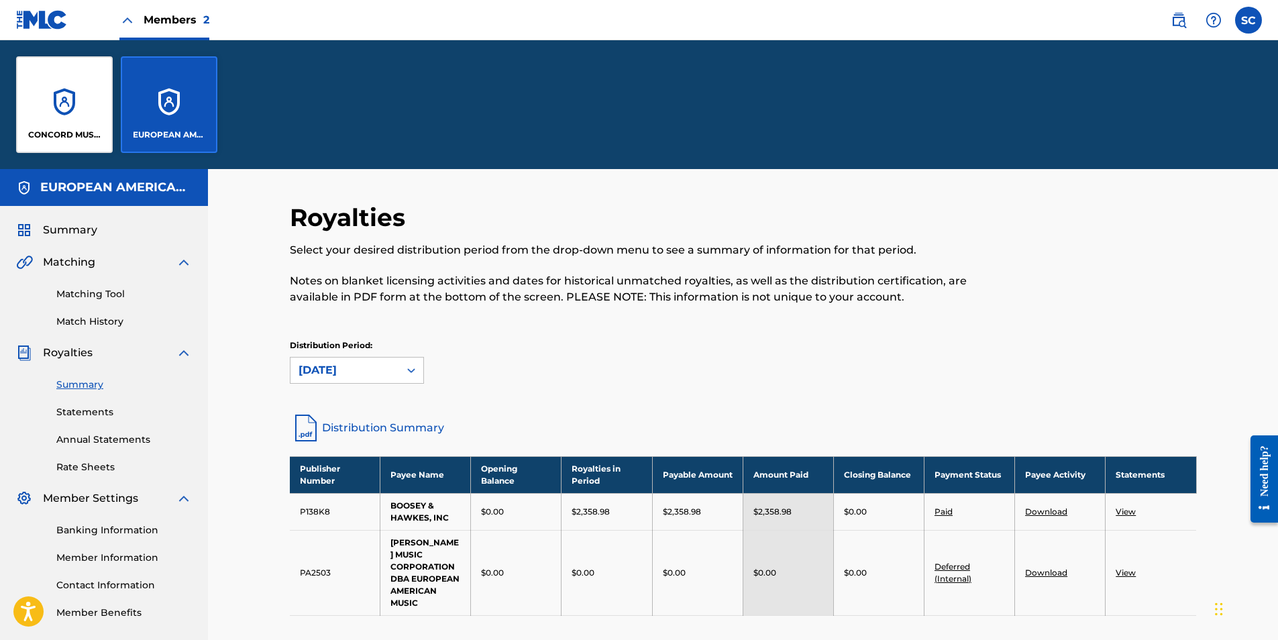
click at [80, 126] on div "CONCORD MUSIC PUBLISHING LLC" at bounding box center [64, 104] width 97 height 97
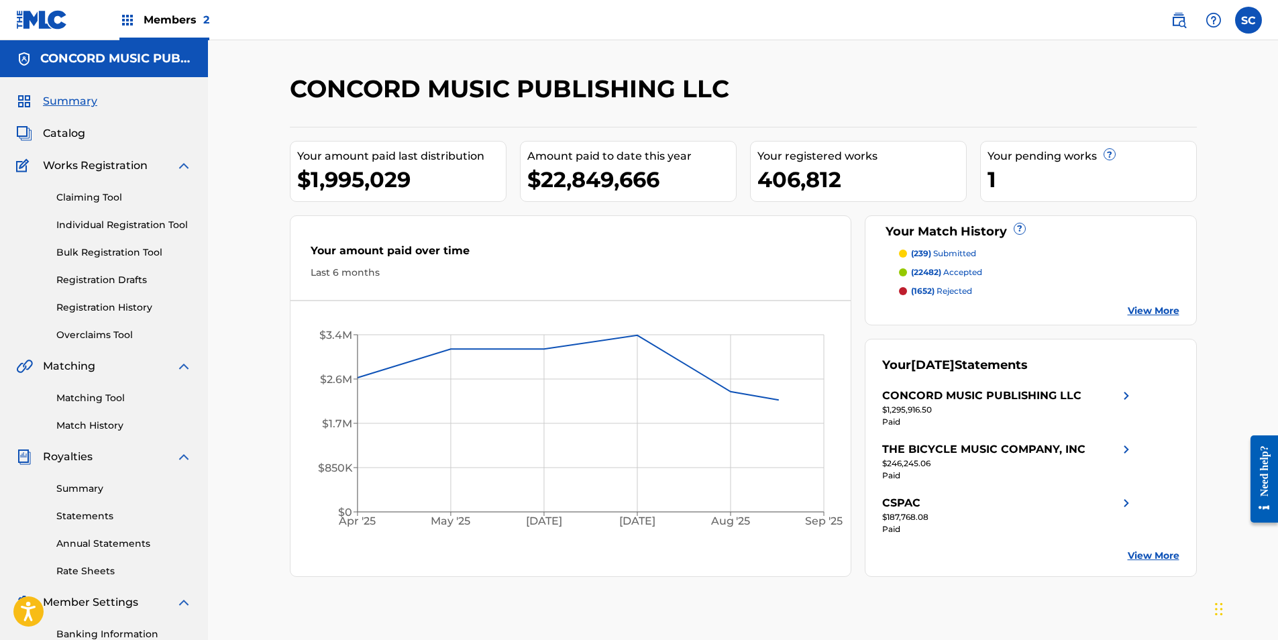
click at [80, 484] on link "Summary" at bounding box center [124, 489] width 136 height 14
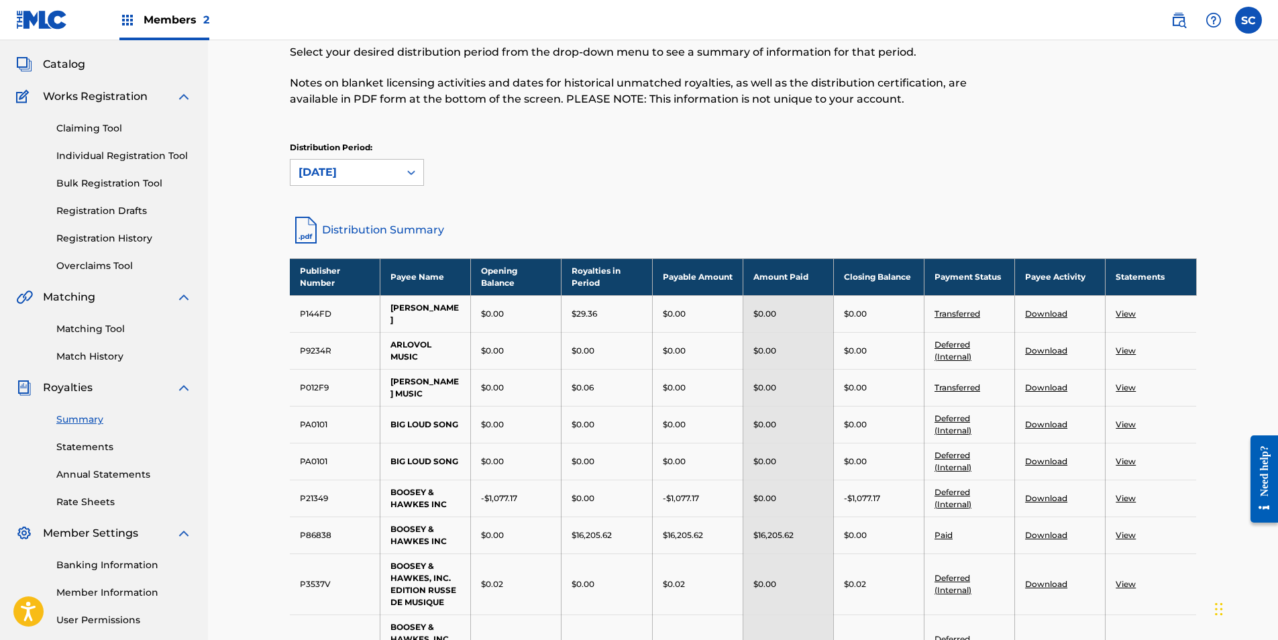
scroll to position [67, 0]
